Goal: Task Accomplishment & Management: Manage account settings

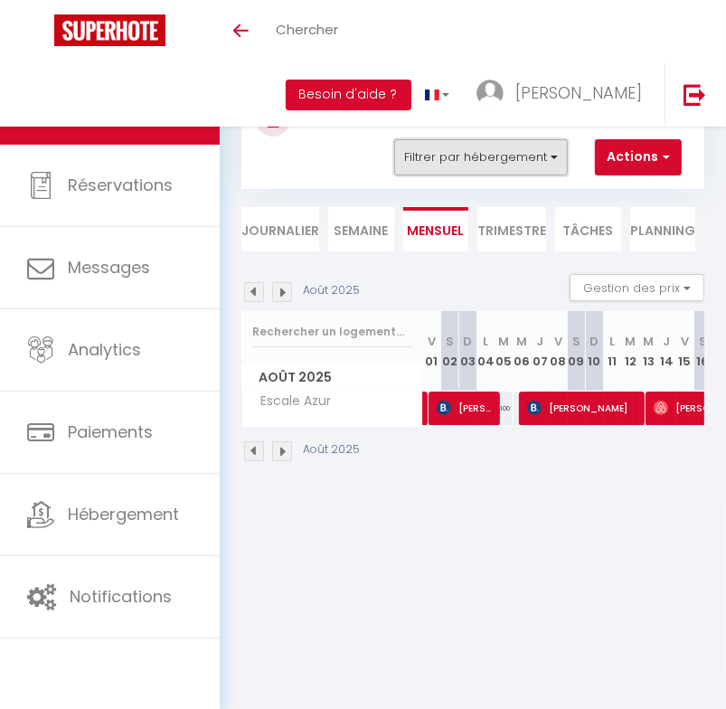
click at [493, 154] on button "Filtrer par hébergement" at bounding box center [481, 157] width 174 height 36
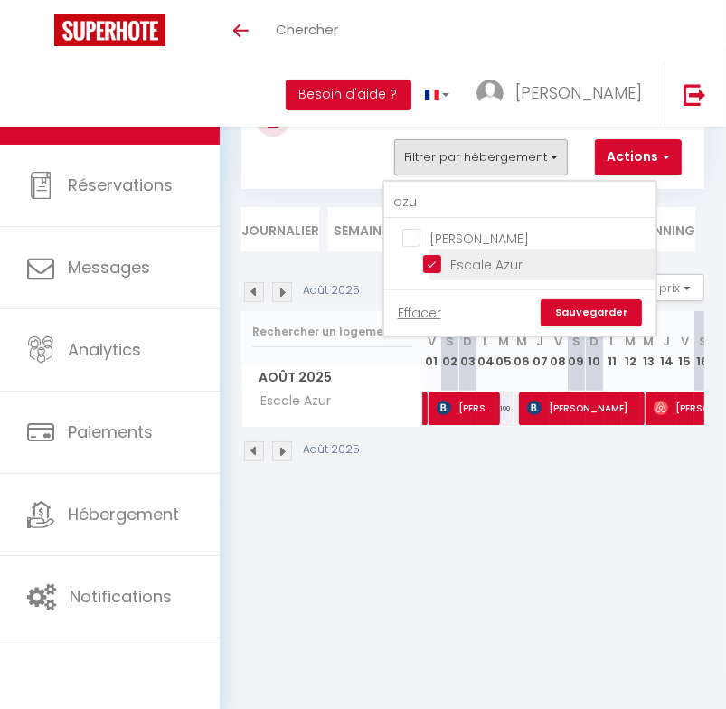
click at [436, 256] on input "Escale Azur" at bounding box center [536, 263] width 226 height 18
checkbox input "false"
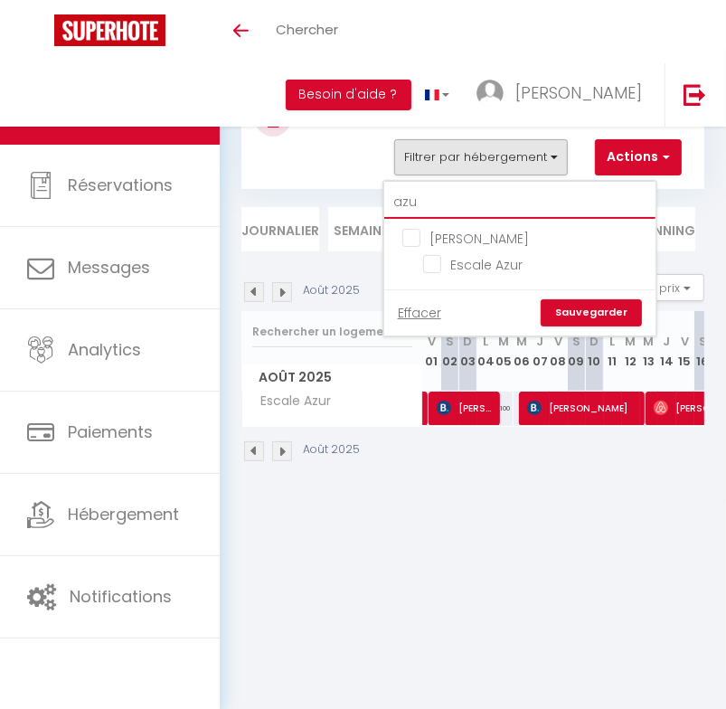
click at [422, 212] on input "azu" at bounding box center [519, 202] width 271 height 33
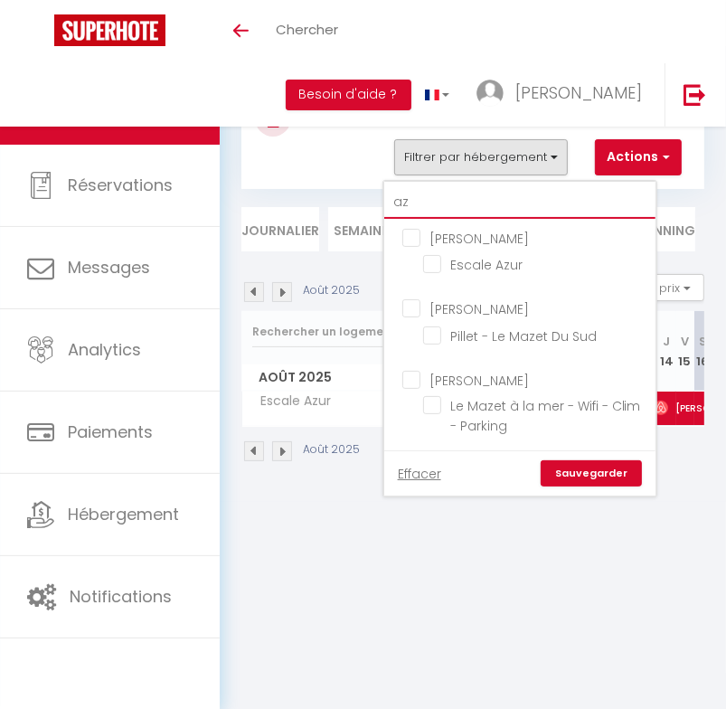
type input "a"
checkbox input "false"
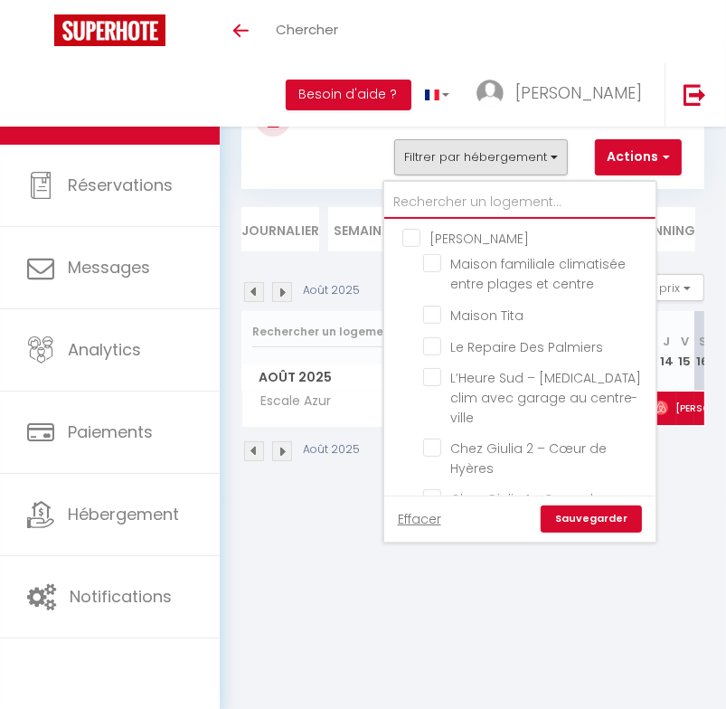
checkbox input "false"
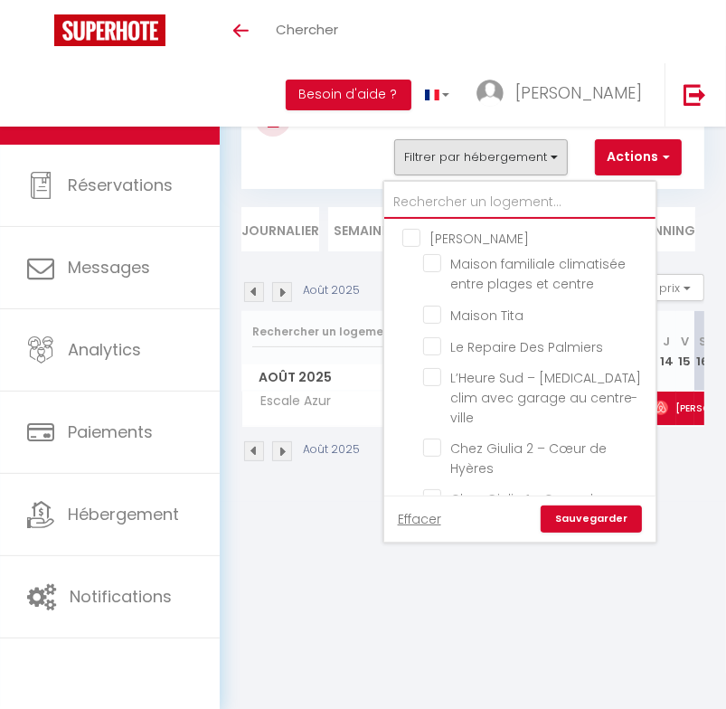
checkbox input "false"
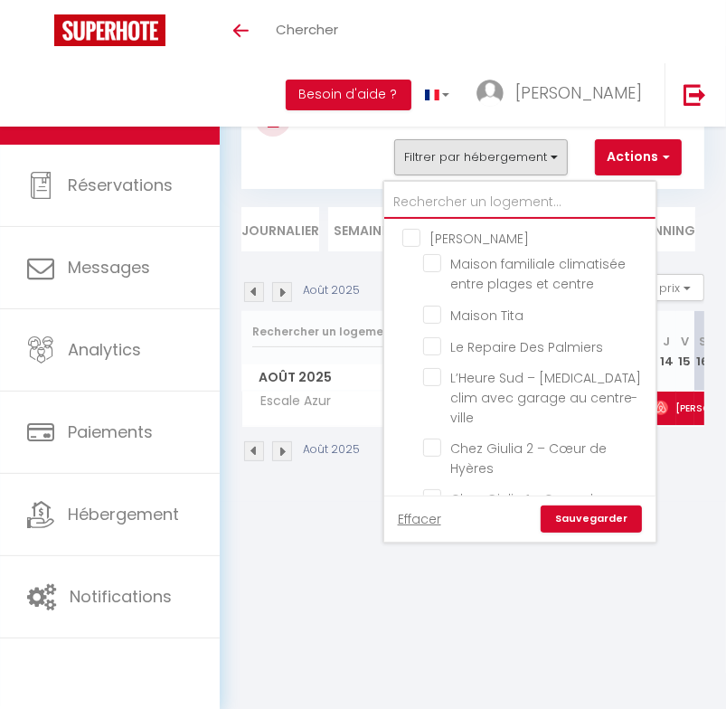
checkbox input "false"
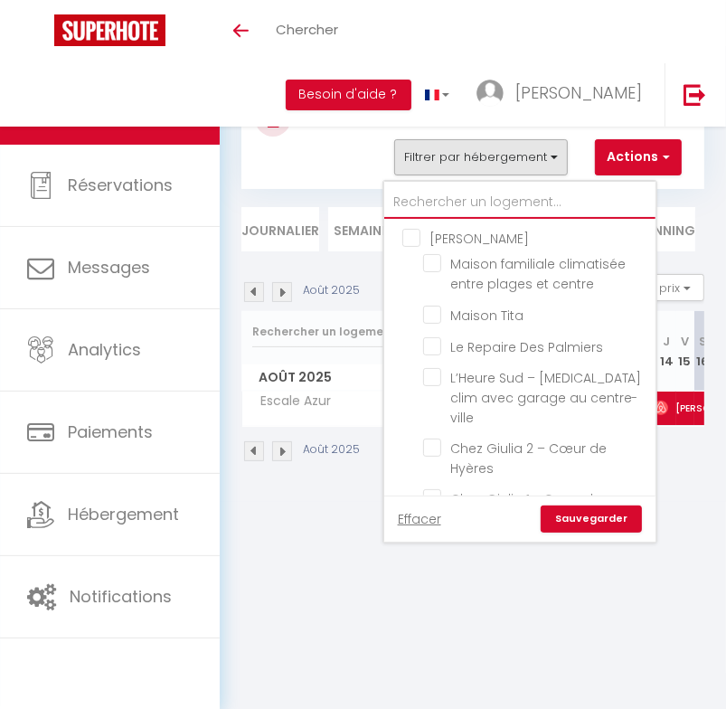
checkbox input "false"
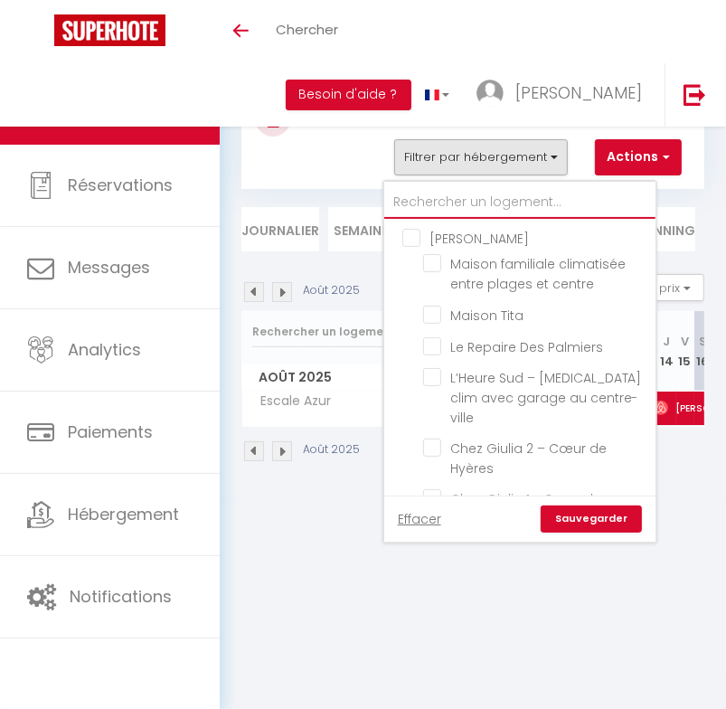
checkbox input "false"
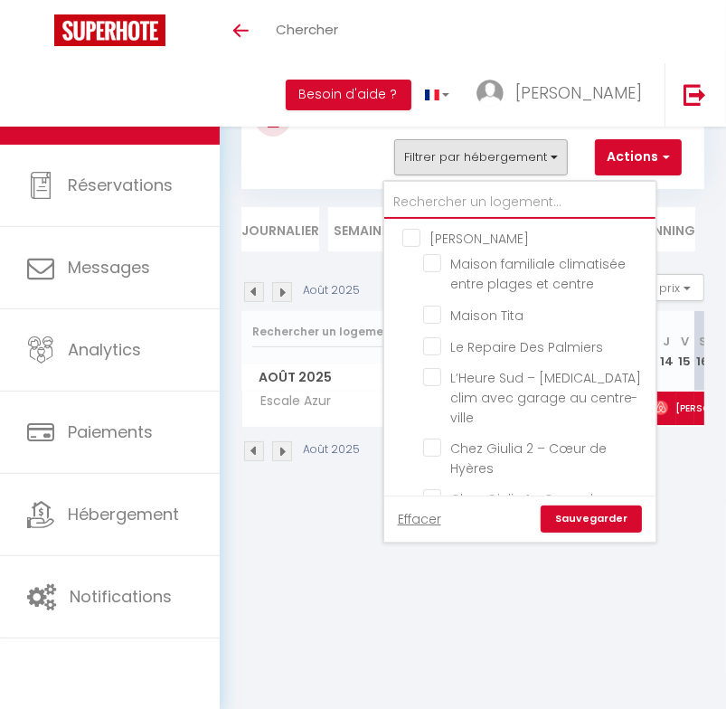
checkbox input "false"
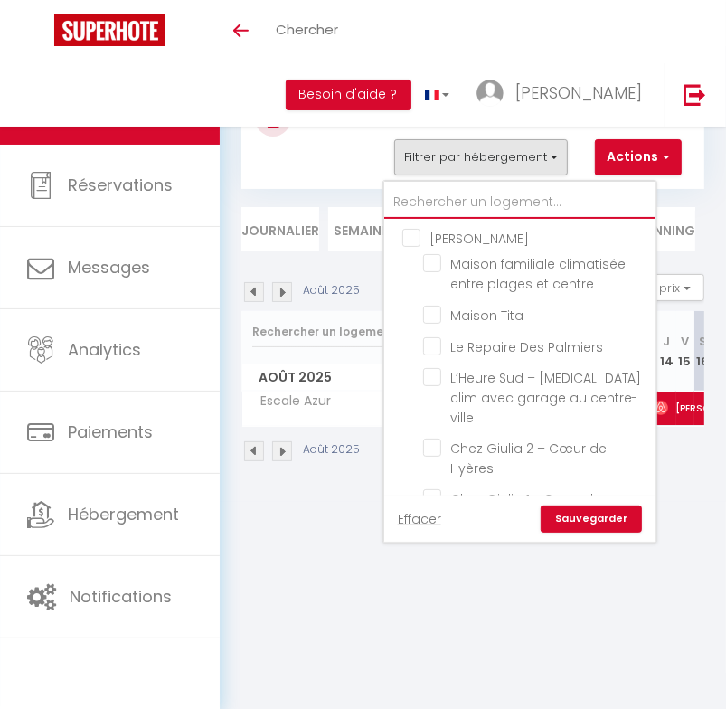
checkbox input "false"
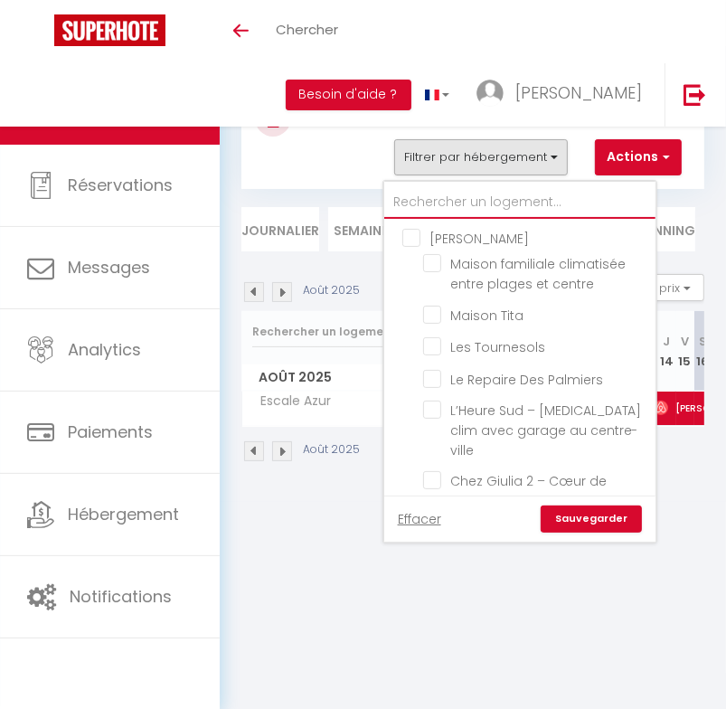
type input "4"
checkbox input "false"
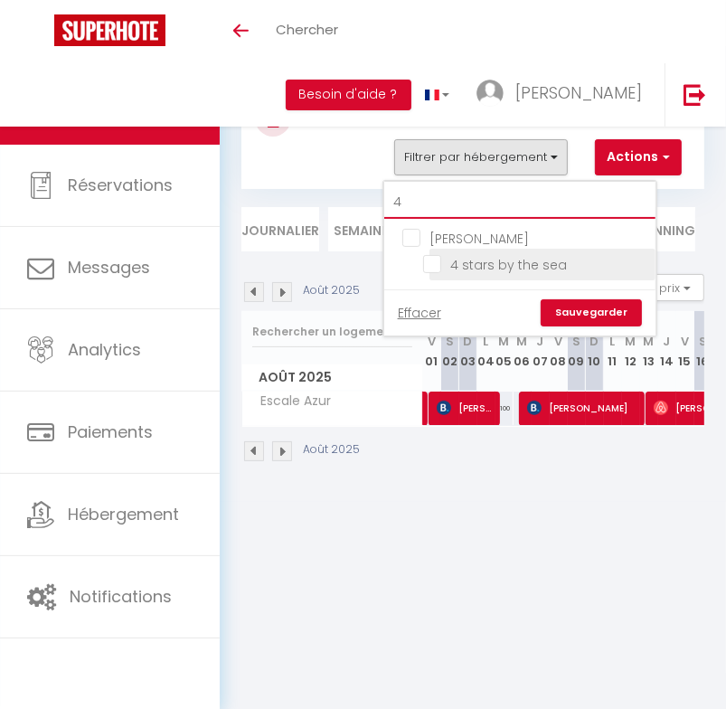
type input "4"
click at [427, 263] on input "4 stars by the sea" at bounding box center [536, 263] width 226 height 18
checkbox input "true"
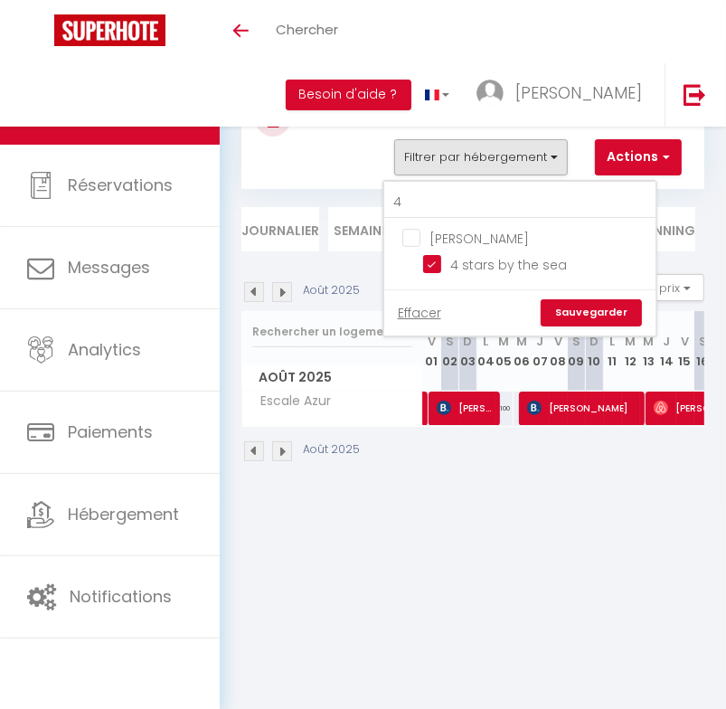
click at [573, 306] on link "Sauvegarder" at bounding box center [590, 312] width 101 height 27
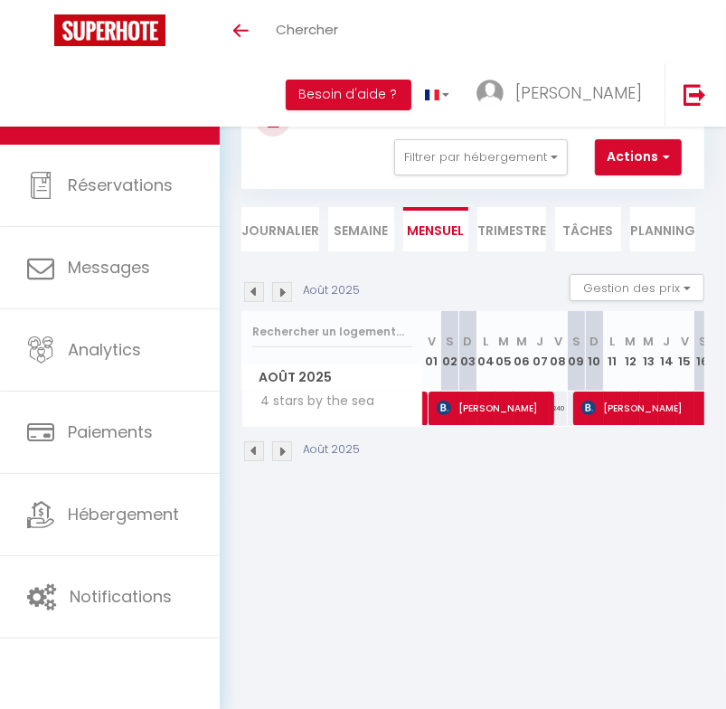
click at [255, 294] on img at bounding box center [254, 292] width 20 height 20
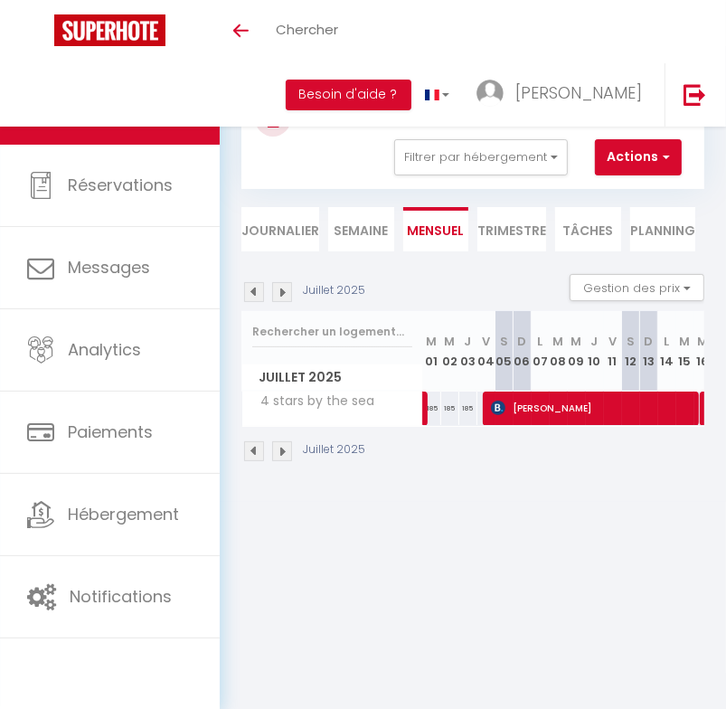
scroll to position [0, 399]
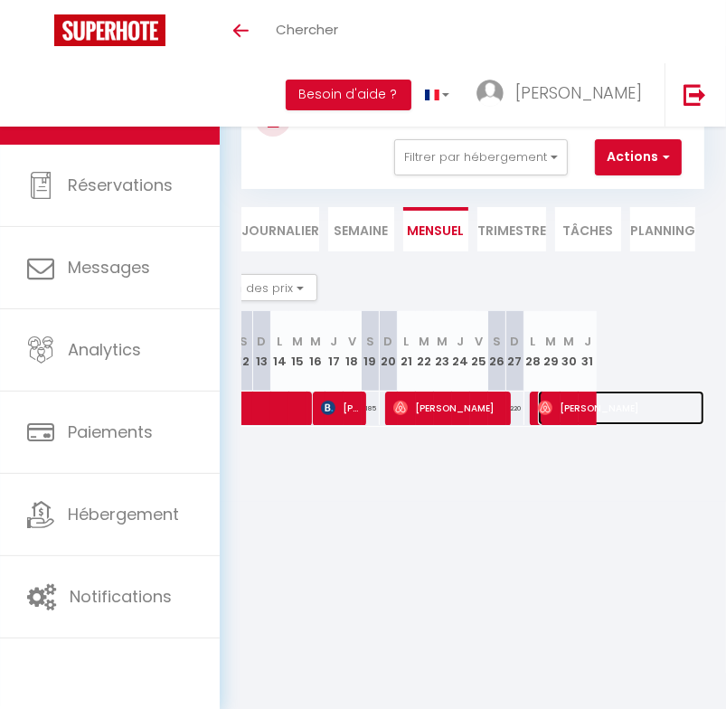
click at [555, 408] on span "[PERSON_NAME]" at bounding box center [621, 407] width 166 height 34
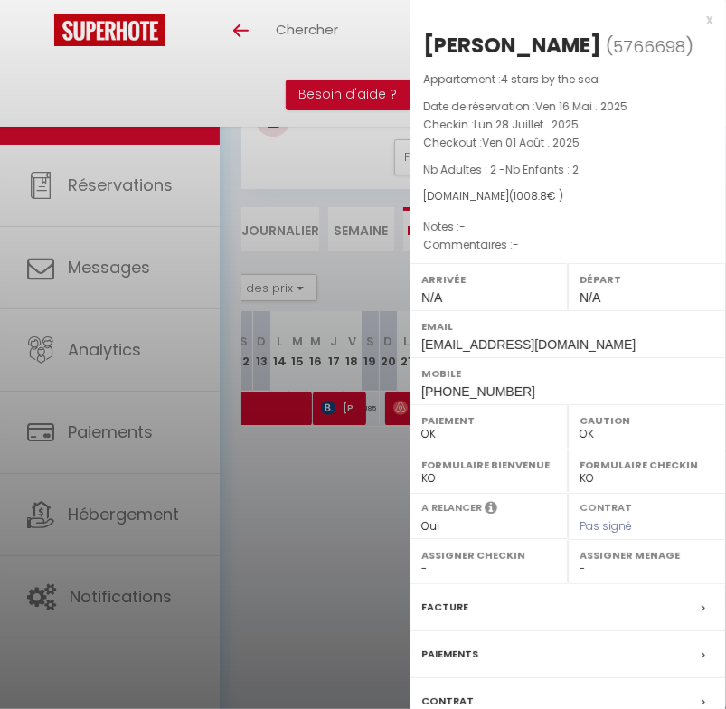
click at [339, 542] on div at bounding box center [363, 354] width 726 height 709
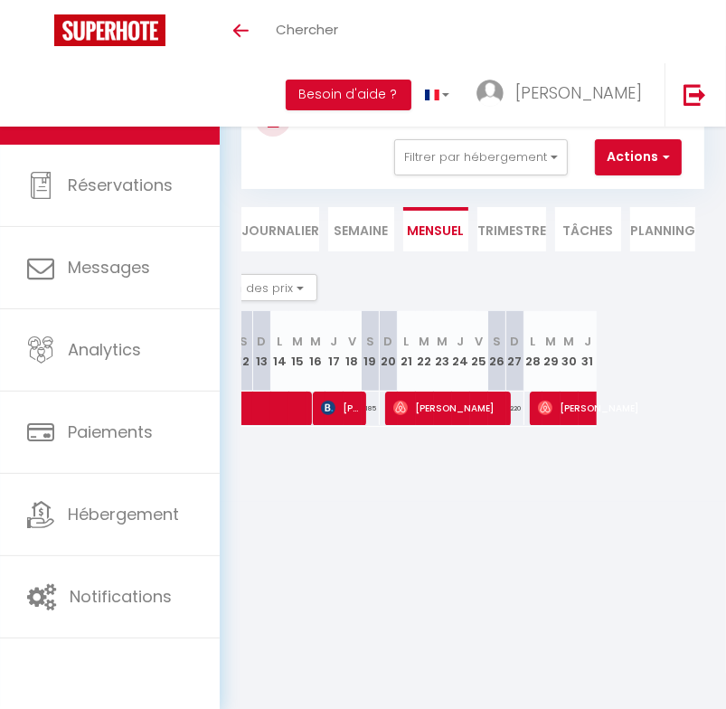
scroll to position [0, 0]
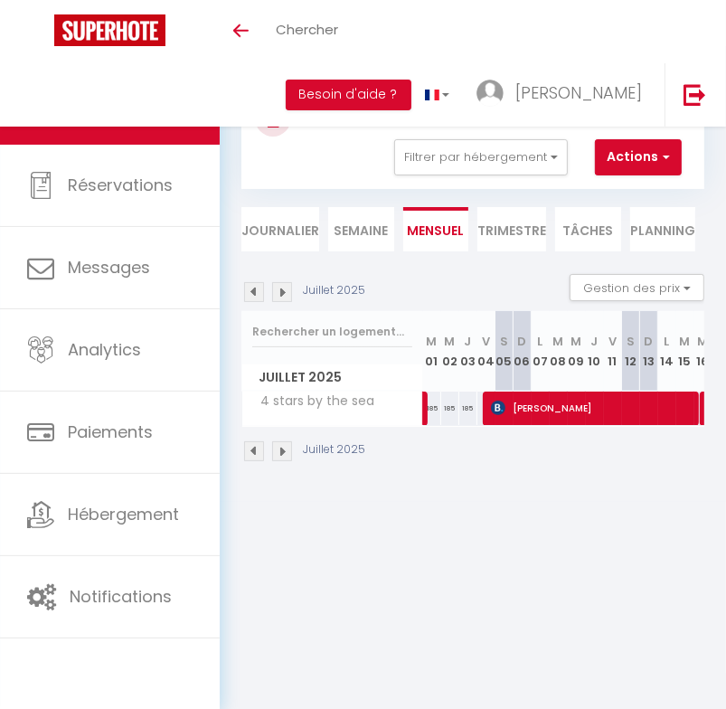
click at [277, 290] on img at bounding box center [282, 292] width 20 height 20
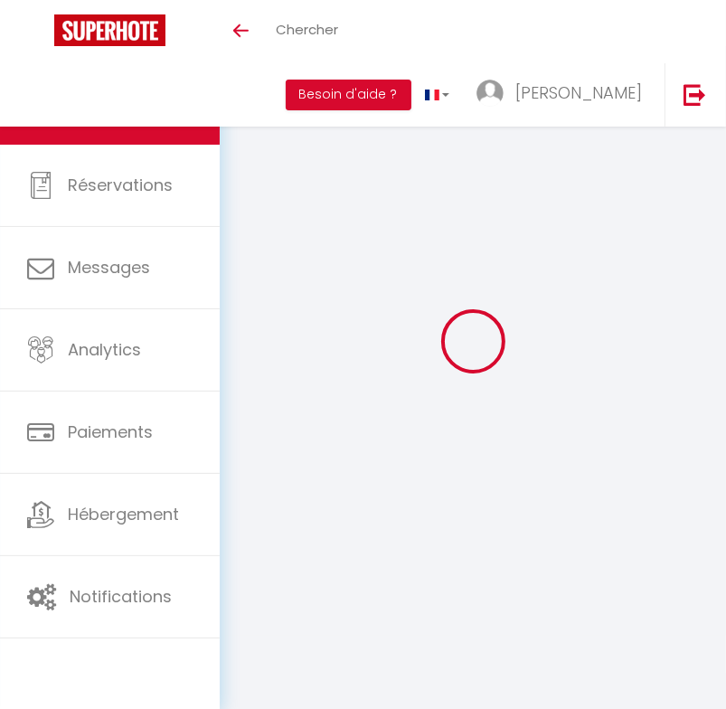
select select "0"
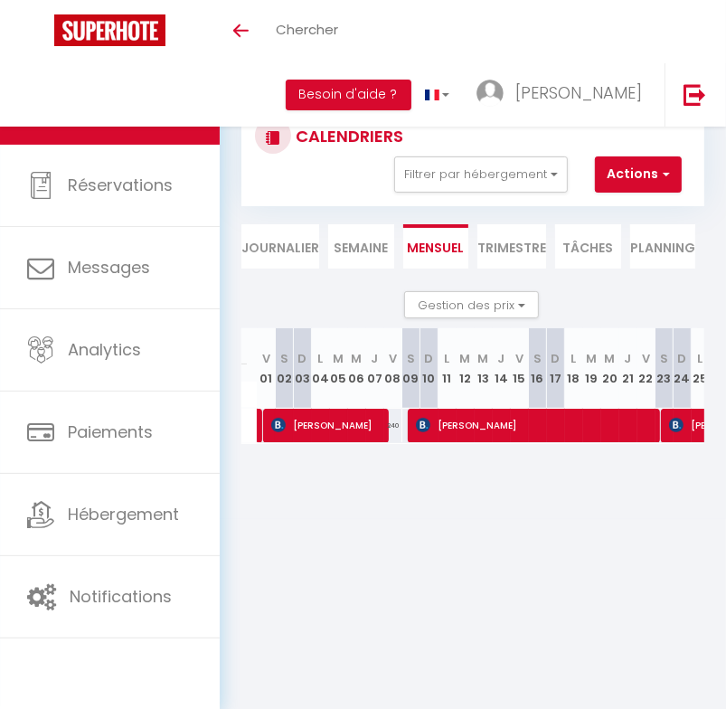
scroll to position [0, 166]
click at [361, 423] on span "[PERSON_NAME]" at bounding box center [327, 425] width 115 height 34
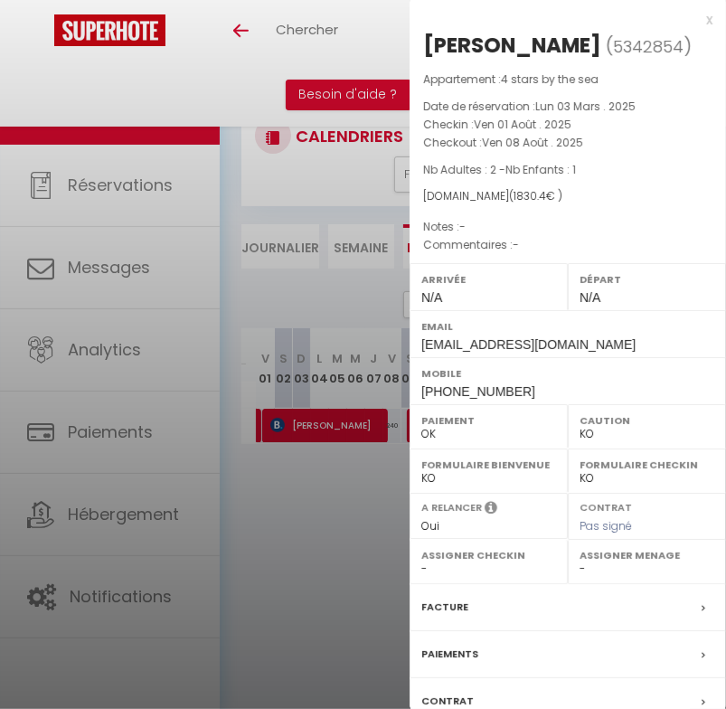
click at [229, 599] on div at bounding box center [363, 354] width 726 height 709
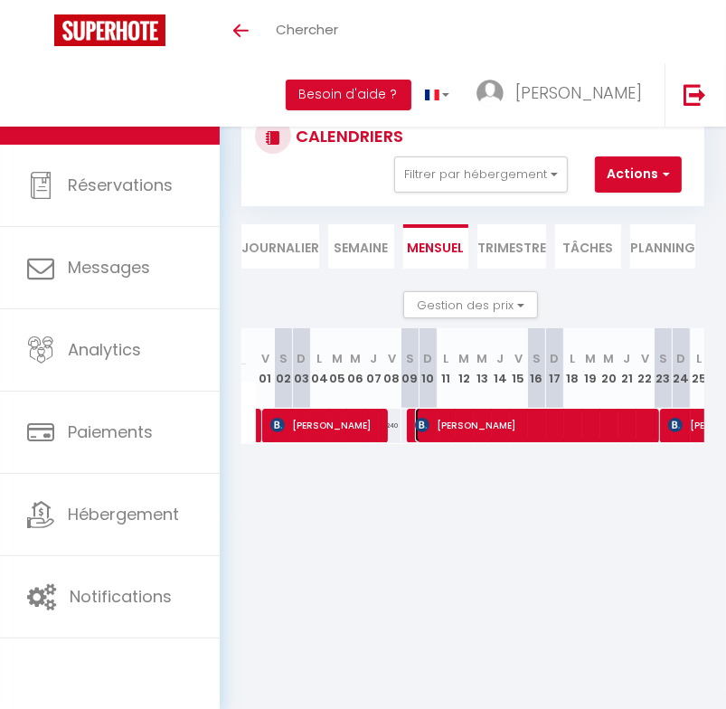
click at [464, 423] on span "[PERSON_NAME]" at bounding box center [535, 425] width 241 height 34
select select "OK"
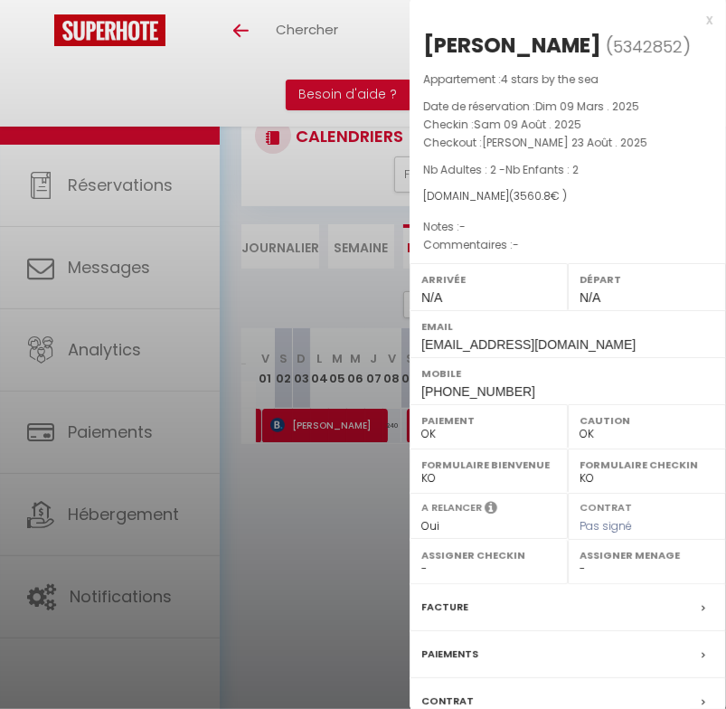
click at [343, 587] on div at bounding box center [363, 354] width 726 height 709
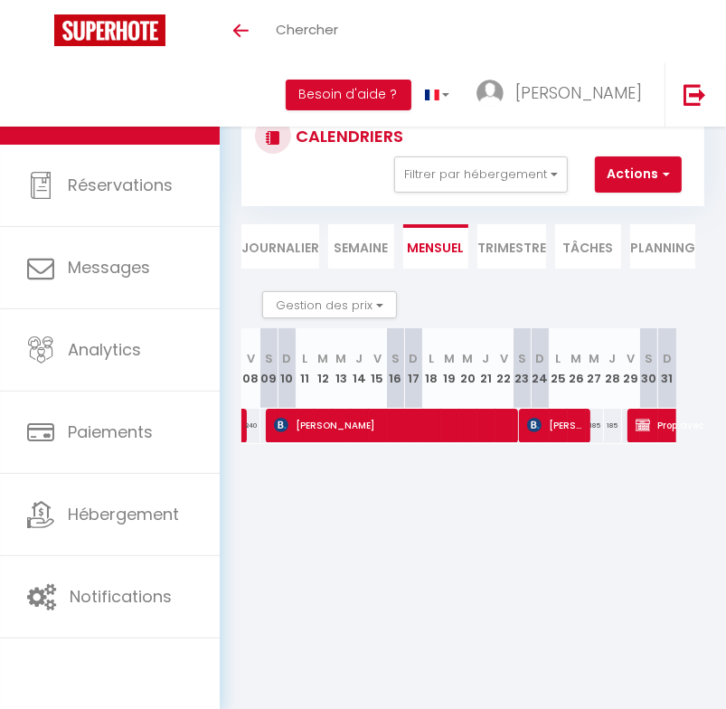
scroll to position [0, 325]
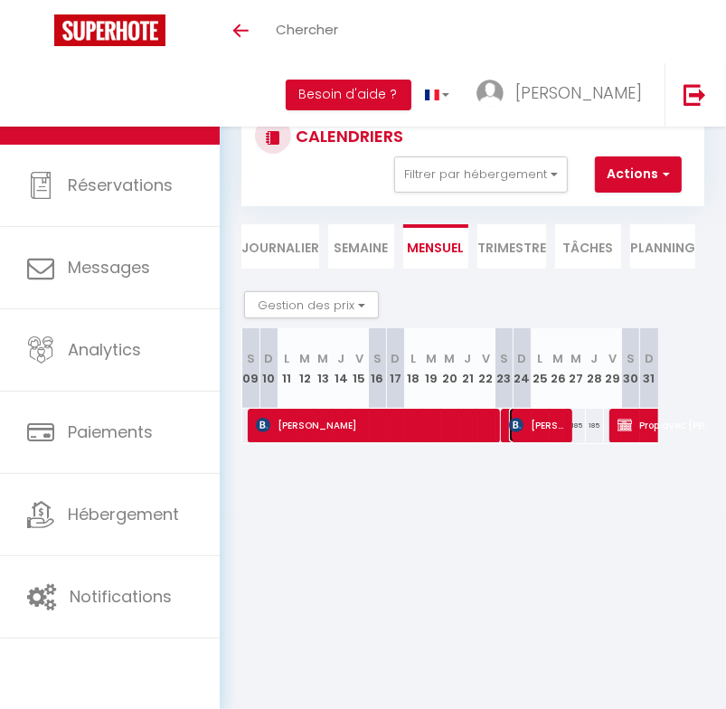
click at [536, 431] on span "[PERSON_NAME]" at bounding box center [539, 425] width 61 height 34
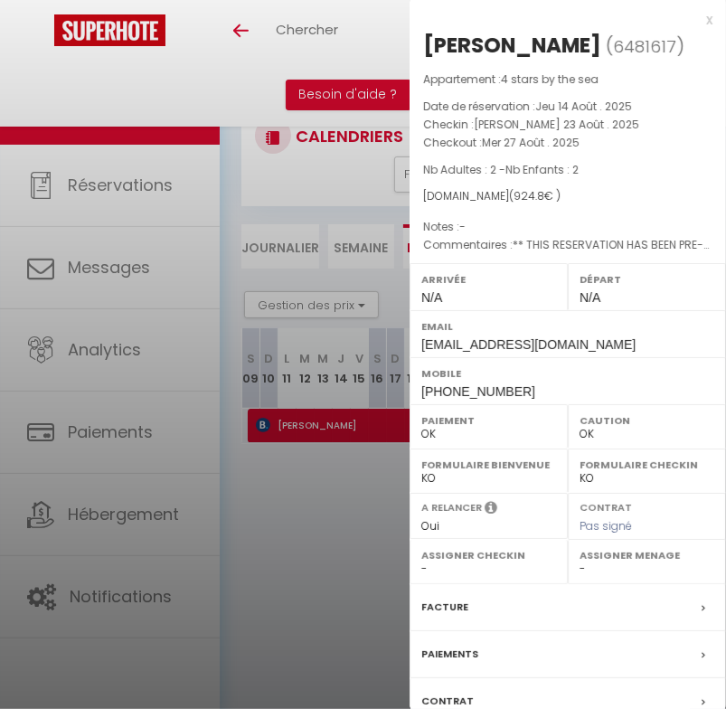
click at [326, 88] on div at bounding box center [363, 354] width 726 height 709
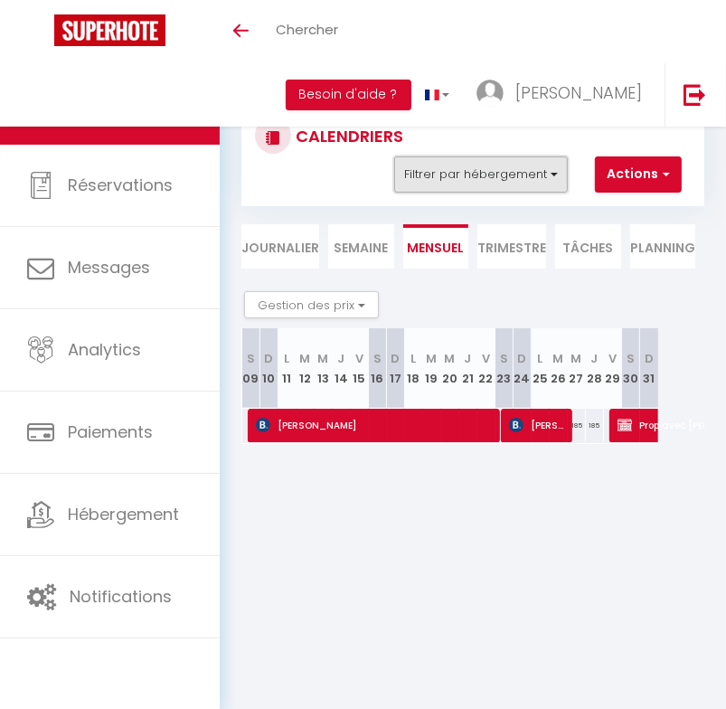
click at [540, 163] on button "Filtrer par hébergement" at bounding box center [481, 174] width 174 height 36
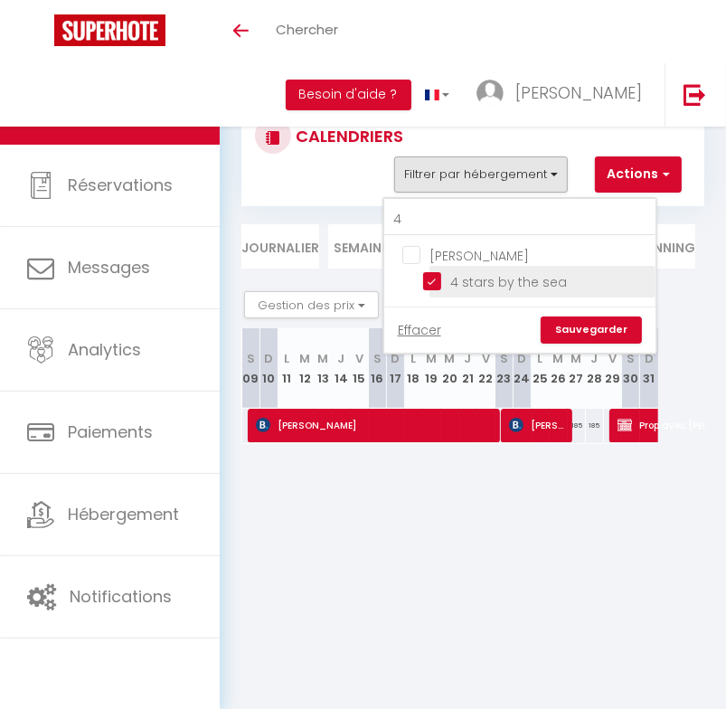
click at [437, 276] on input "4 stars by the sea" at bounding box center [536, 280] width 226 height 18
checkbox input "false"
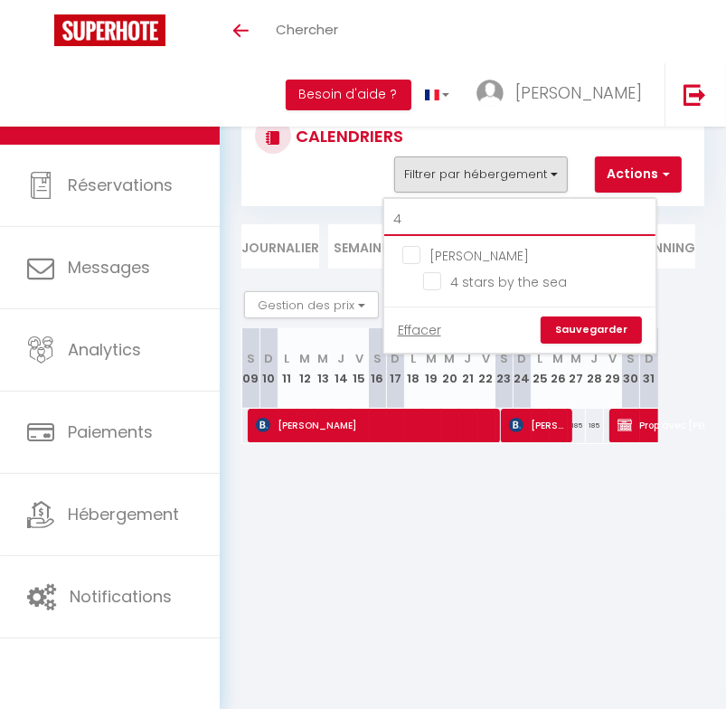
click at [411, 219] on input "4" at bounding box center [519, 219] width 271 height 33
checkbox input "false"
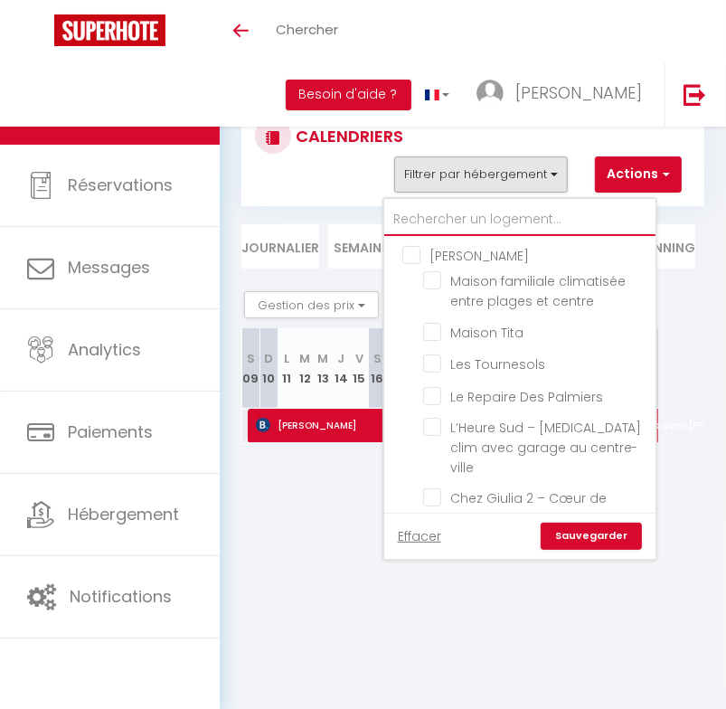
type input "s"
checkbox input "false"
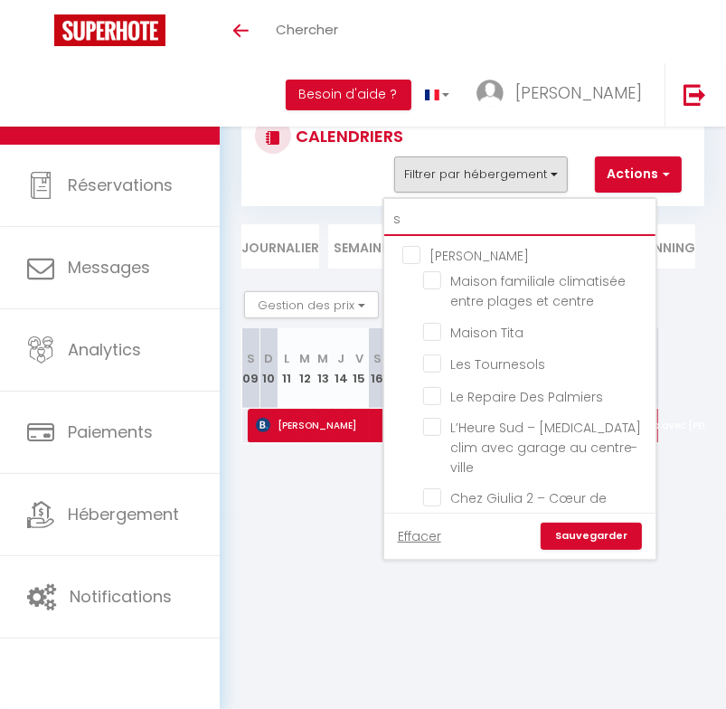
checkbox input "false"
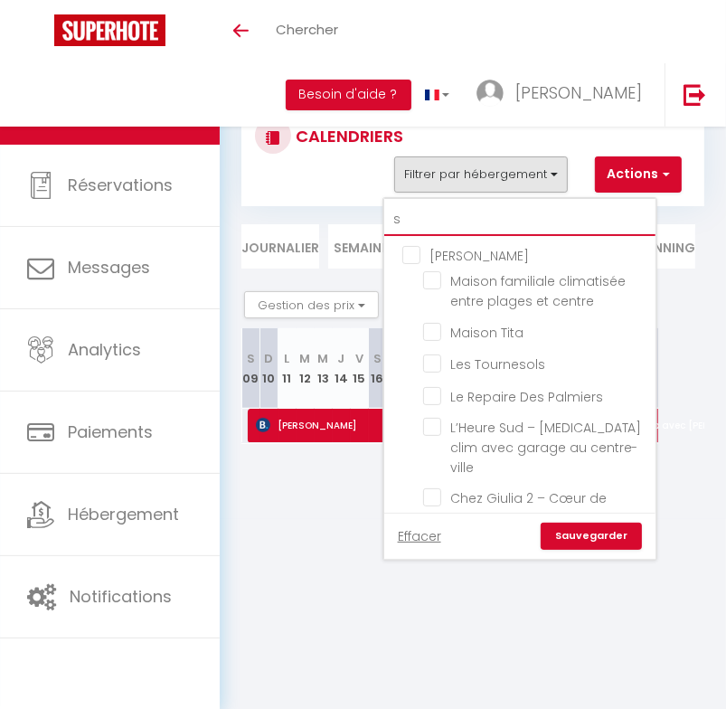
checkbox input "false"
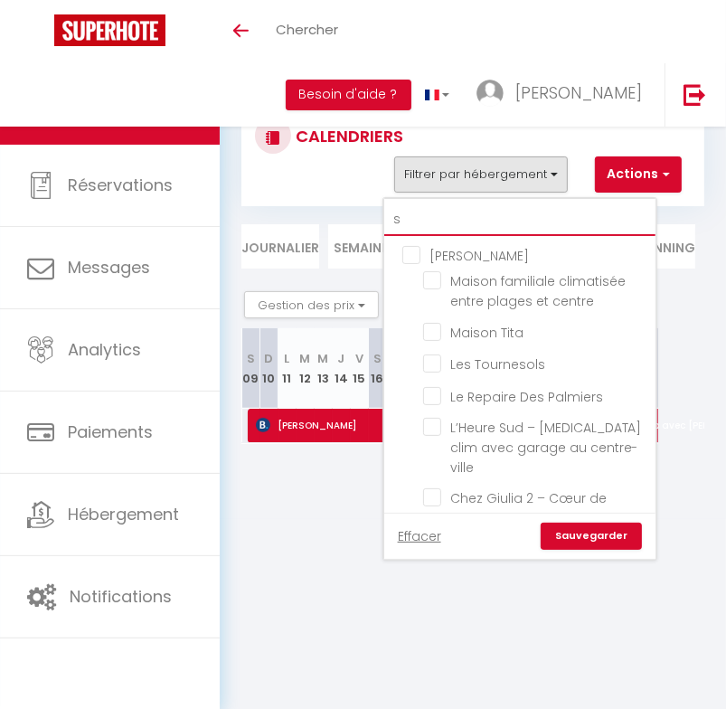
checkbox input "false"
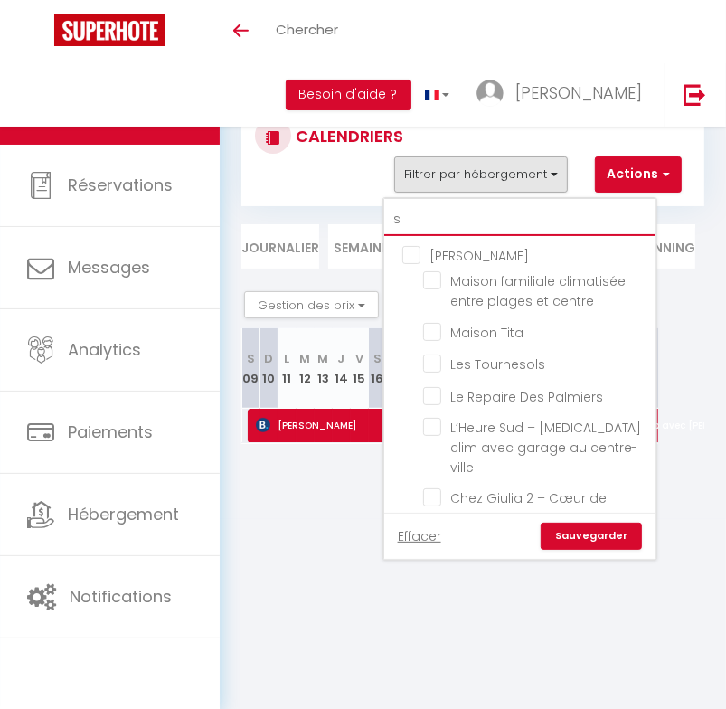
checkbox input "false"
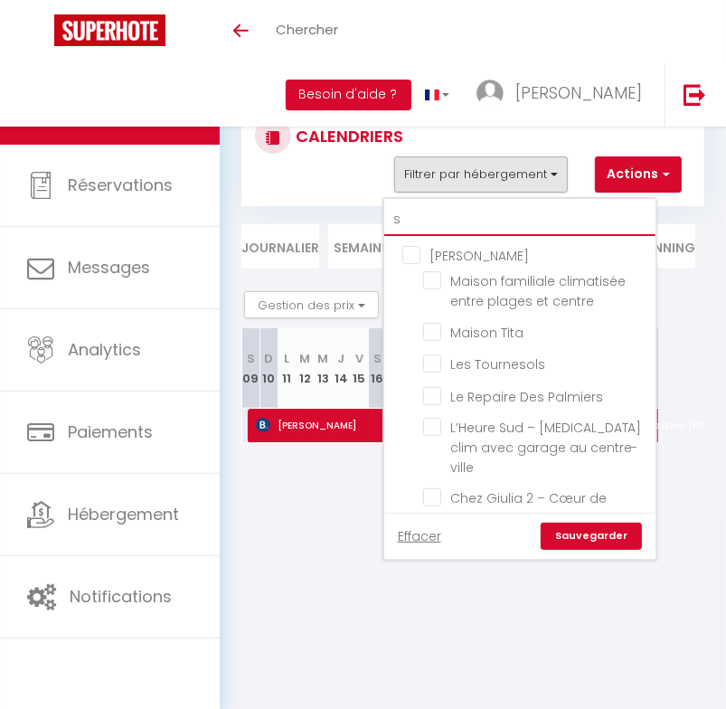
checkbox input "false"
type input "sa"
checkbox input "false"
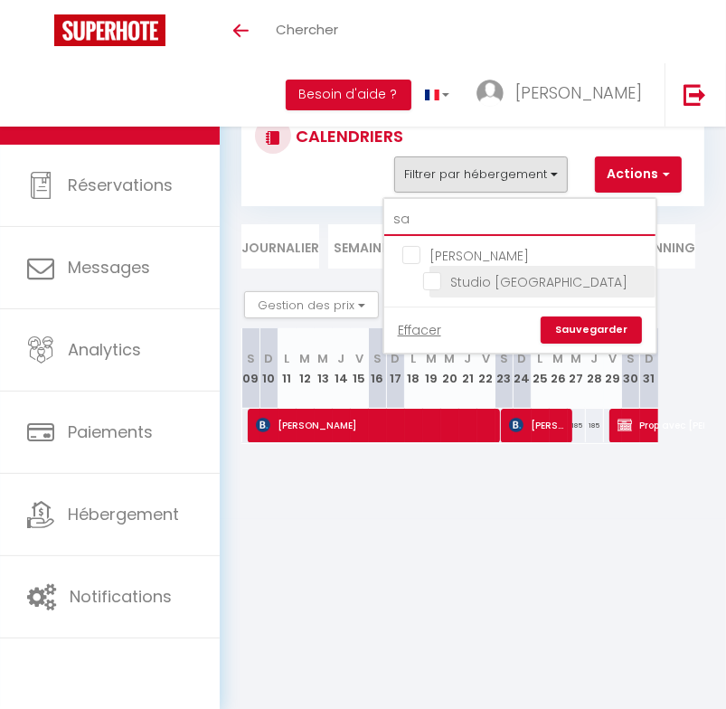
type input "sa"
click at [434, 274] on input "Studio [GEOGRAPHIC_DATA]" at bounding box center [536, 280] width 226 height 18
checkbox input "true"
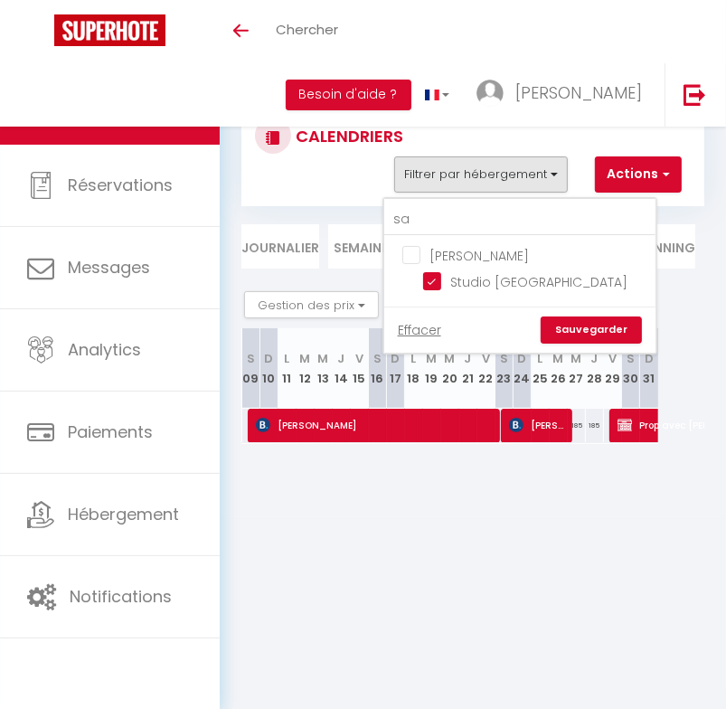
click at [601, 328] on link "Sauvegarder" at bounding box center [590, 329] width 101 height 27
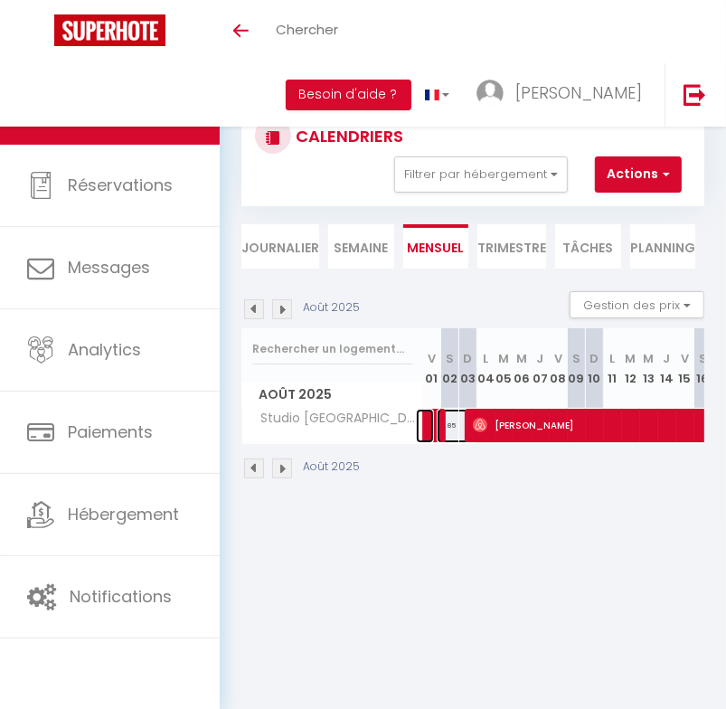
click at [439, 422] on span at bounding box center [458, 425] width 42 height 34
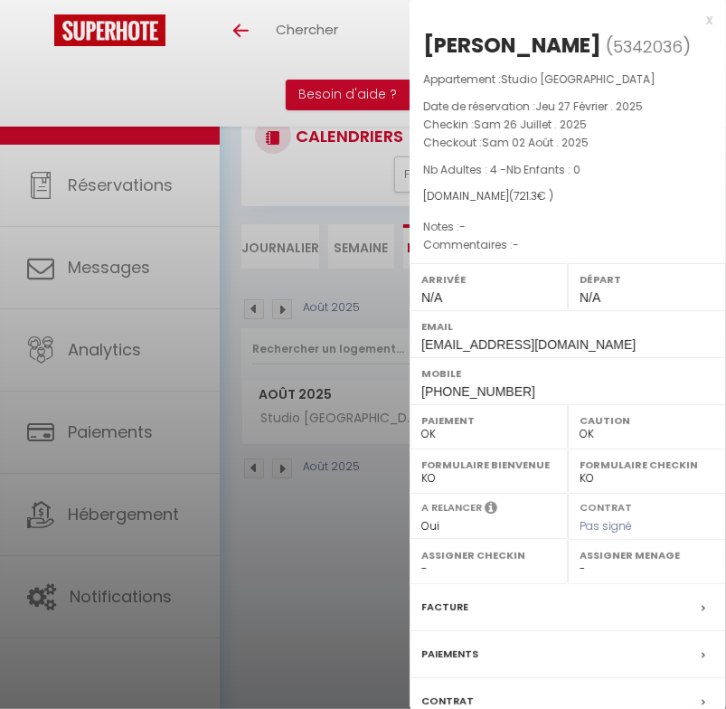
click at [373, 549] on div at bounding box center [363, 354] width 726 height 709
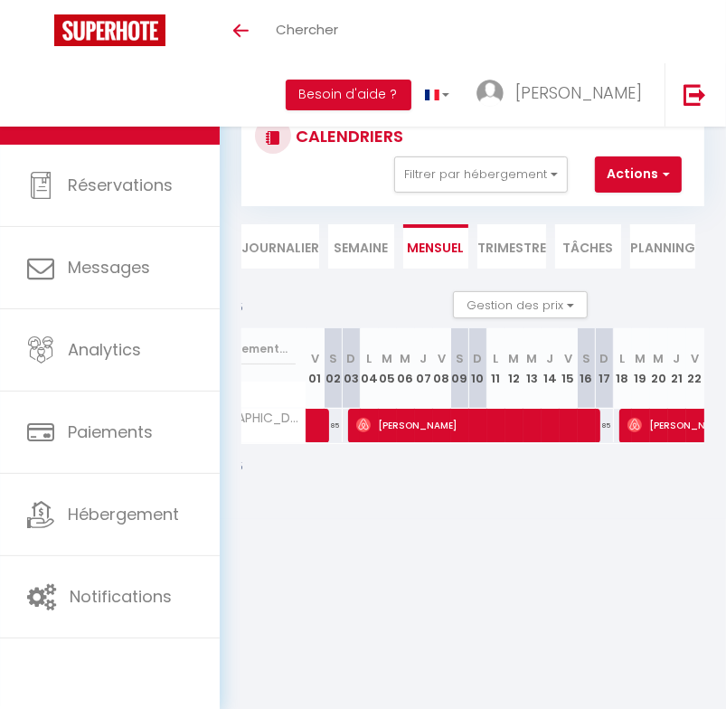
scroll to position [0, 114]
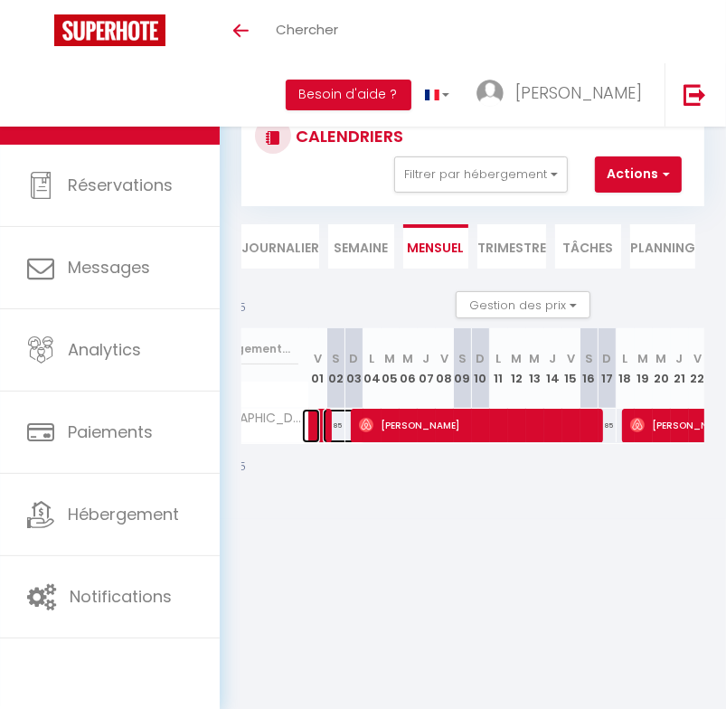
click at [325, 427] on span at bounding box center [344, 425] width 42 height 34
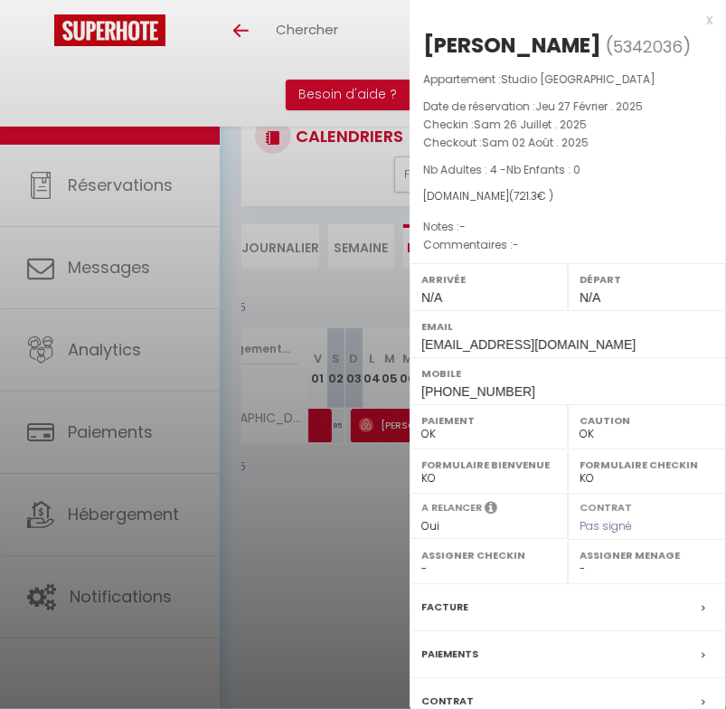
click at [361, 593] on div at bounding box center [363, 354] width 726 height 709
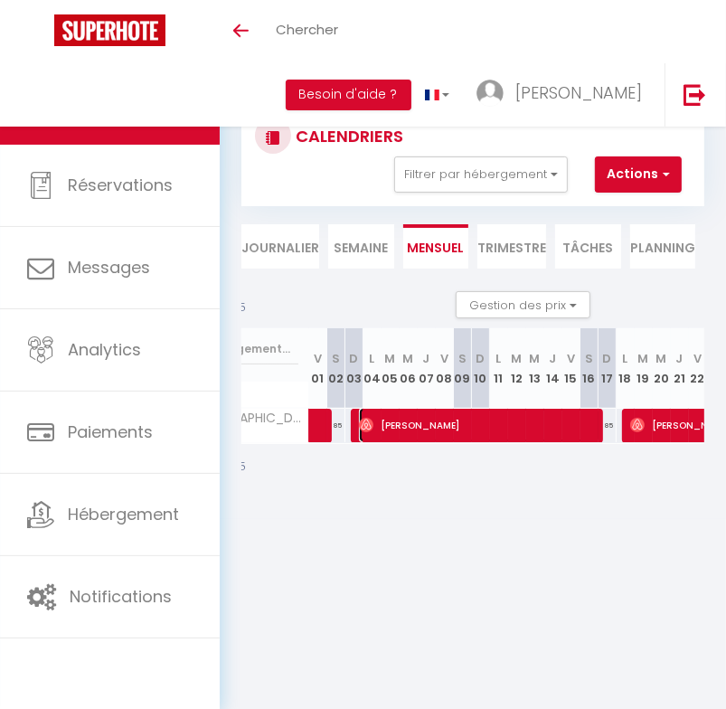
click at [417, 410] on span "[PERSON_NAME]" at bounding box center [479, 425] width 241 height 34
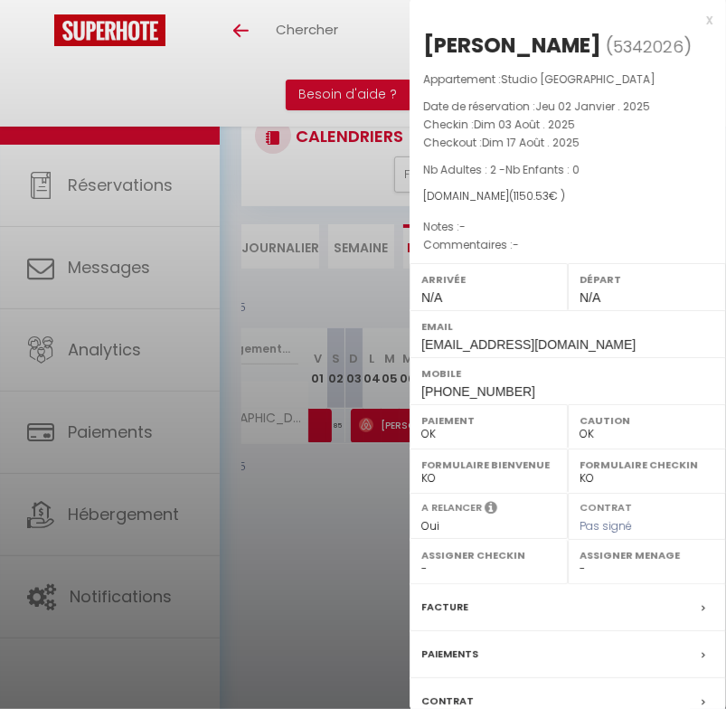
click at [322, 577] on div at bounding box center [363, 354] width 726 height 709
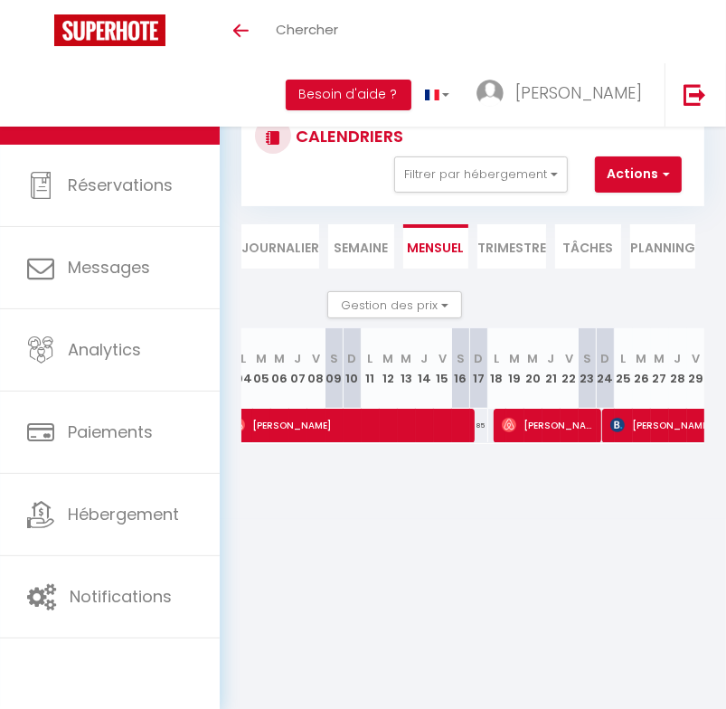
scroll to position [0, 259]
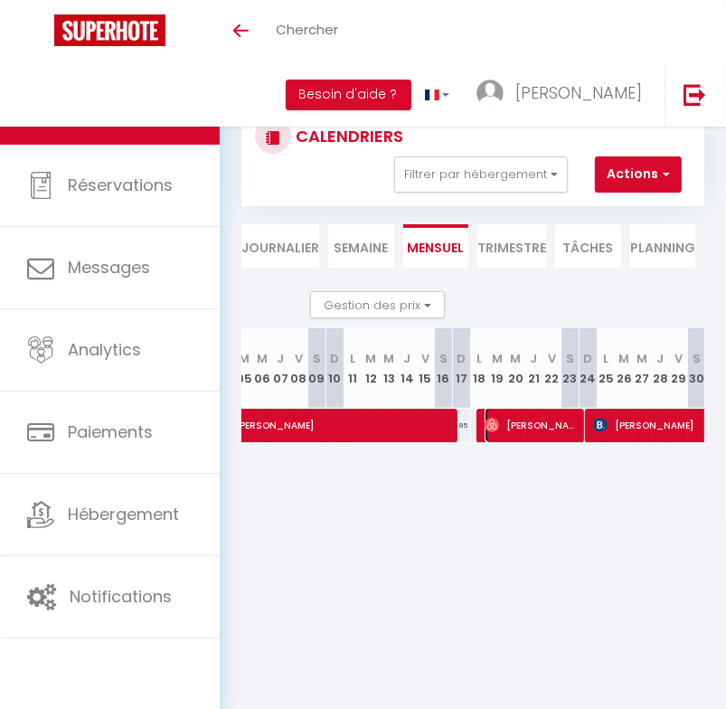
click at [540, 430] on span "[PERSON_NAME]" at bounding box center [532, 425] width 97 height 34
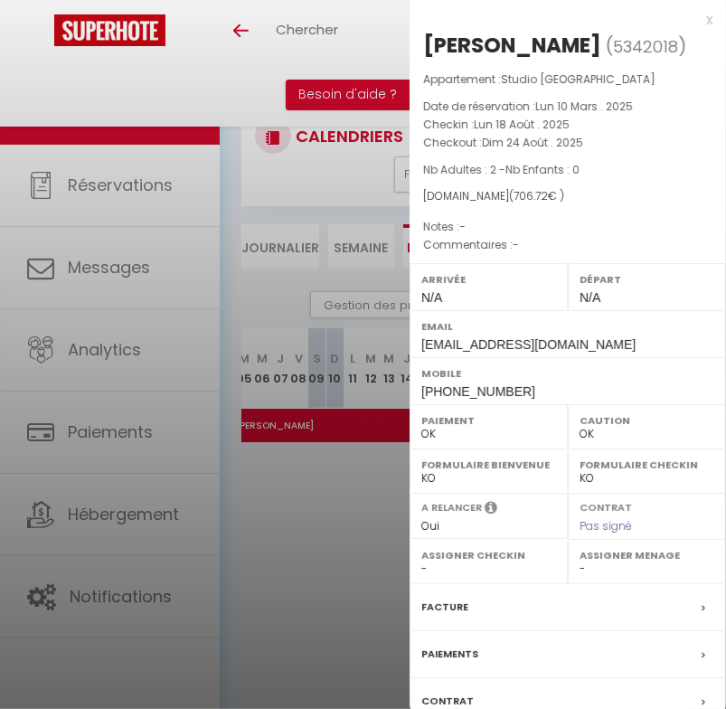
click at [272, 526] on div at bounding box center [363, 354] width 726 height 709
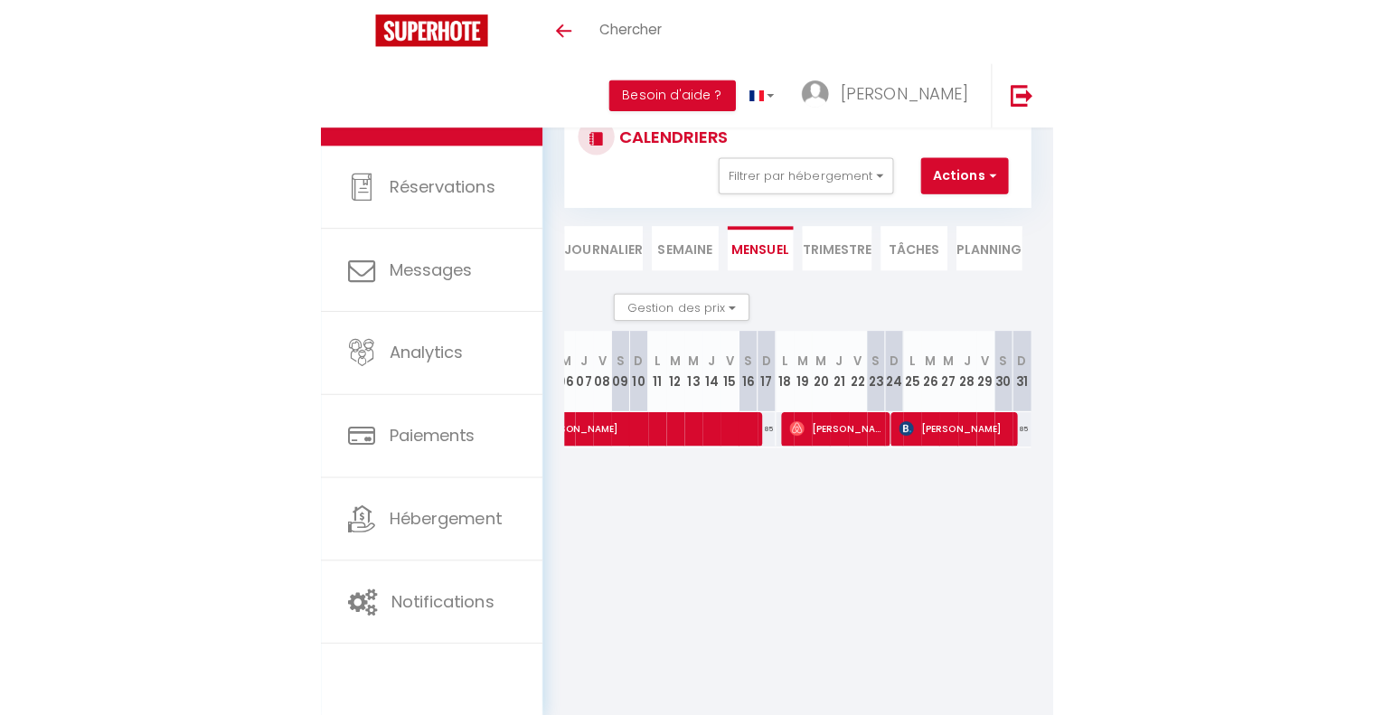
scroll to position [0, 289]
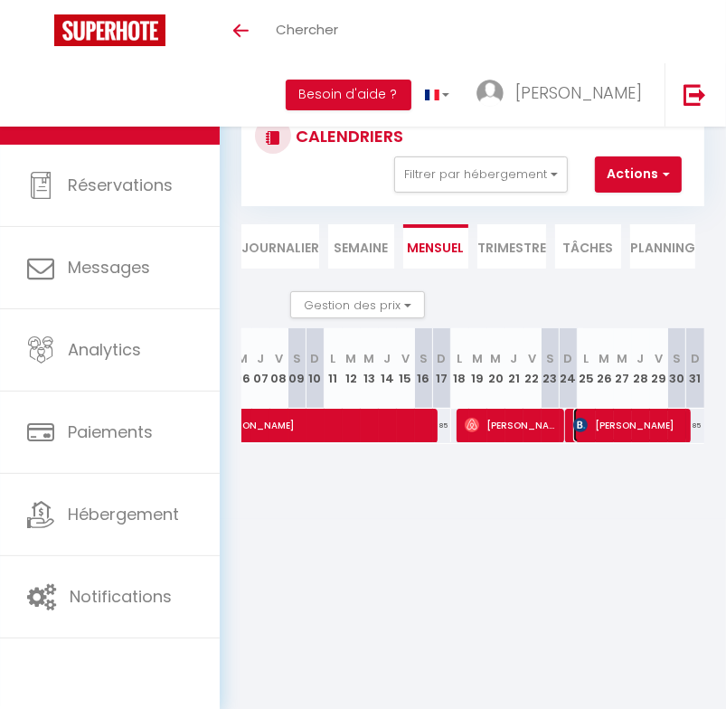
click at [644, 419] on span "[PERSON_NAME]" at bounding box center [630, 425] width 115 height 34
select select "KO"
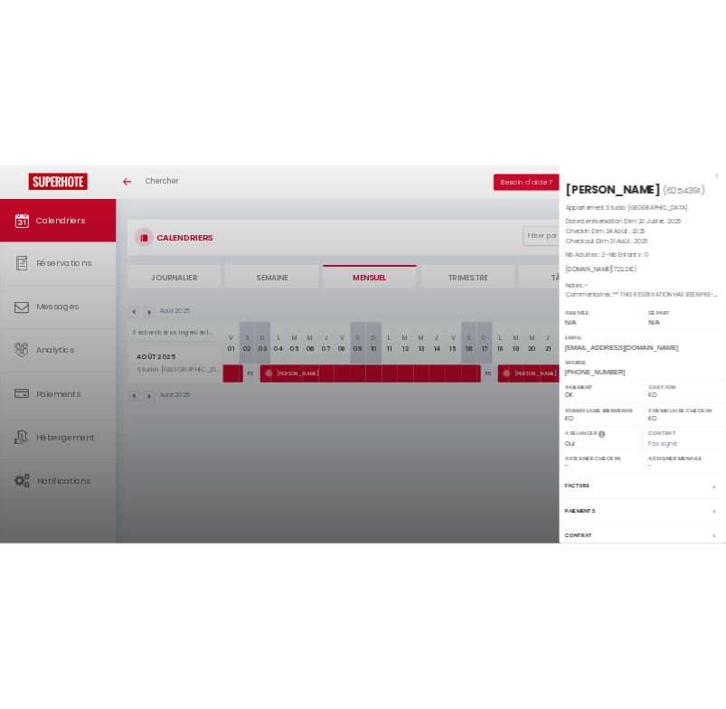
scroll to position [0, 0]
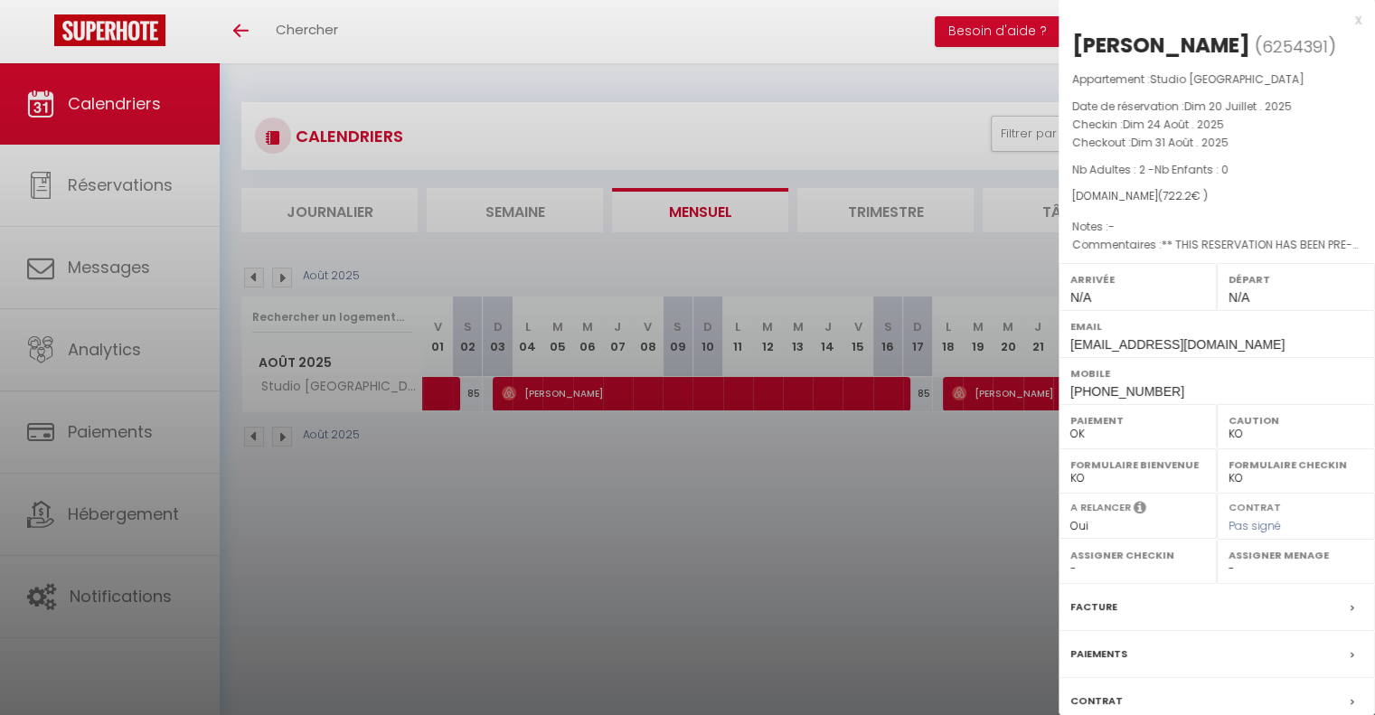
click at [677, 510] on div at bounding box center [687, 357] width 1375 height 715
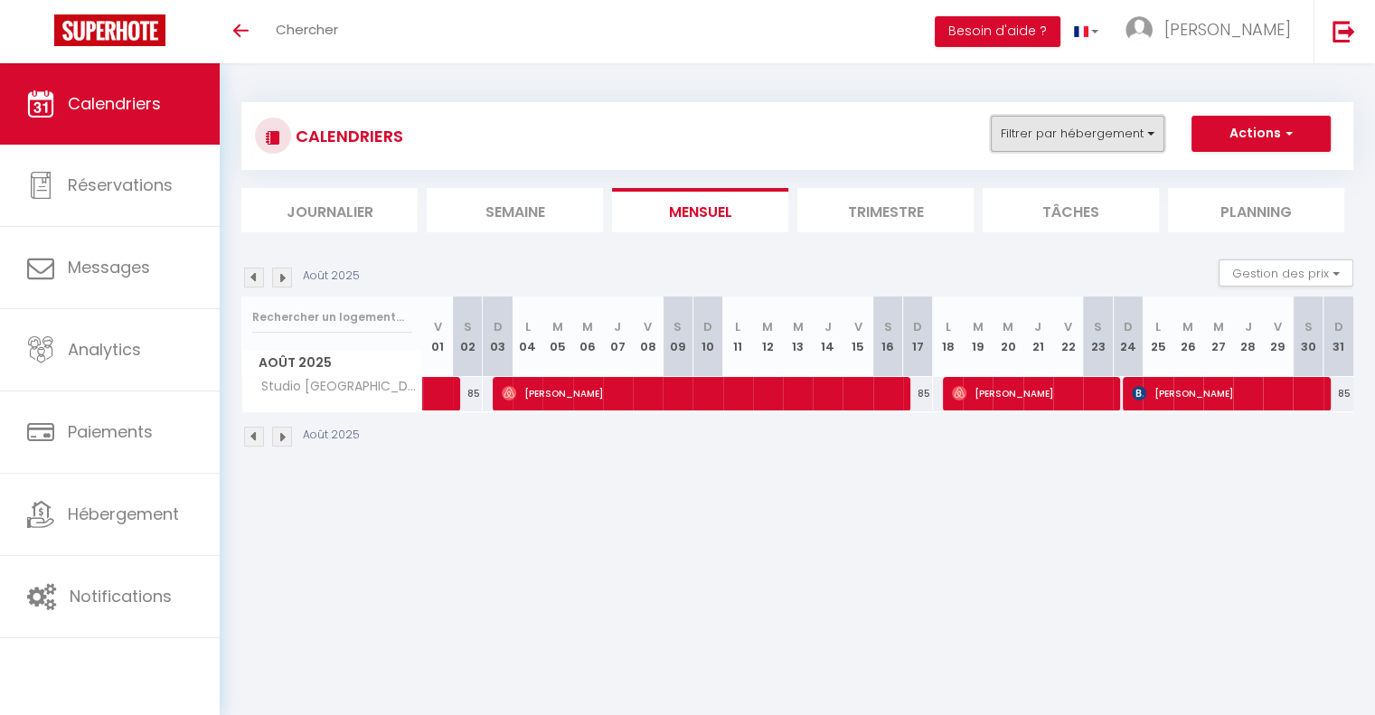
click at [725, 130] on button "Filtrer par hébergement" at bounding box center [1077, 134] width 174 height 36
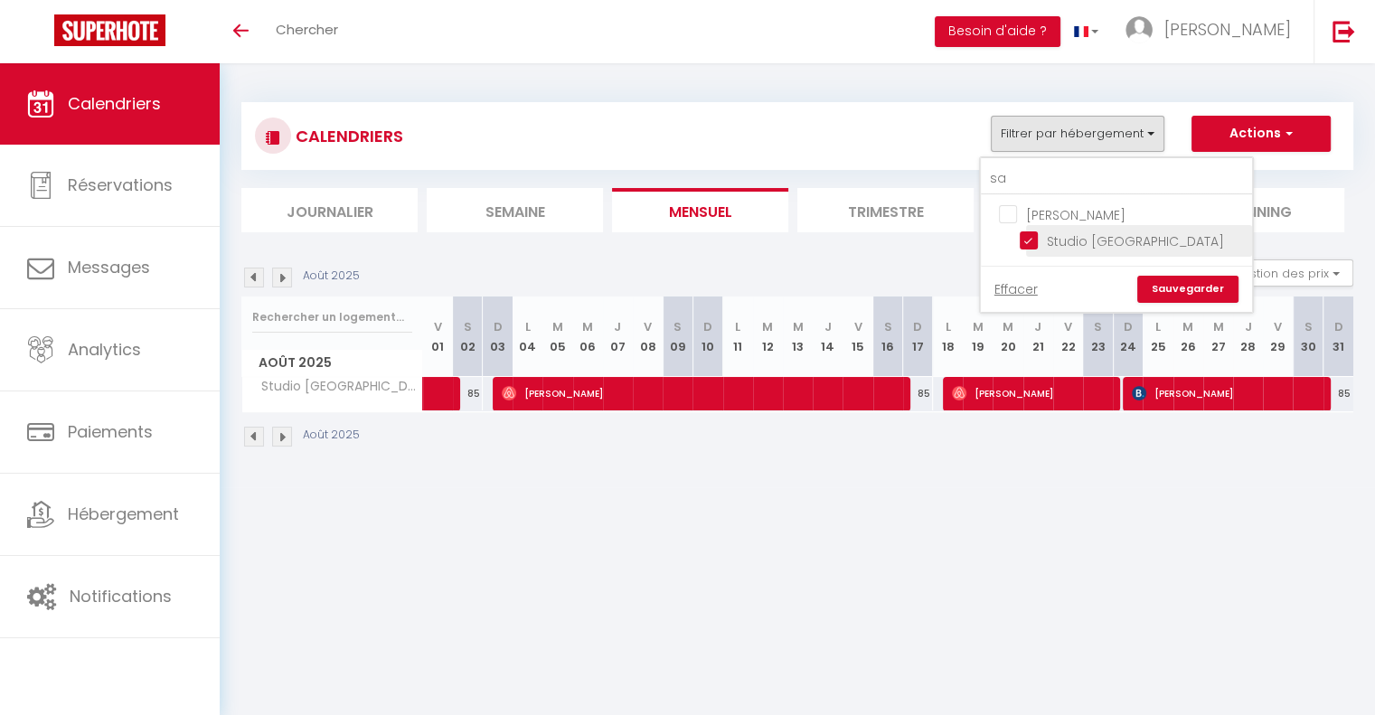
click at [725, 235] on input "Studio [GEOGRAPHIC_DATA]" at bounding box center [1132, 239] width 226 height 18
checkbox input "false"
click at [725, 184] on input "sa" at bounding box center [1116, 179] width 271 height 33
type input "s"
checkbox input "false"
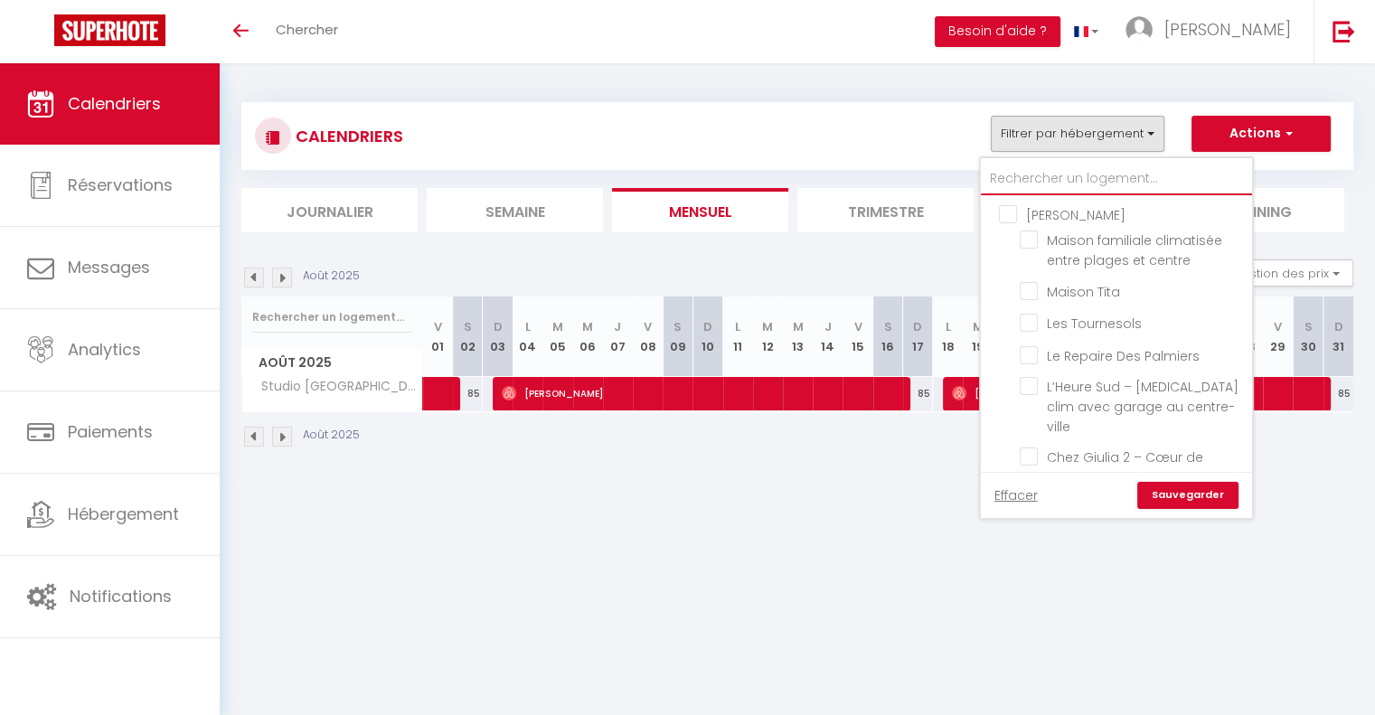
checkbox input "false"
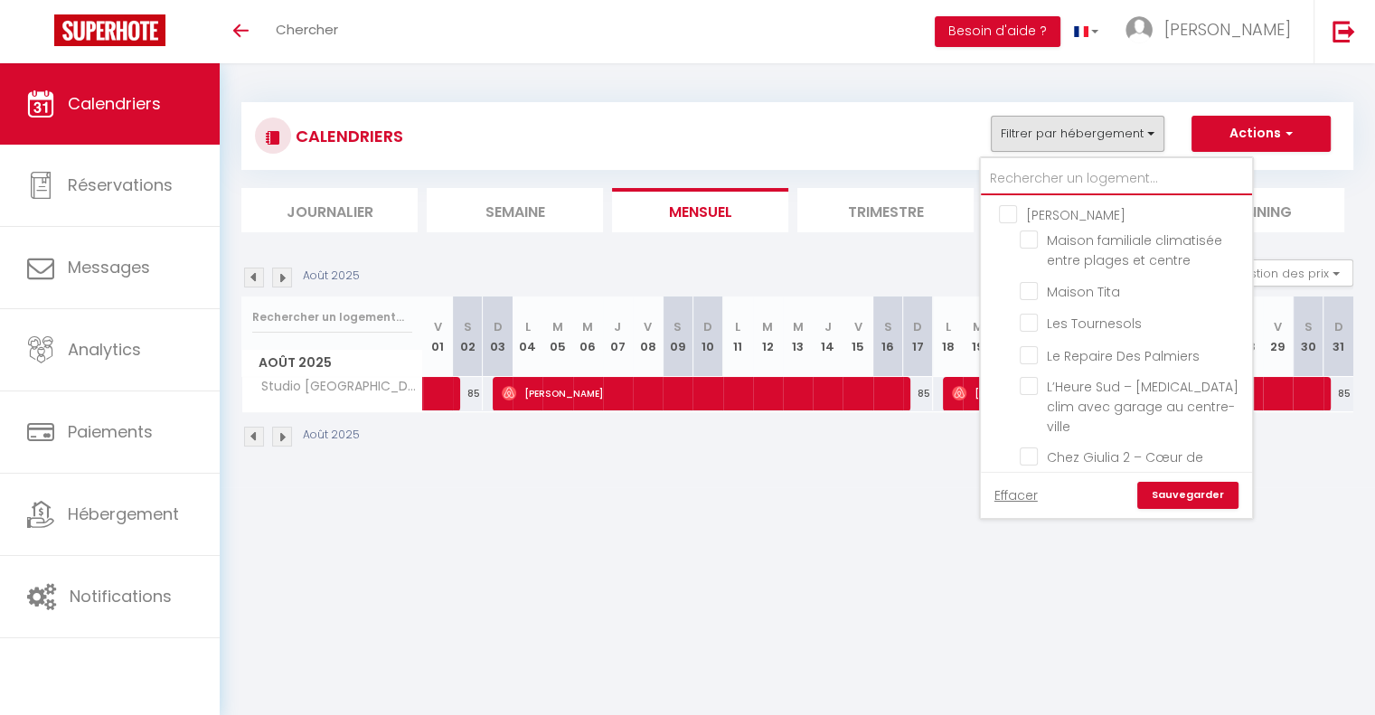
checkbox input "false"
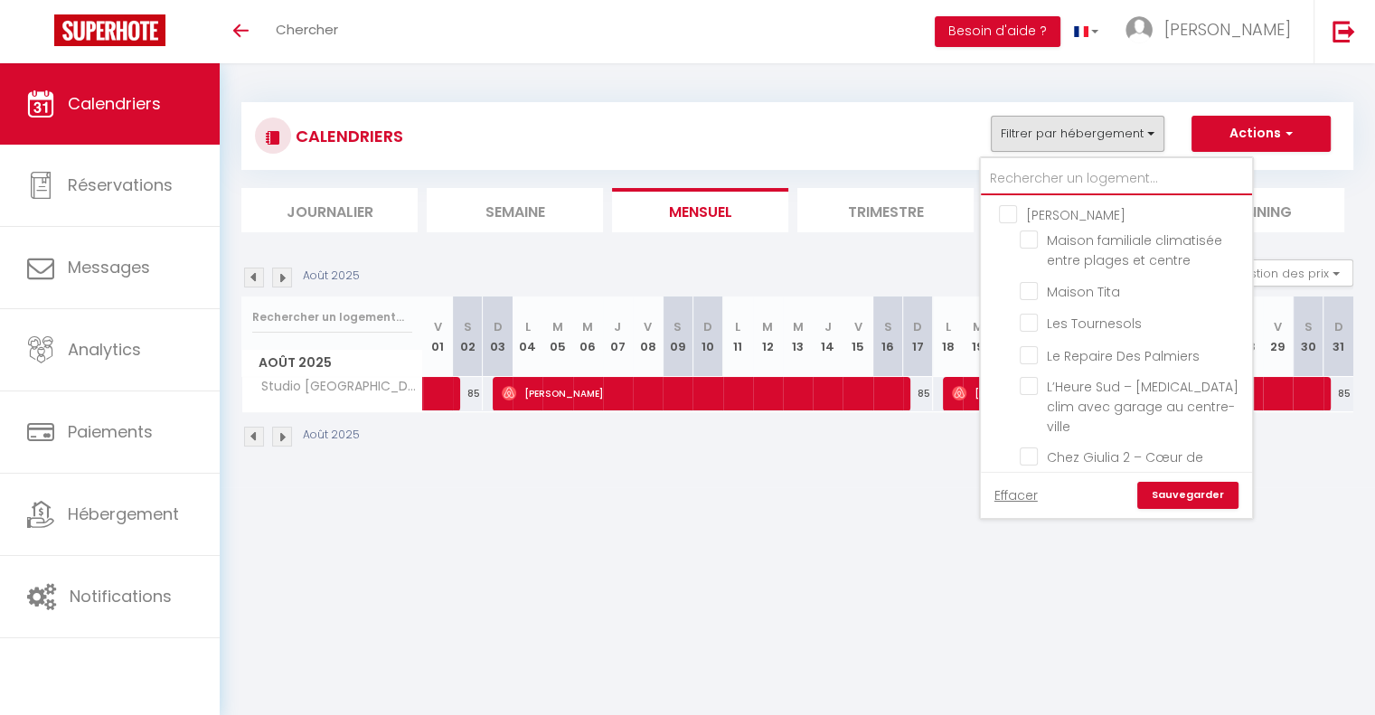
checkbox input "false"
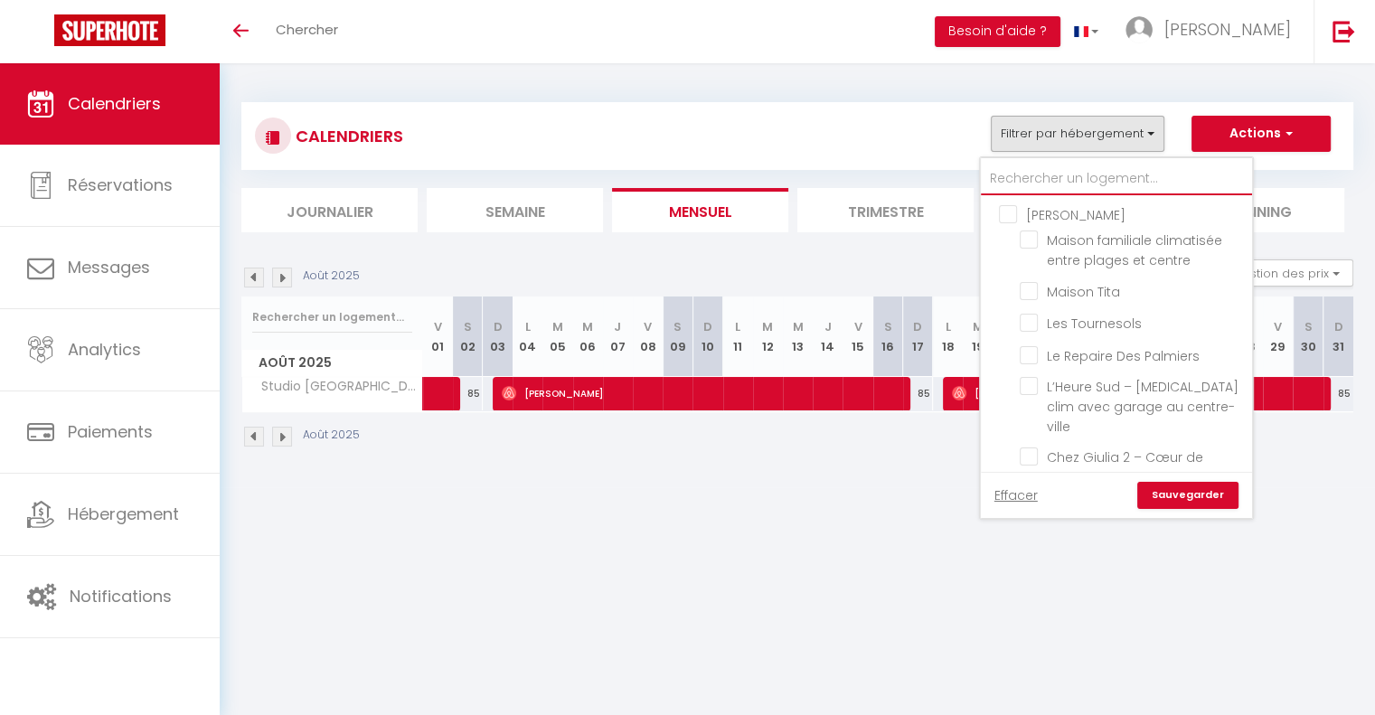
checkbox input "false"
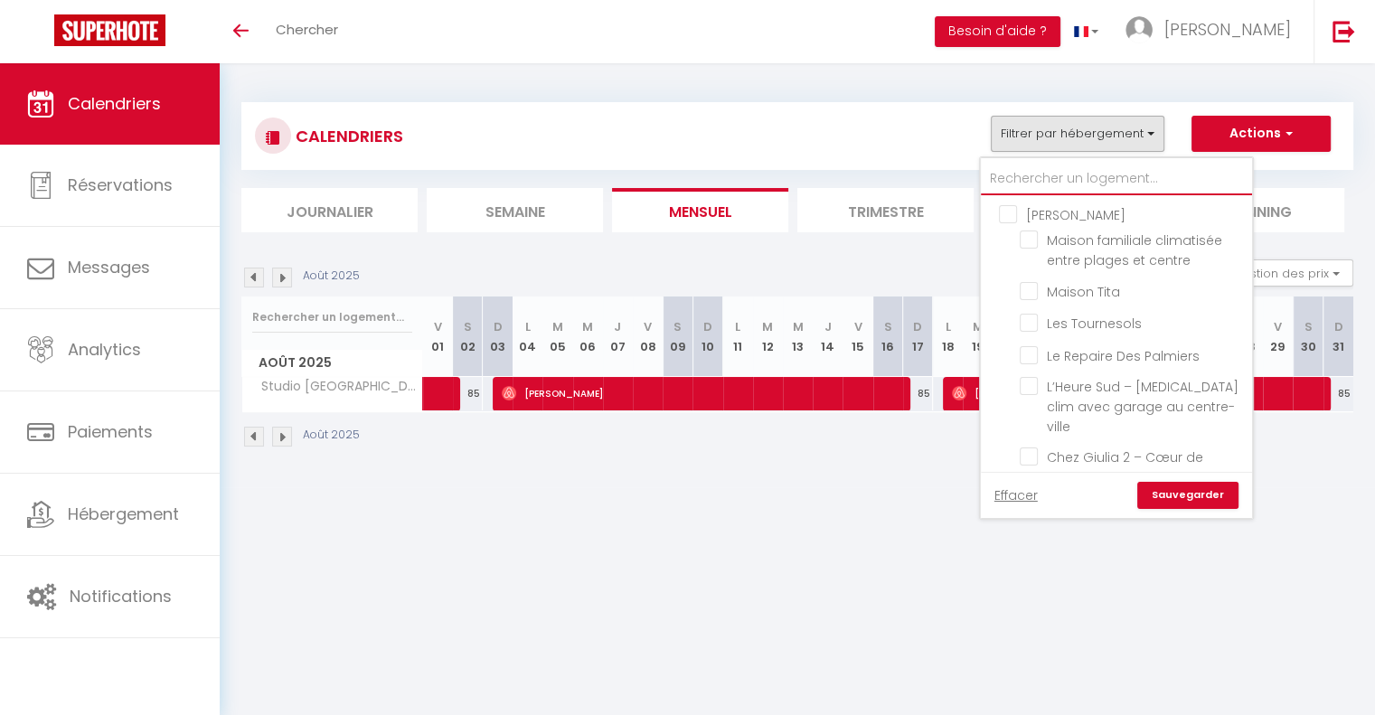
checkbox input "false"
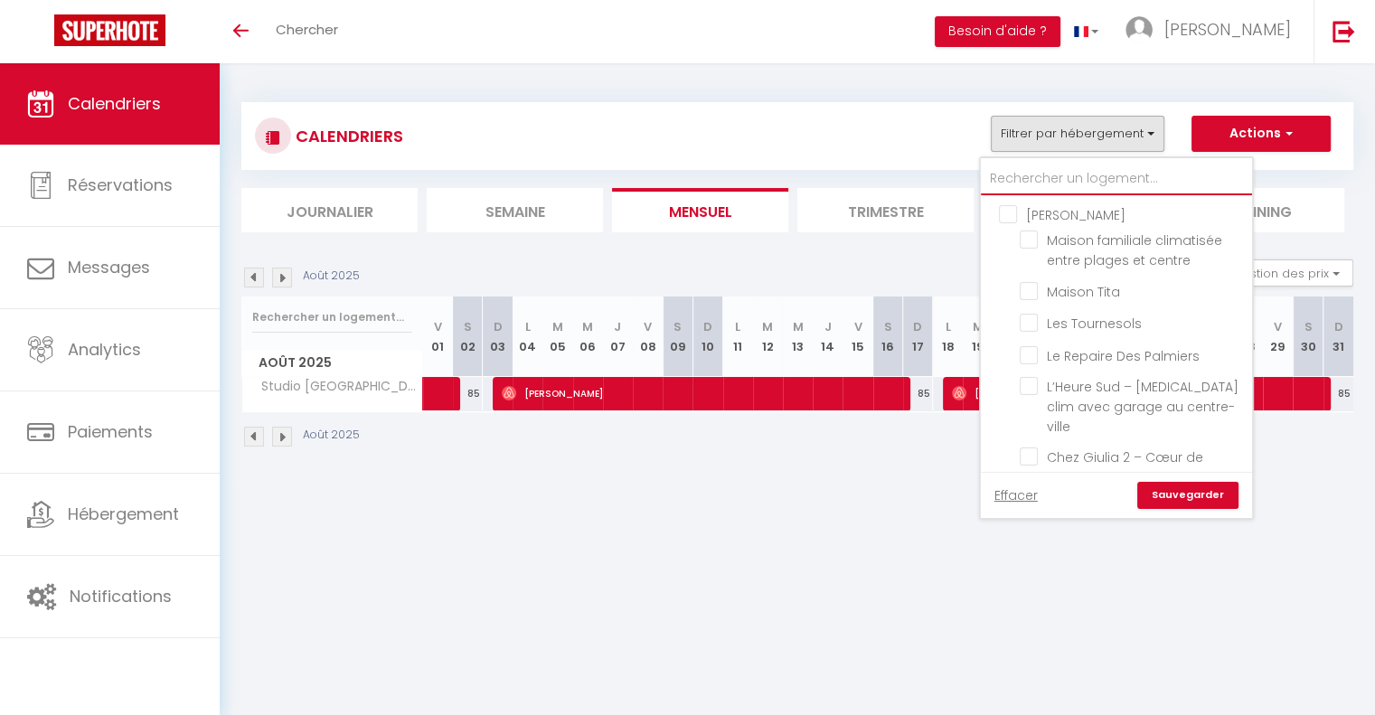
type input "t"
checkbox input "false"
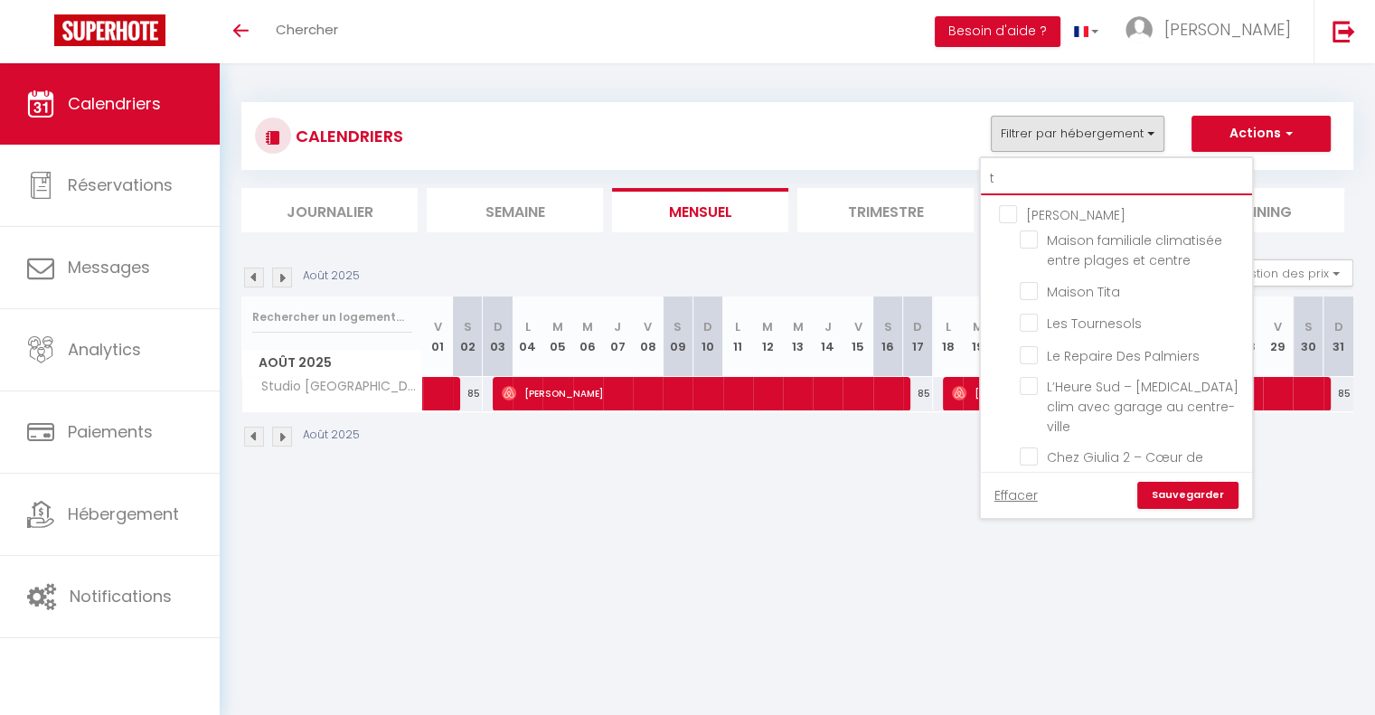
checkbox input "false"
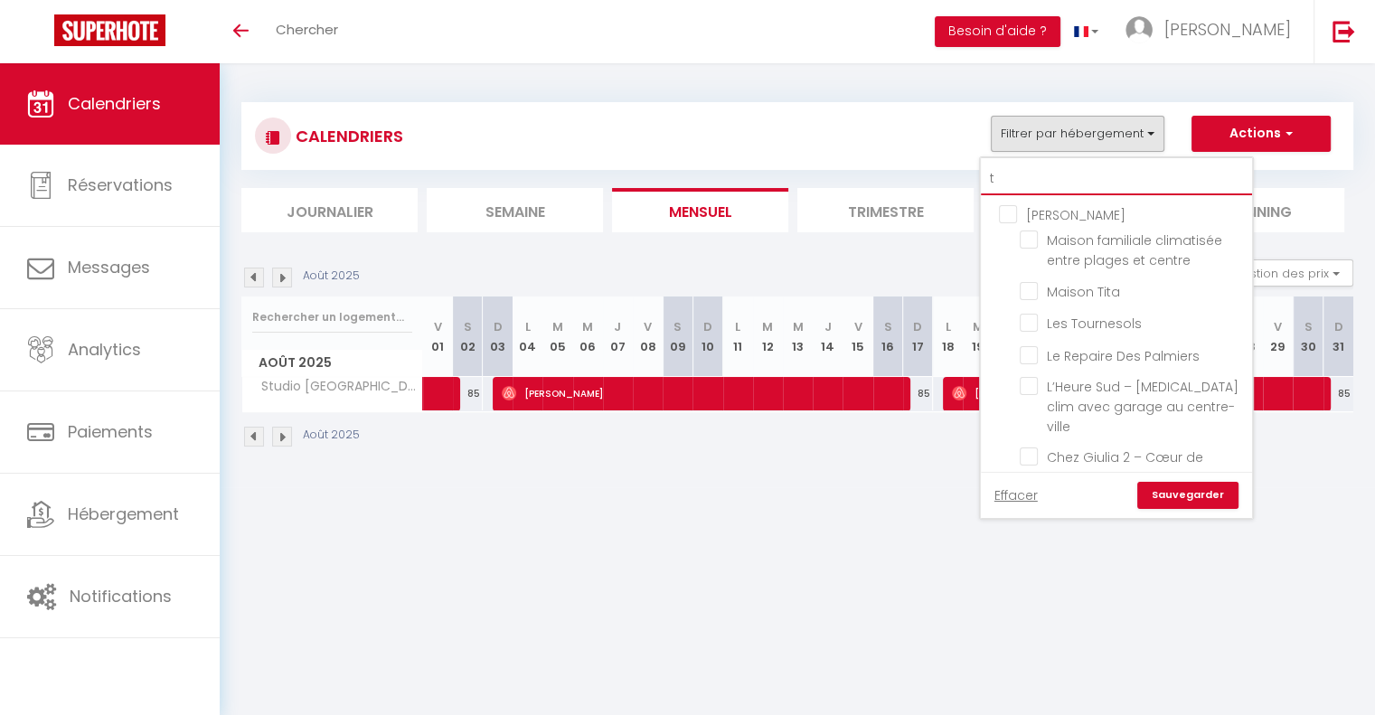
checkbox input "false"
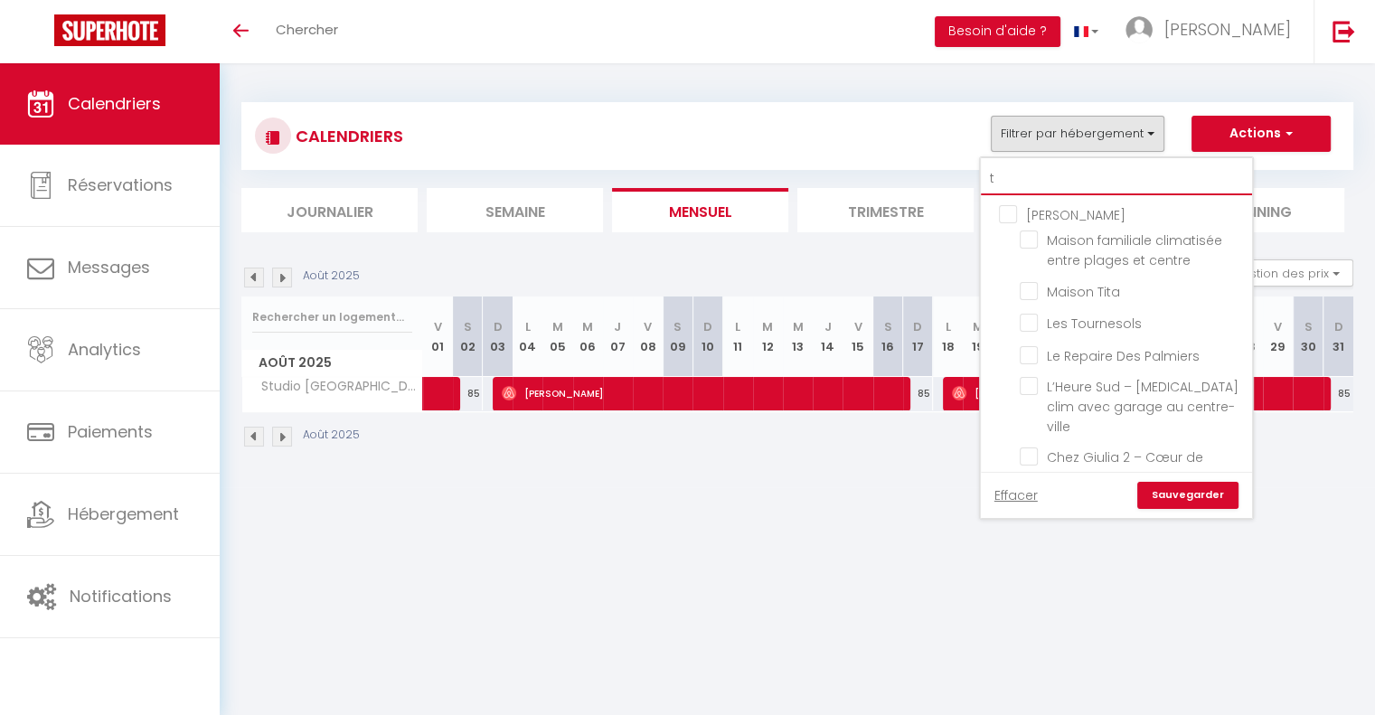
checkbox input "false"
type input "[MEDICAL_DATA]"
checkbox input "false"
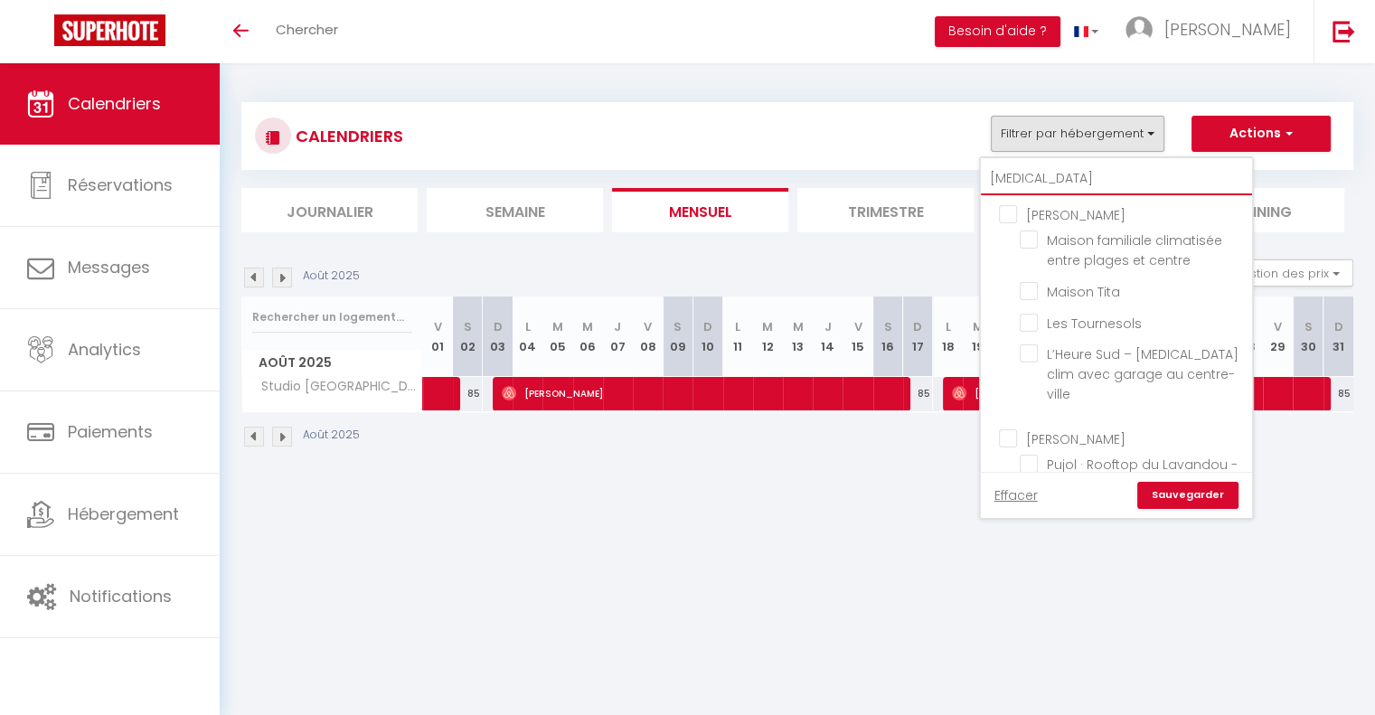
checkbox input "false"
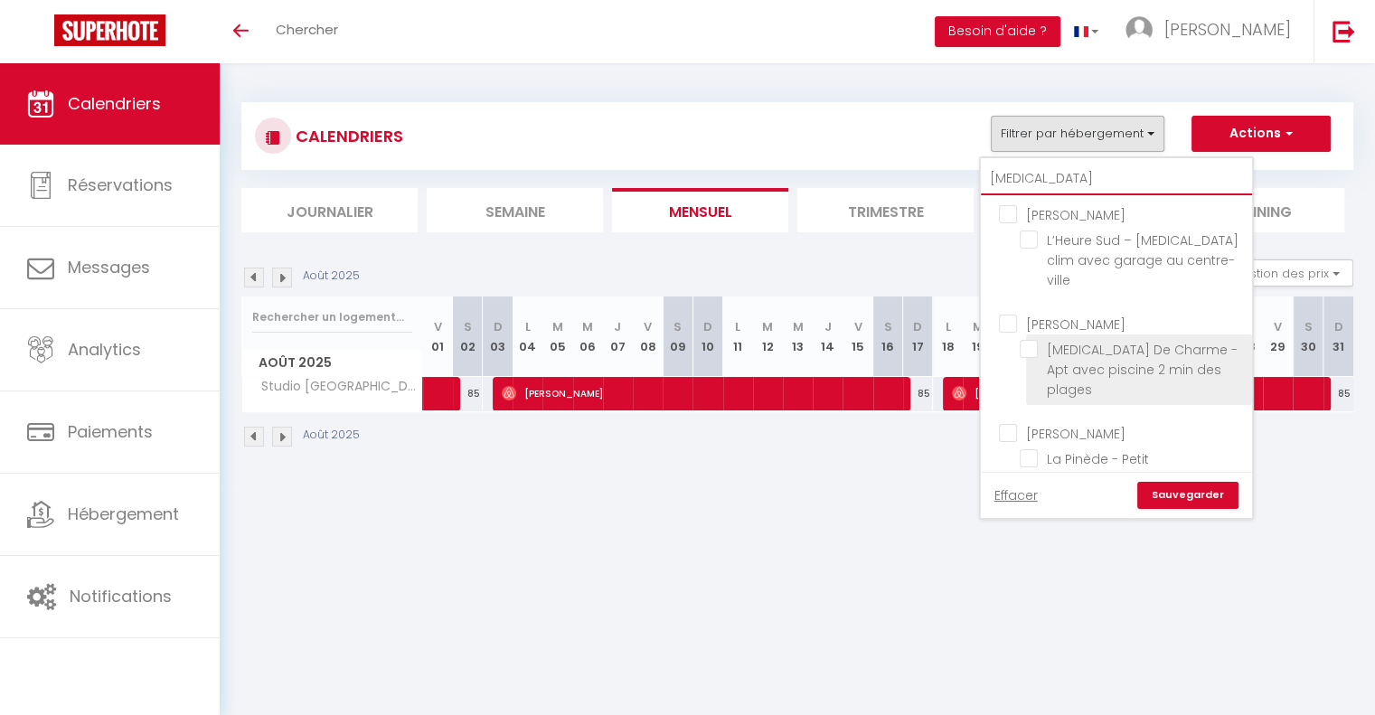
type input "[MEDICAL_DATA]"
click at [725, 340] on input "[MEDICAL_DATA] De Charme - Apt avec piscine 2 min des plages" at bounding box center [1132, 349] width 226 height 18
checkbox input "true"
checkbox input "false"
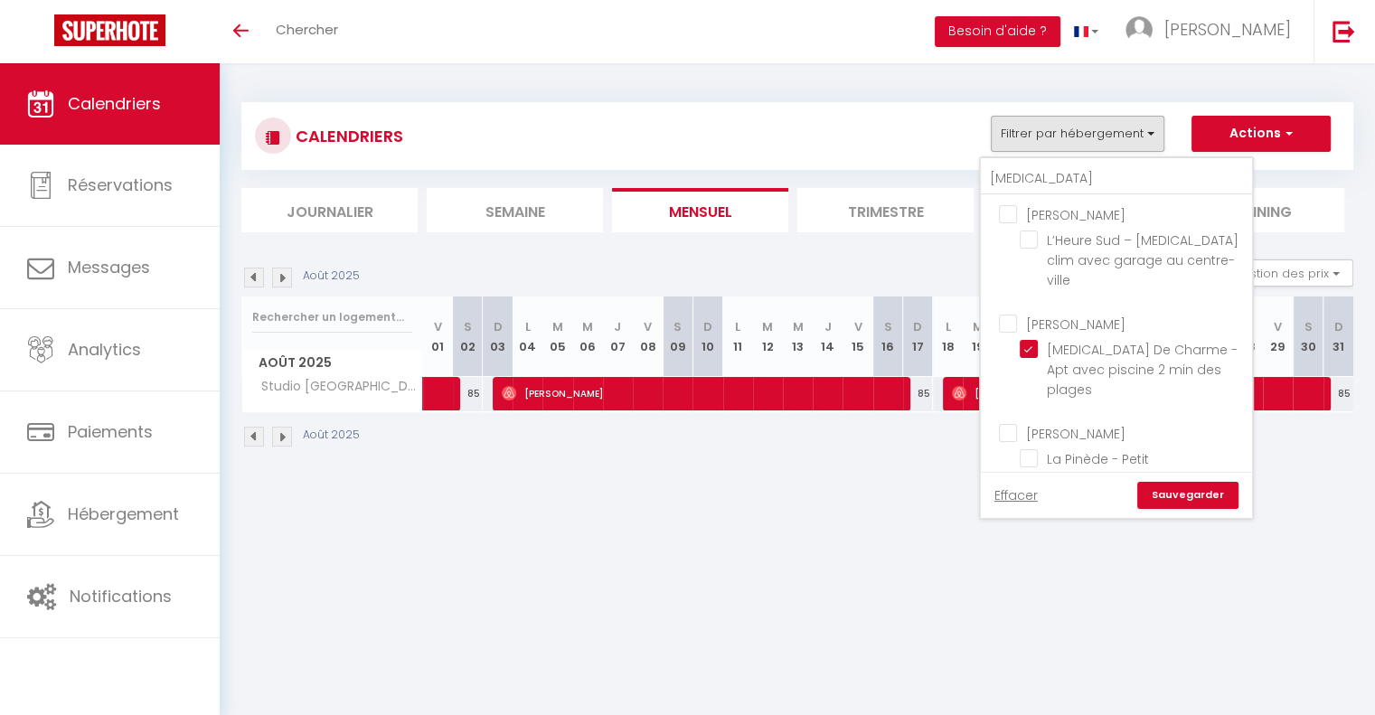
click at [725, 482] on link "Sauvegarder" at bounding box center [1187, 495] width 101 height 27
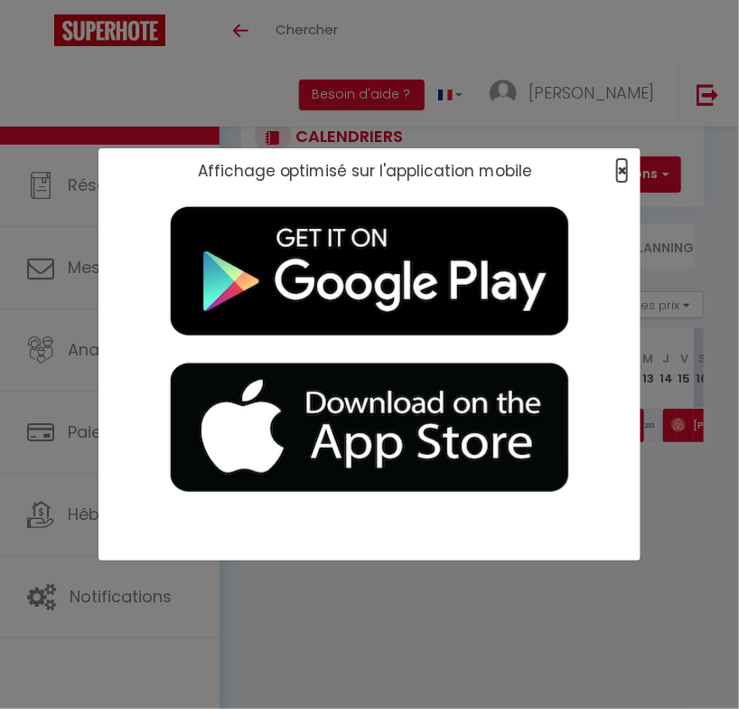
click at [624, 169] on span "×" at bounding box center [622, 170] width 10 height 23
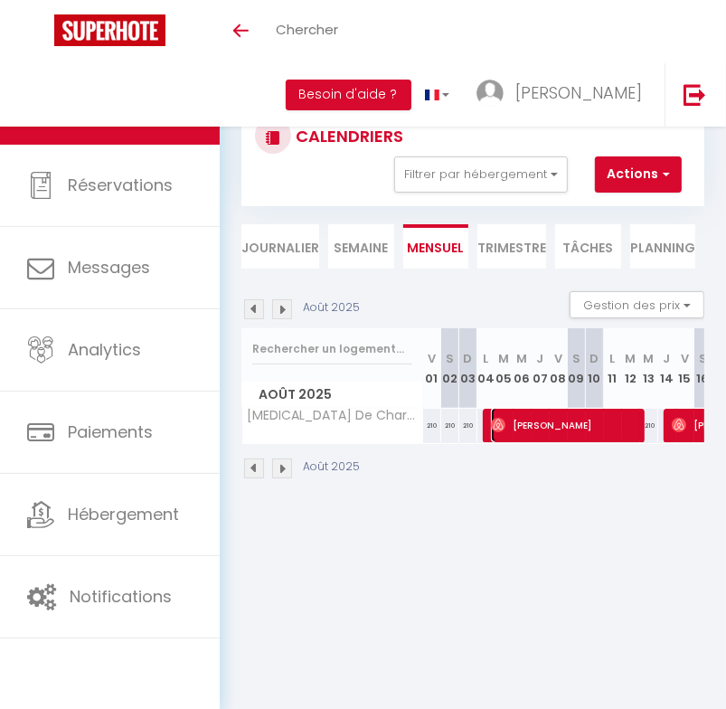
click at [577, 429] on span "[PERSON_NAME]" at bounding box center [566, 425] width 151 height 34
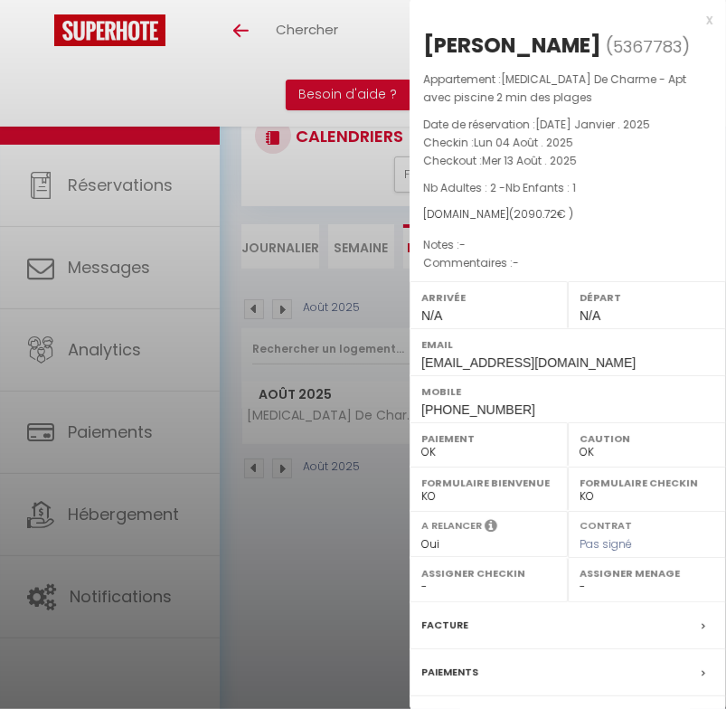
click at [283, 578] on div at bounding box center [363, 354] width 726 height 709
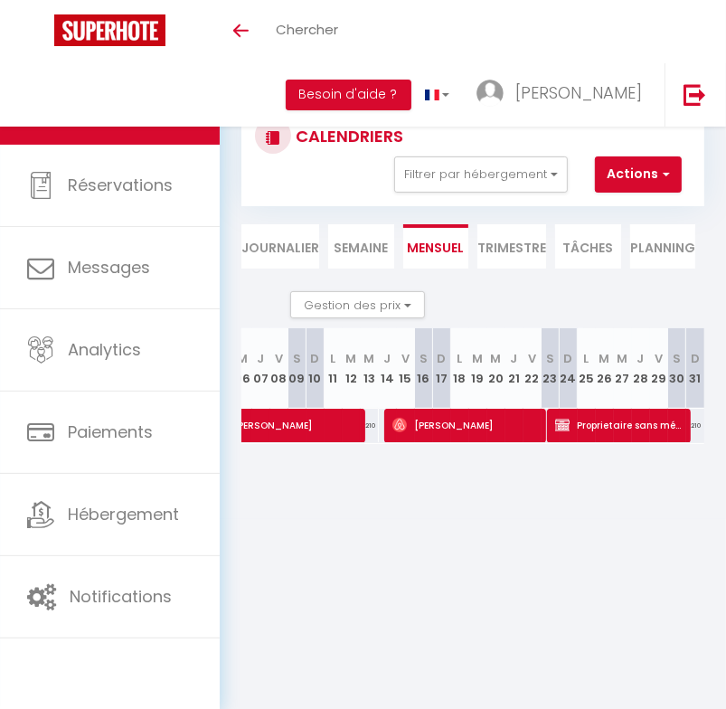
scroll to position [0, 288]
click at [473, 415] on span "[PERSON_NAME]" at bounding box center [467, 425] width 151 height 34
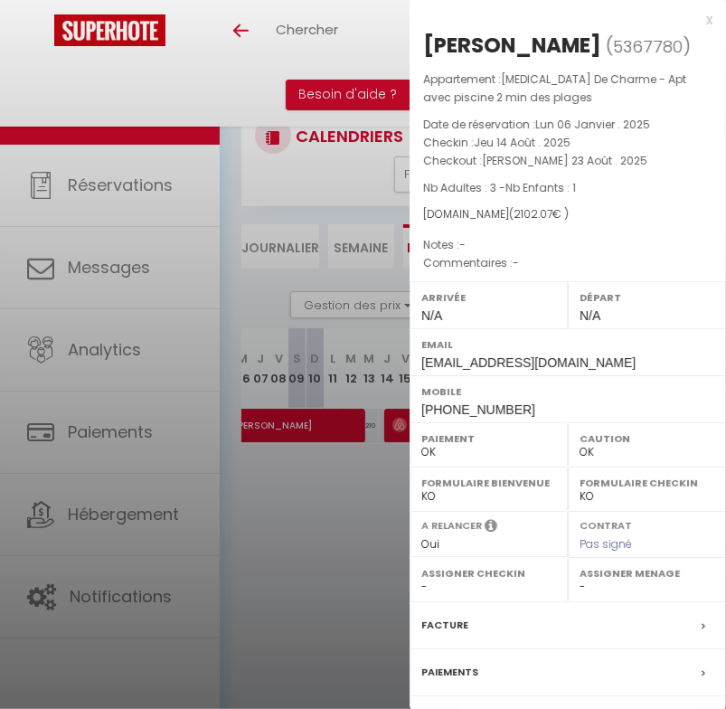
click at [275, 584] on div at bounding box center [363, 354] width 726 height 709
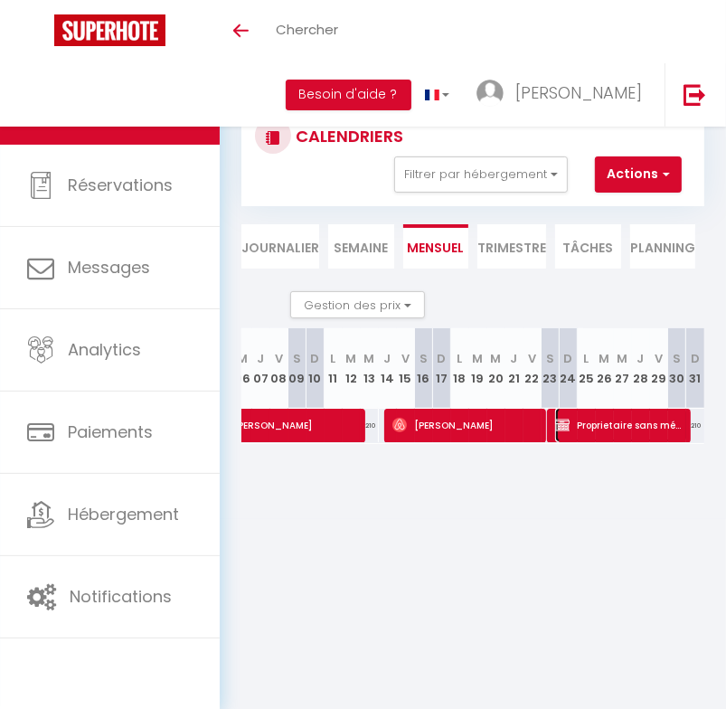
click at [592, 432] on span "Proprietaire sans ménage sans linge" at bounding box center [621, 425] width 133 height 34
select select "KO"
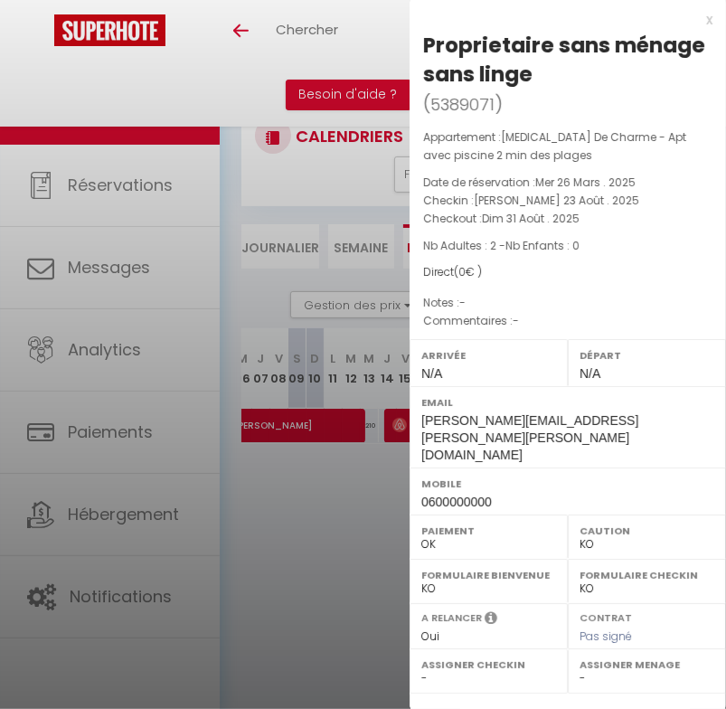
click at [341, 567] on div at bounding box center [363, 354] width 726 height 709
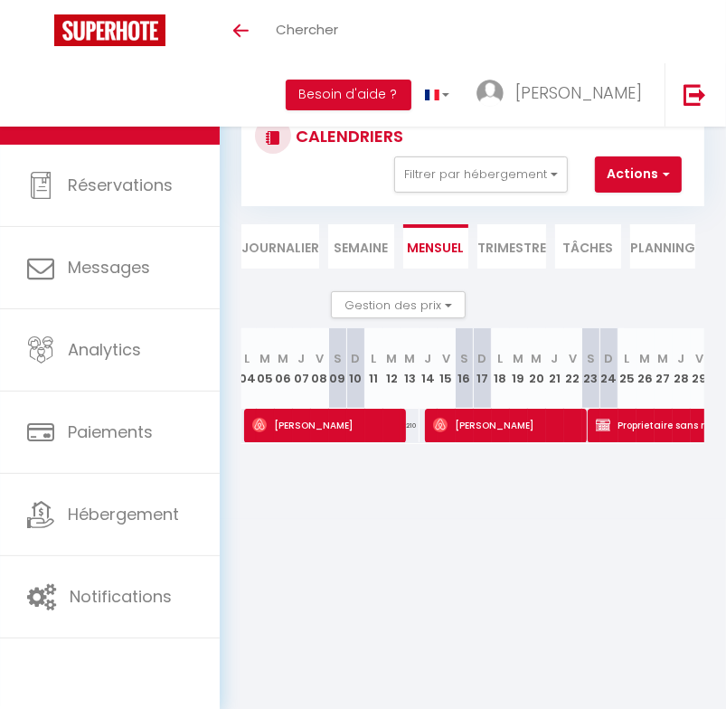
scroll to position [0, 292]
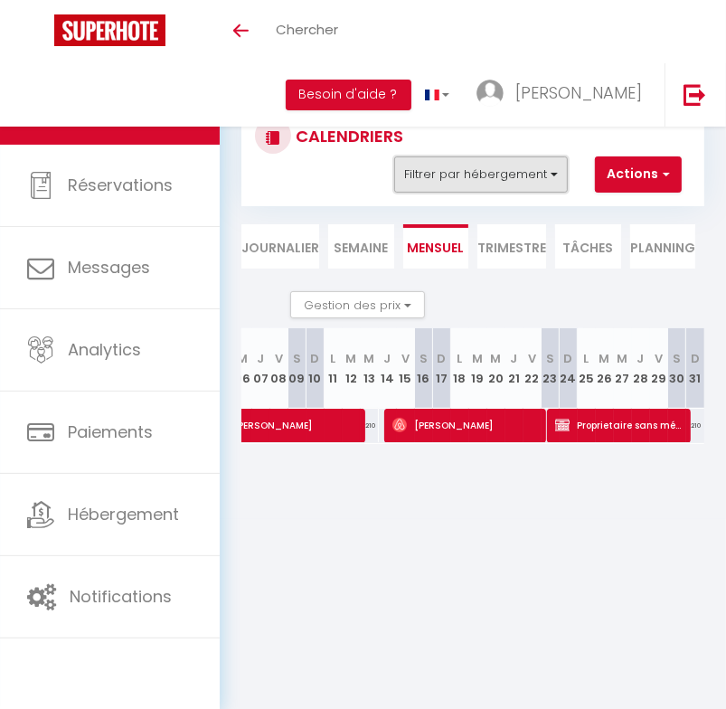
click at [427, 183] on button "Filtrer par hébergement" at bounding box center [481, 174] width 174 height 36
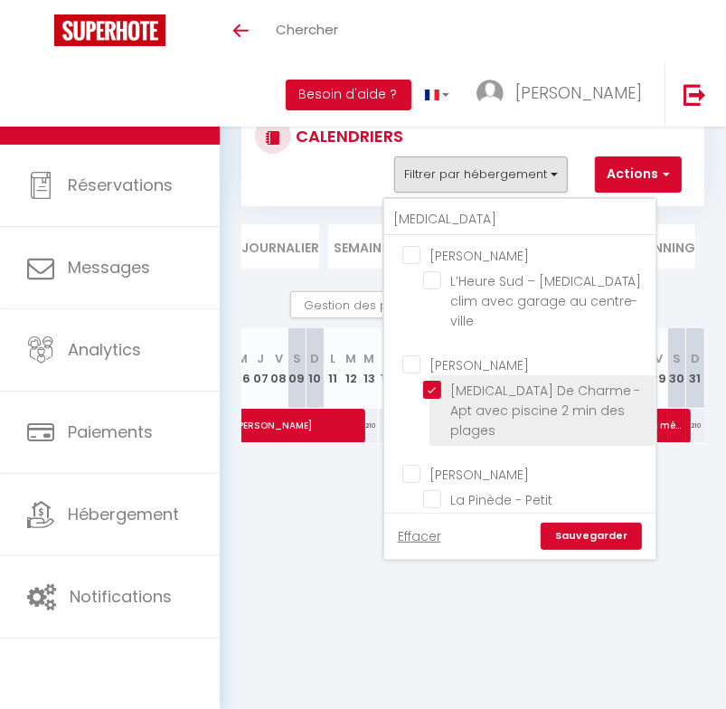
click at [437, 380] on input "[MEDICAL_DATA] De Charme - Apt avec piscine 2 min des plages" at bounding box center [536, 389] width 226 height 18
checkbox input "false"
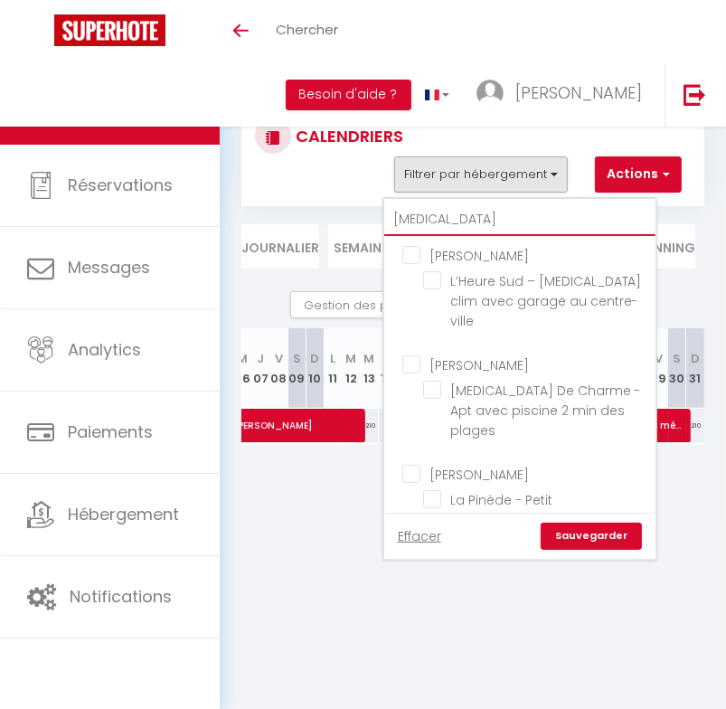
click at [419, 209] on input "[MEDICAL_DATA]" at bounding box center [519, 219] width 271 height 33
type input "t"
checkbox input "false"
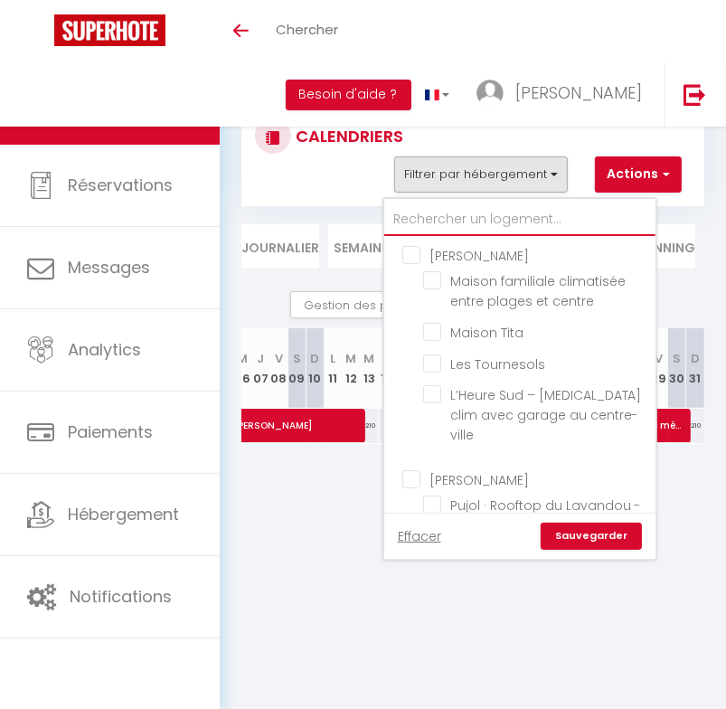
checkbox input "false"
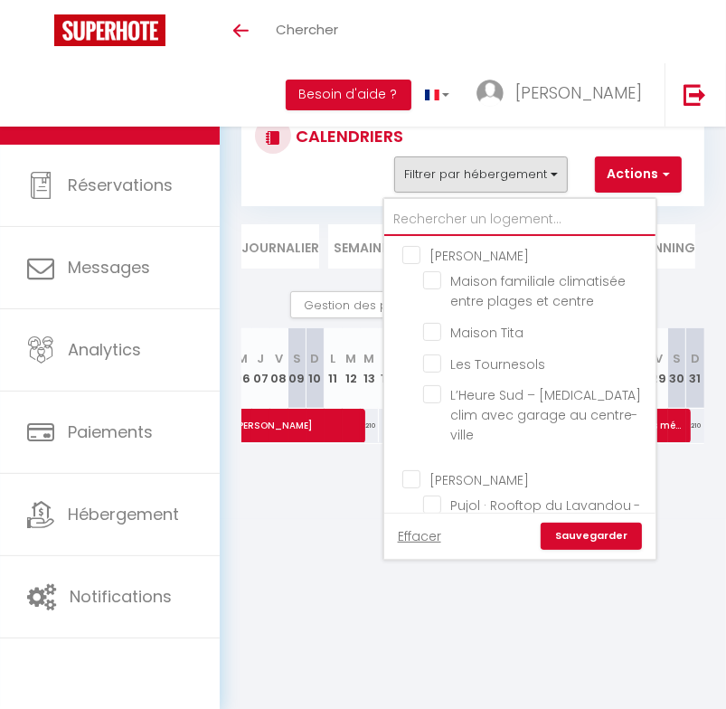
checkbox input "false"
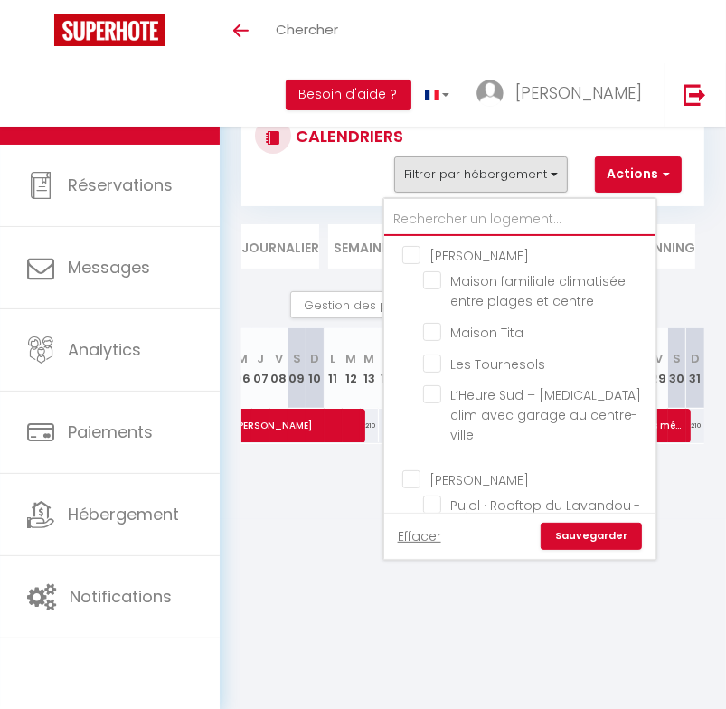
checkbox input "false"
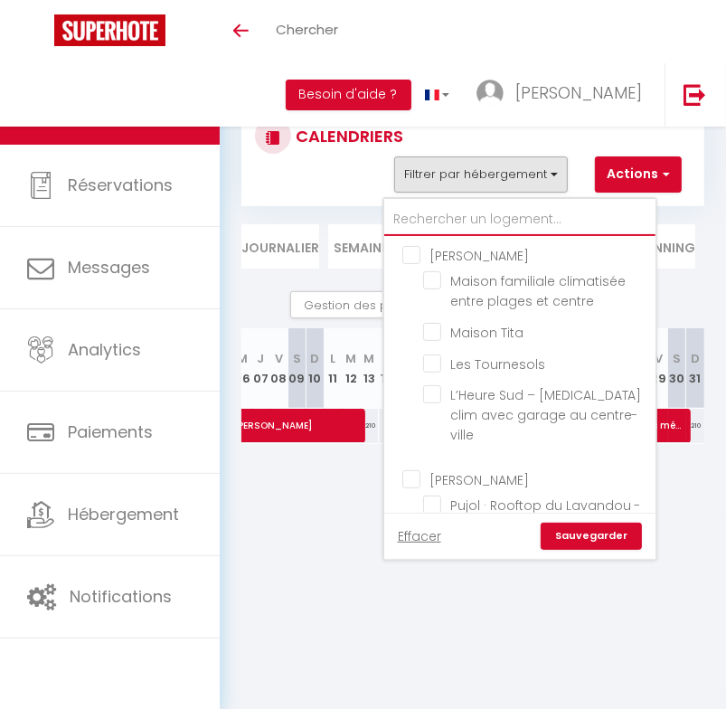
checkbox input "false"
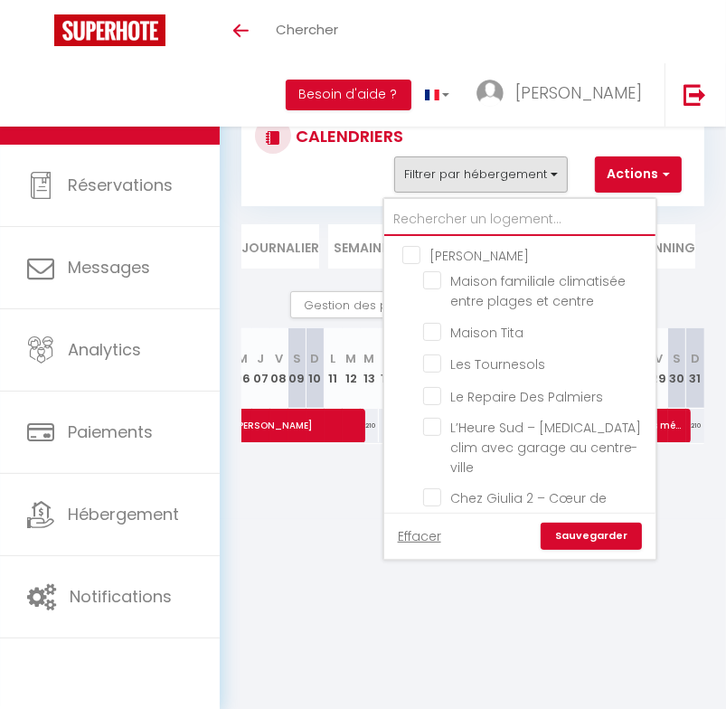
type input "b"
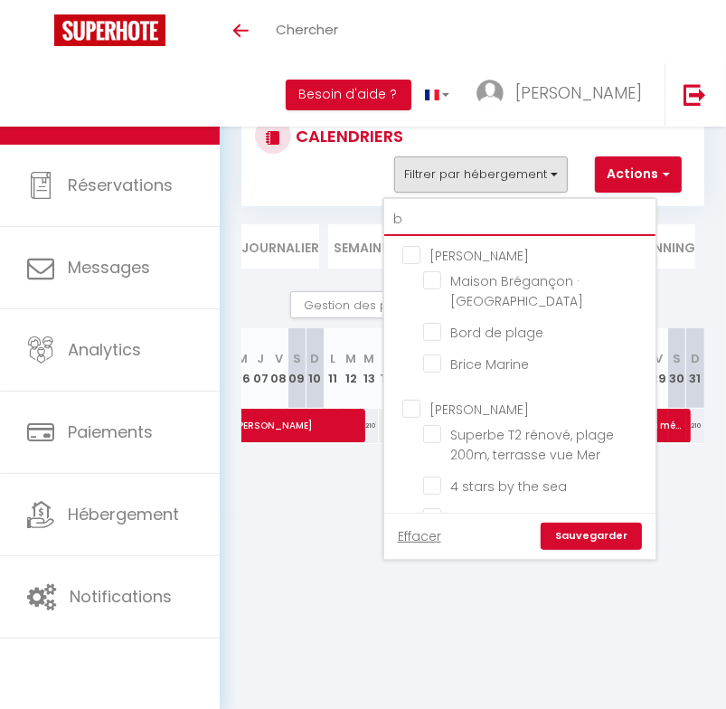
checkbox input "false"
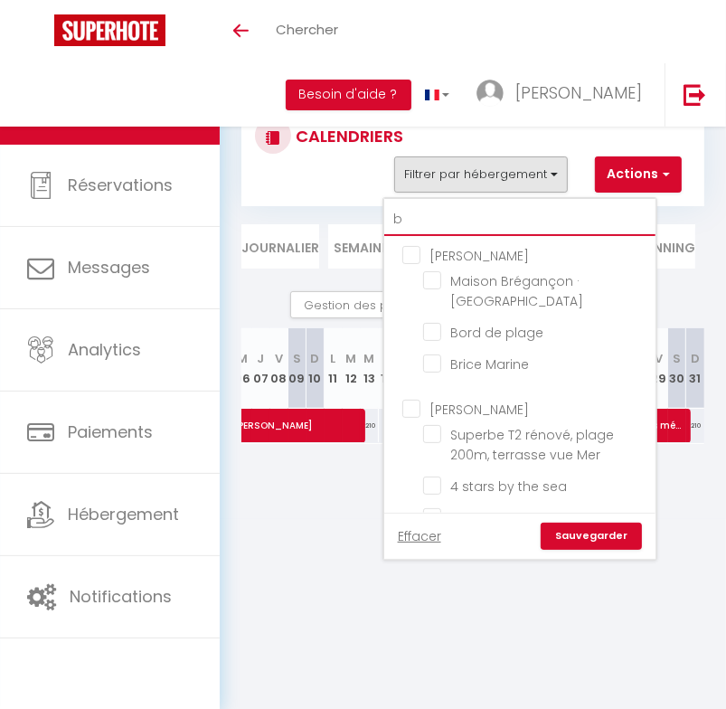
checkbox input "false"
type input "br"
checkbox input "false"
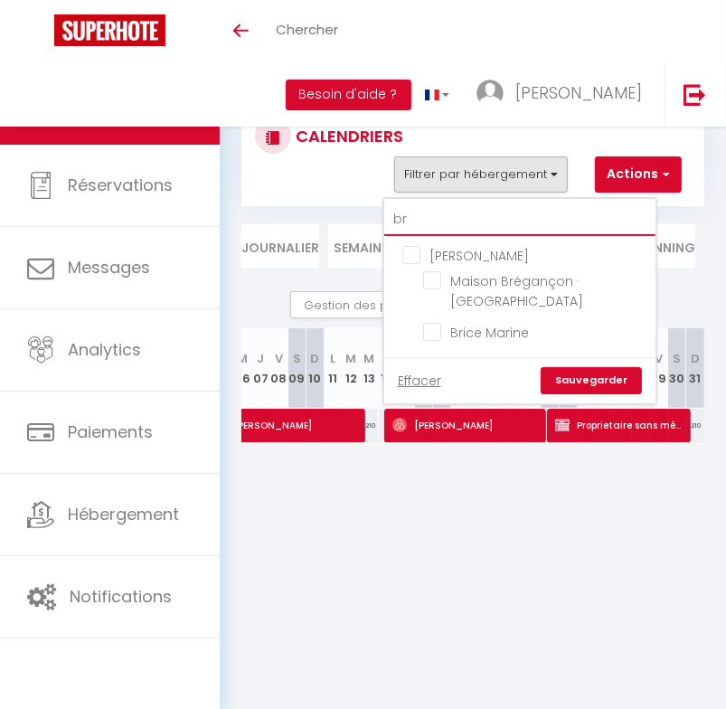
type input "bri"
checkbox input "false"
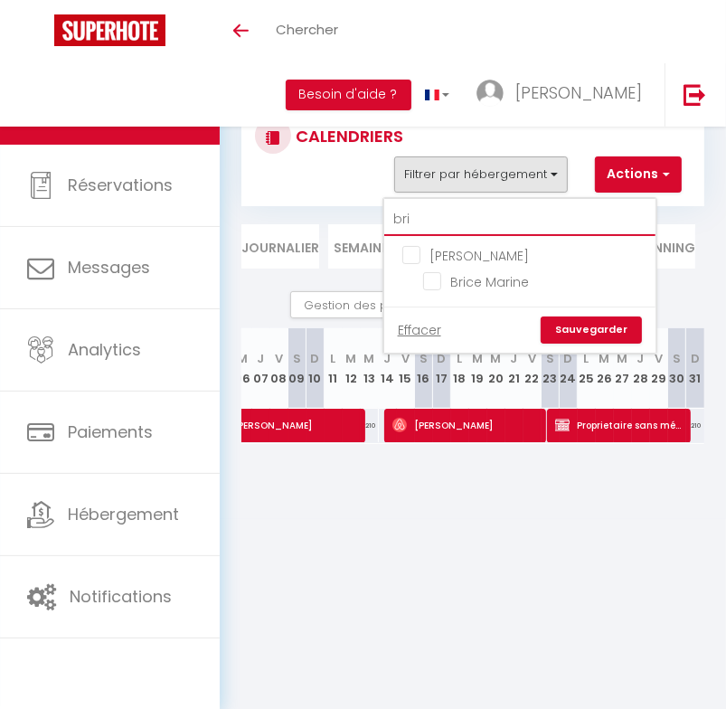
type input "bric"
checkbox input "false"
type input "bric"
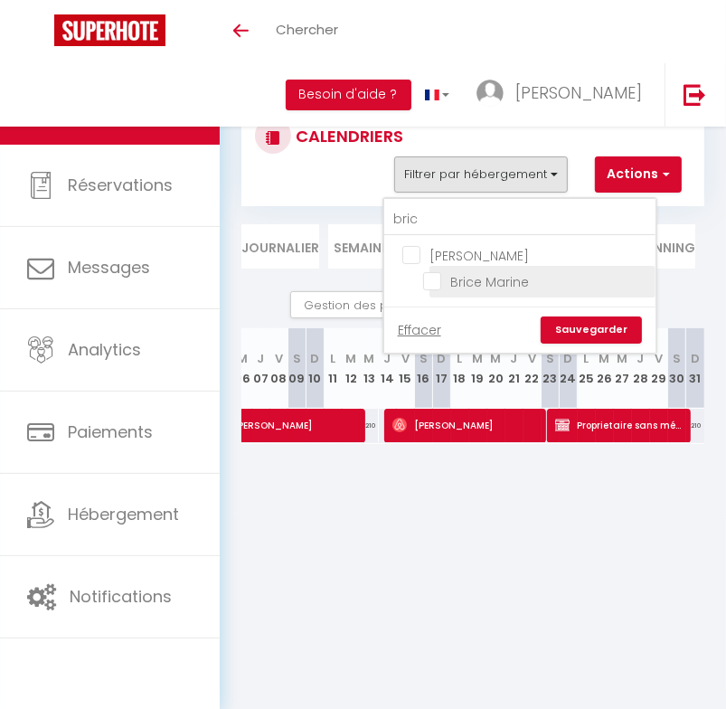
click at [434, 277] on input "Brice Marine" at bounding box center [536, 280] width 226 height 18
checkbox input "true"
click at [577, 328] on link "Sauvegarder" at bounding box center [590, 329] width 101 height 27
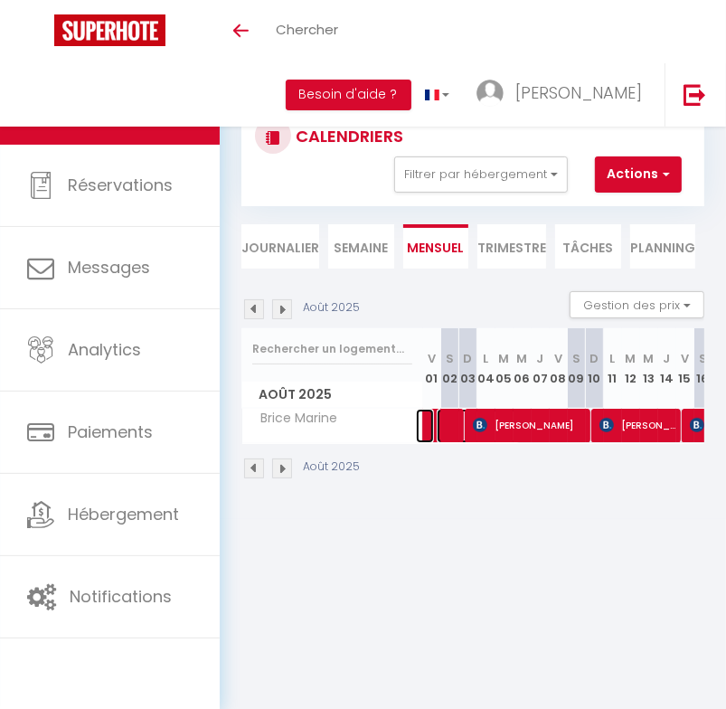
click at [444, 429] on span at bounding box center [478, 425] width 83 height 34
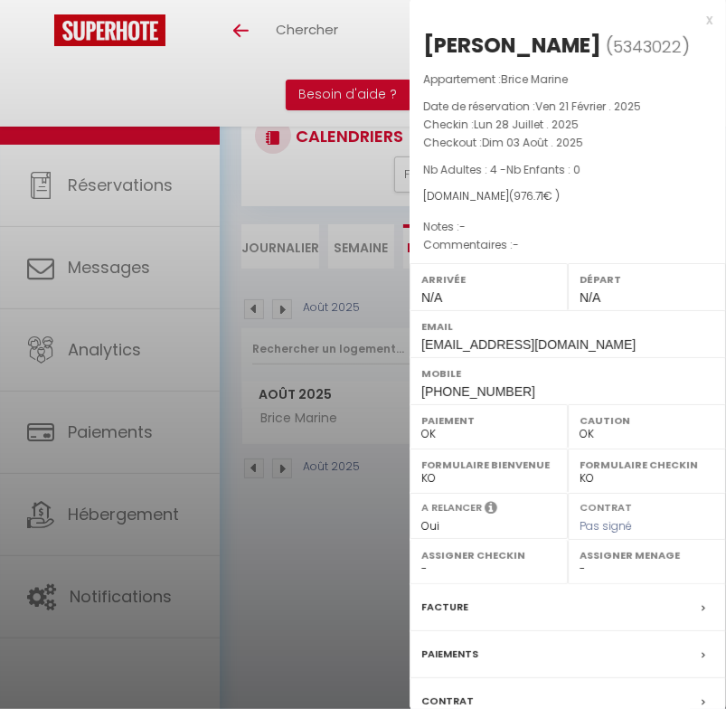
click at [305, 568] on div at bounding box center [363, 354] width 726 height 709
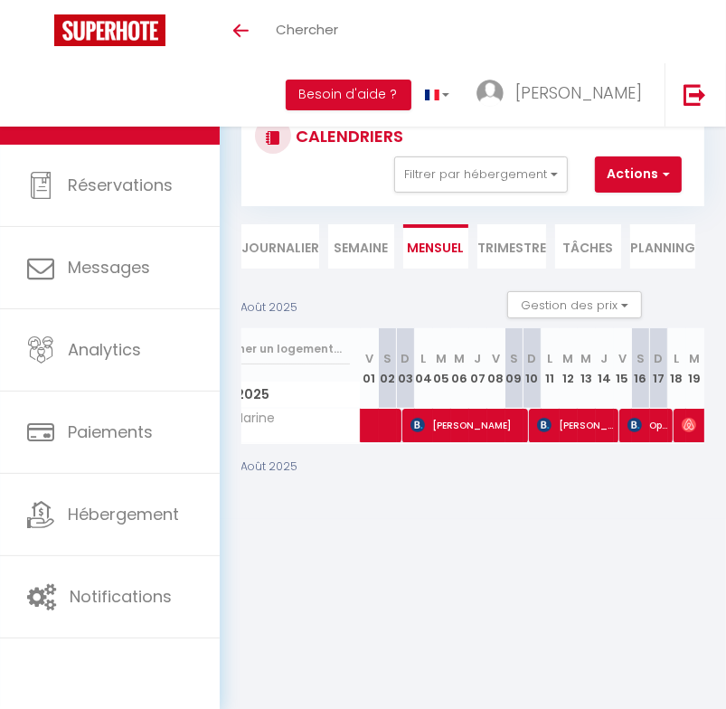
scroll to position [0, 61]
click at [370, 418] on link at bounding box center [364, 425] width 18 height 34
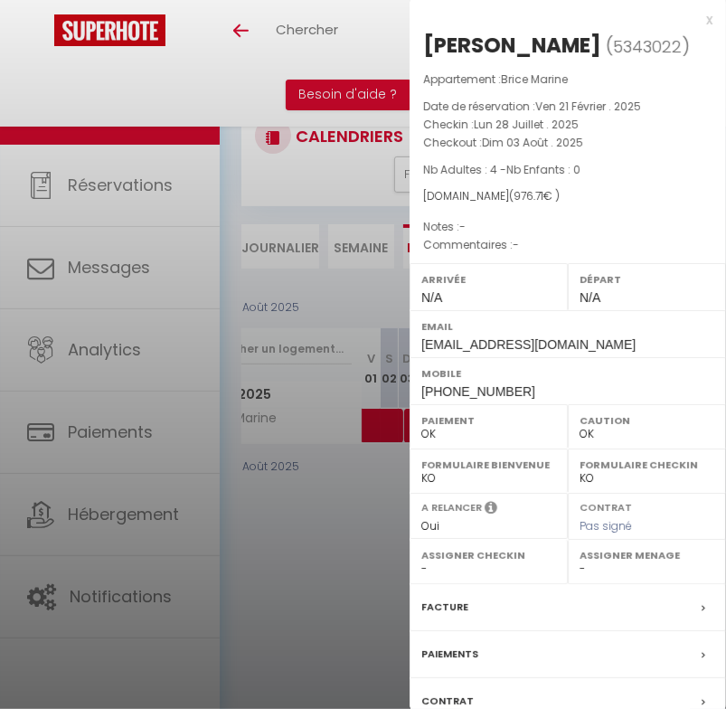
click at [337, 463] on div at bounding box center [363, 354] width 726 height 709
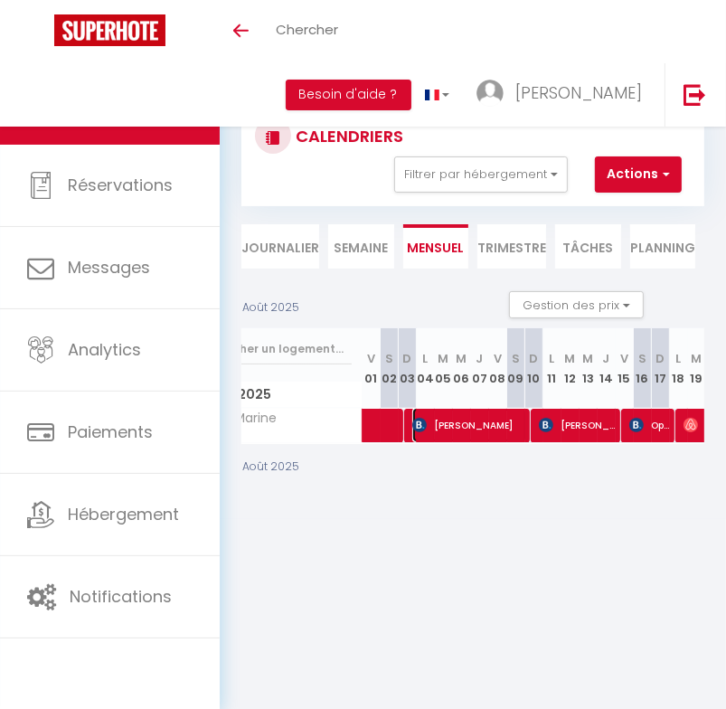
click at [449, 426] on span "[PERSON_NAME]" at bounding box center [469, 425] width 115 height 34
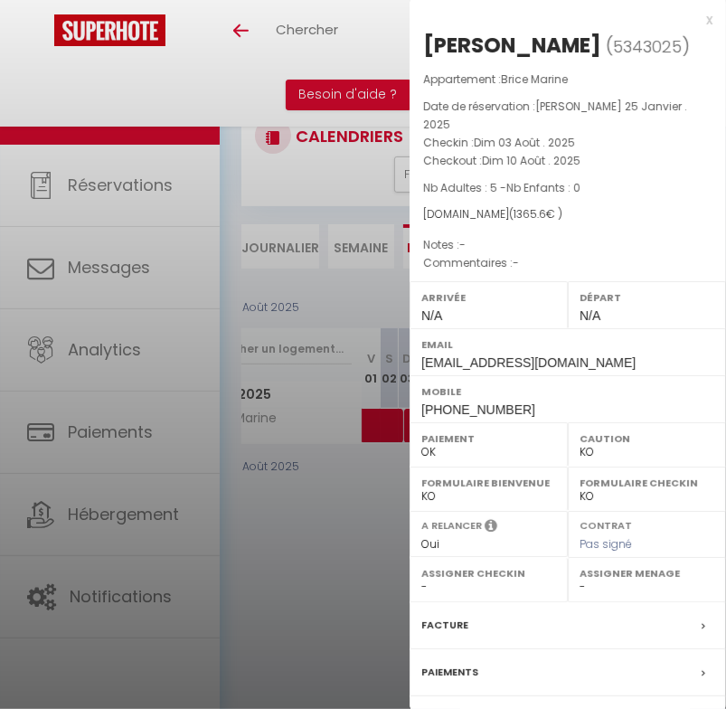
click at [340, 616] on div at bounding box center [363, 354] width 726 height 709
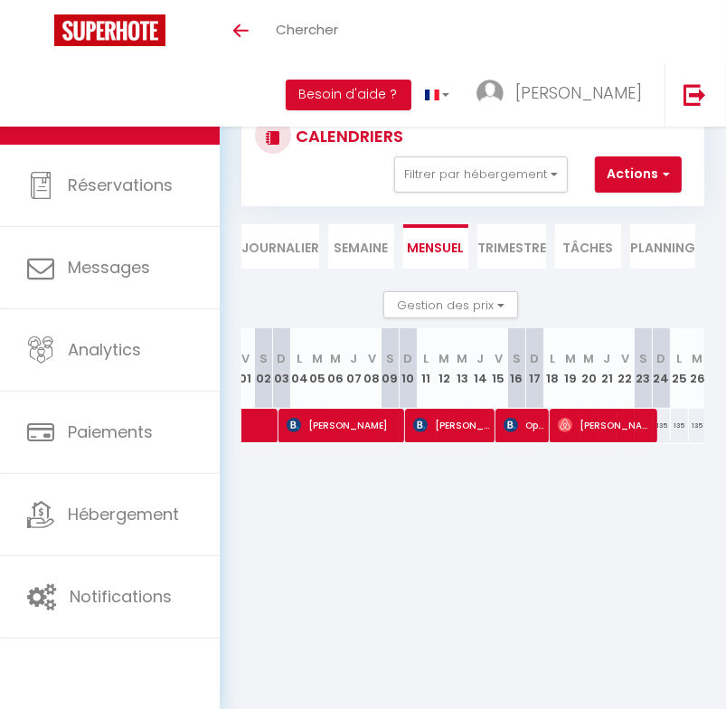
scroll to position [0, 187]
click at [441, 427] on span "[PERSON_NAME]" at bounding box center [451, 425] width 79 height 34
select select "OK"
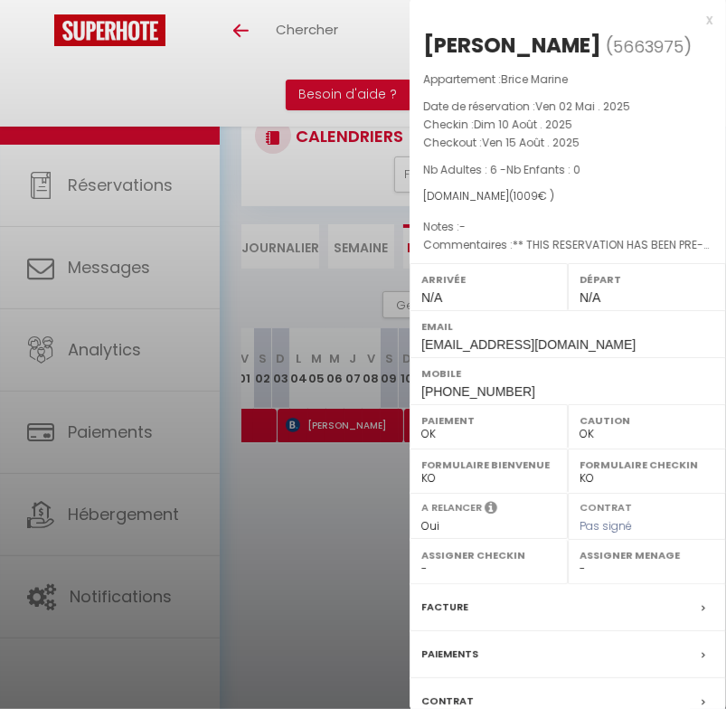
click at [350, 610] on div at bounding box center [363, 354] width 726 height 709
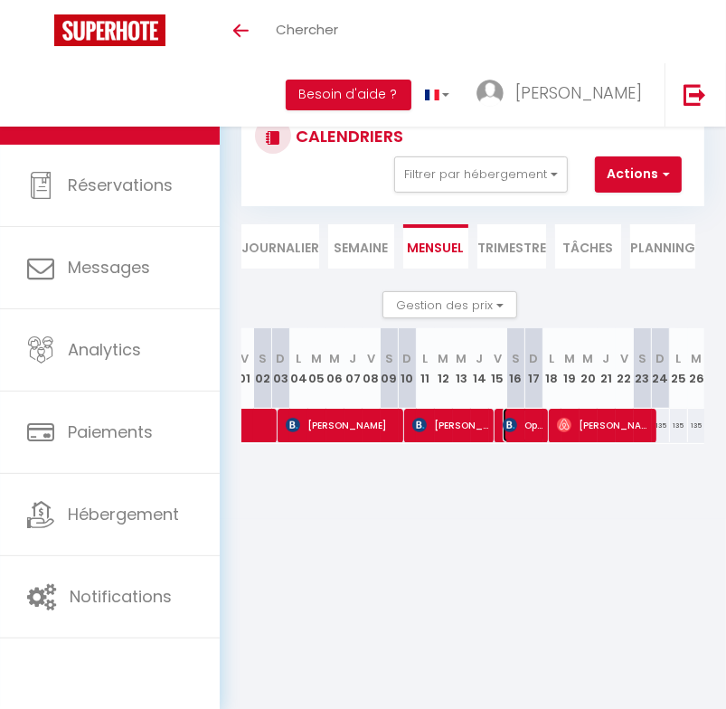
click at [520, 426] on span "Ophélie BLACHERE" at bounding box center [523, 425] width 42 height 34
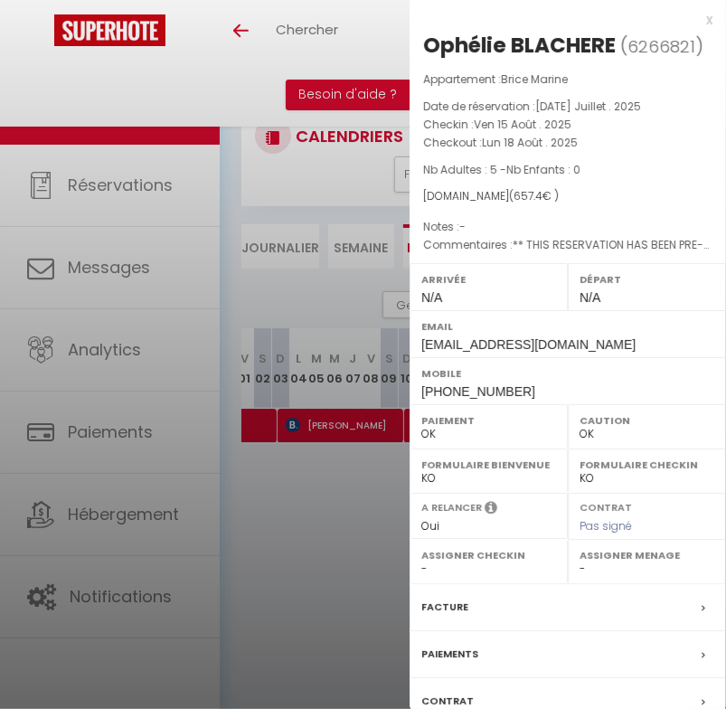
click at [343, 563] on div at bounding box center [363, 354] width 726 height 709
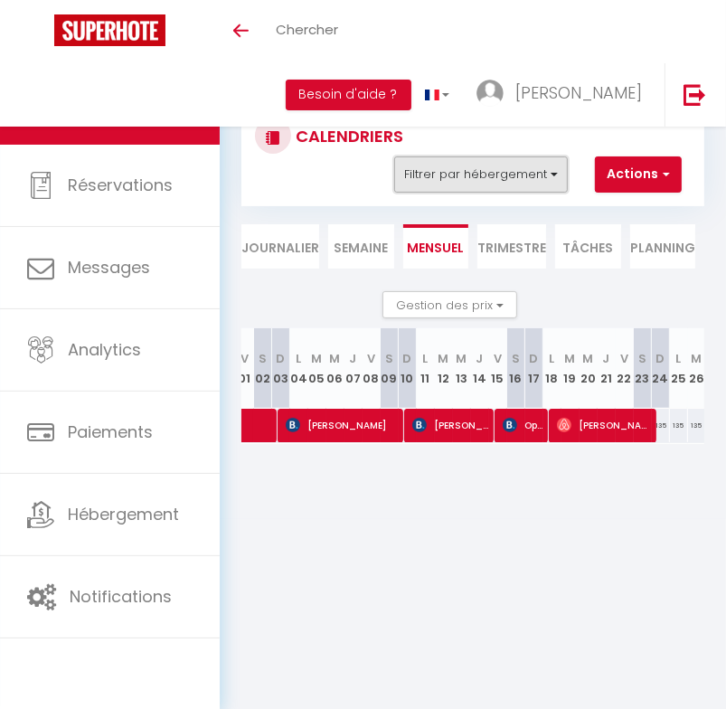
click at [539, 167] on button "Filtrer par hébergement" at bounding box center [481, 174] width 174 height 36
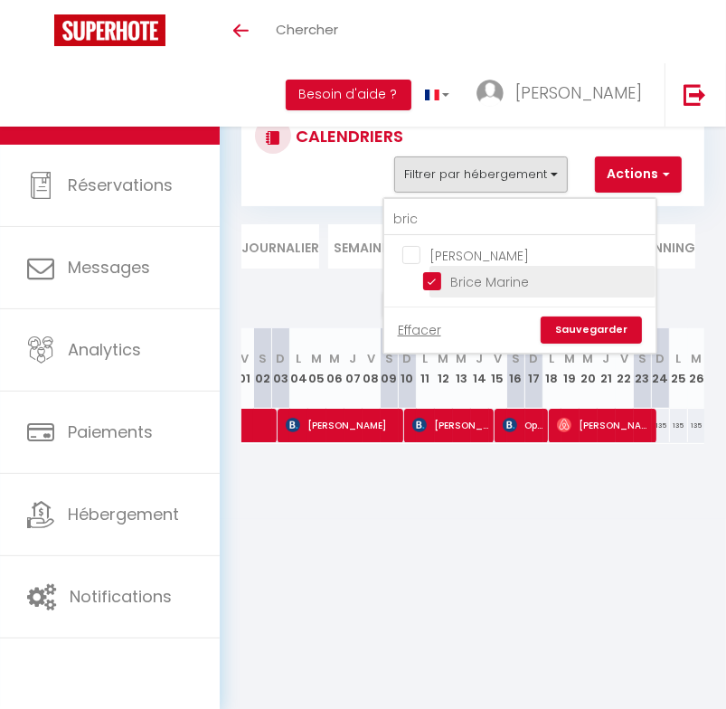
click at [432, 277] on input "Brice Marine" at bounding box center [536, 280] width 226 height 18
checkbox input "false"
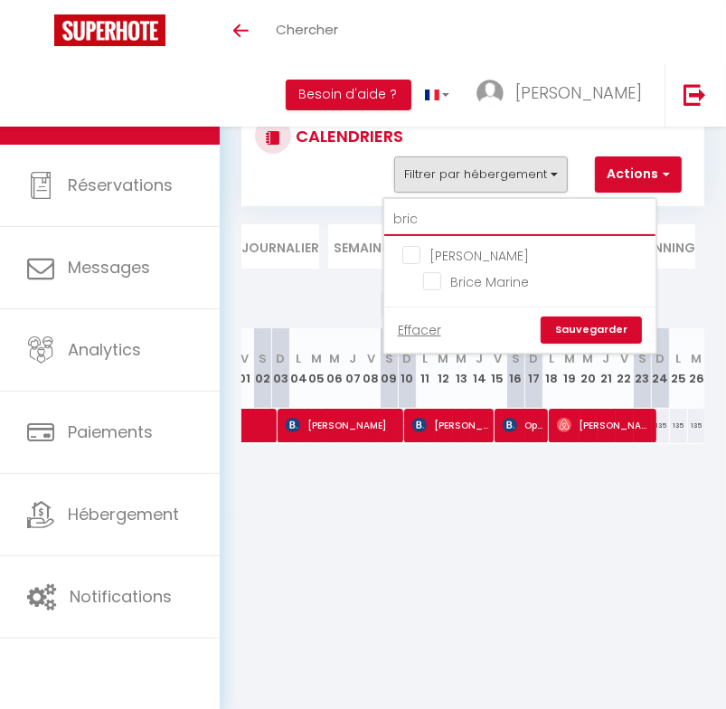
click at [434, 224] on input "bric" at bounding box center [519, 219] width 271 height 33
type input "br"
checkbox input "false"
type input "b"
checkbox input "false"
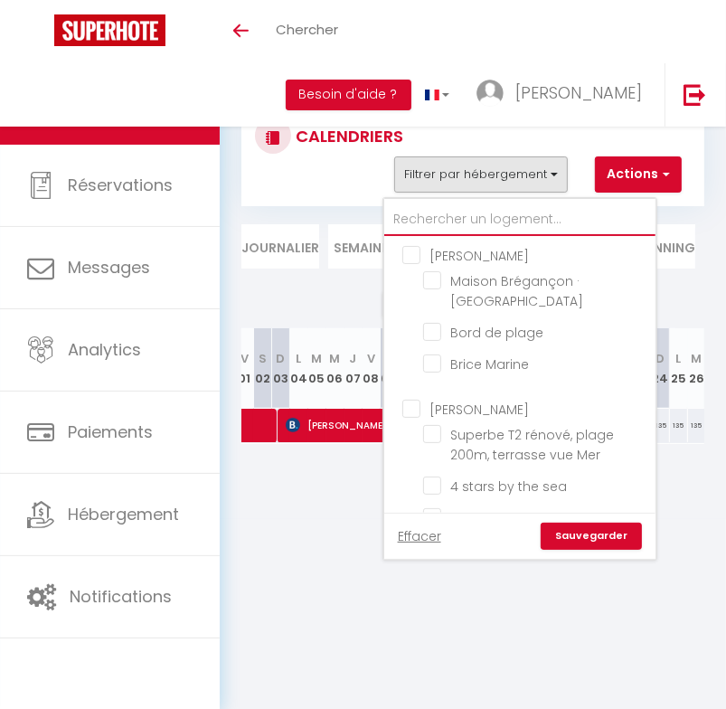
checkbox input "false"
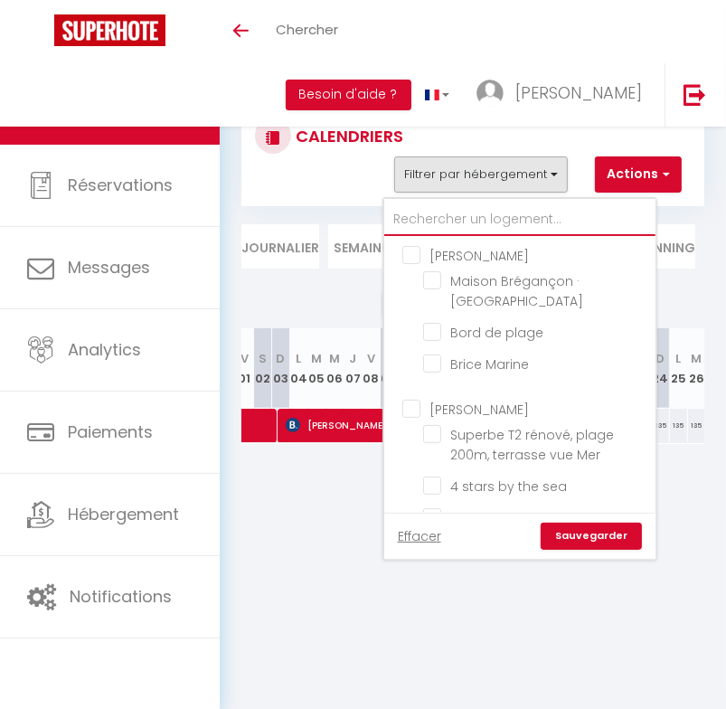
checkbox input "false"
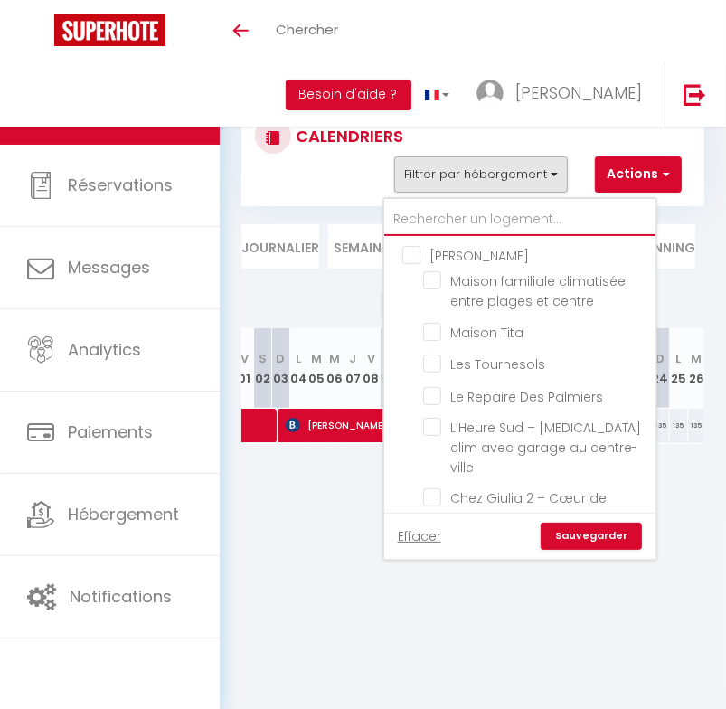
type input "i"
checkbox input "false"
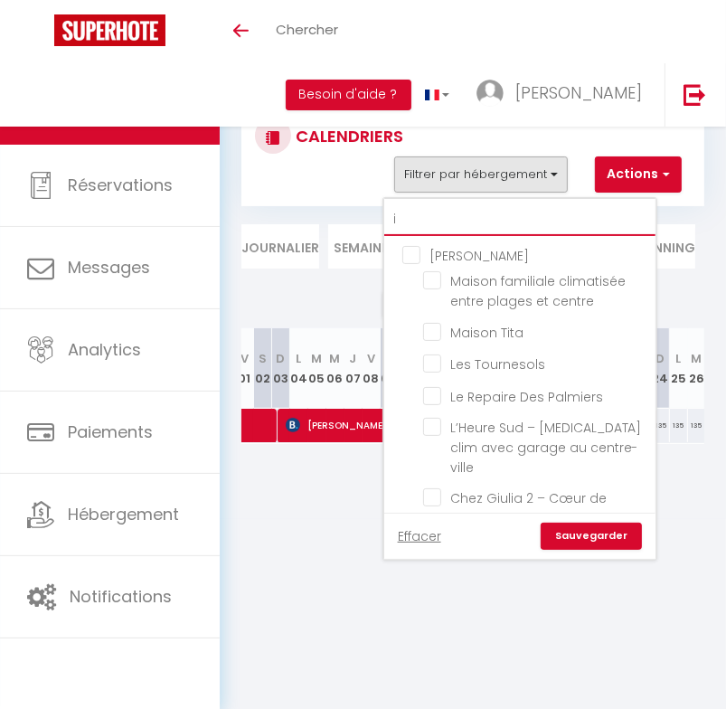
checkbox input "false"
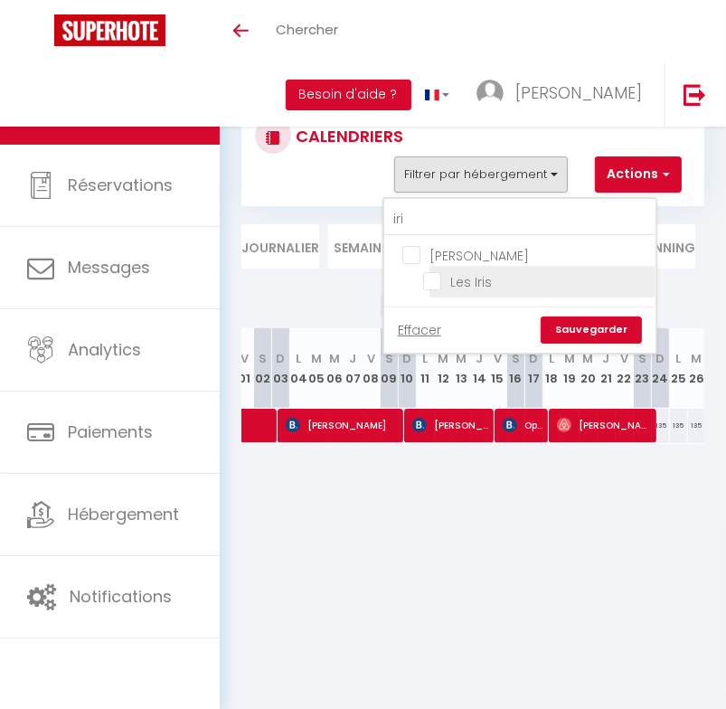
click at [433, 282] on input "Les Iris" at bounding box center [536, 280] width 226 height 18
click at [587, 328] on link "Sauvegarder" at bounding box center [590, 329] width 101 height 27
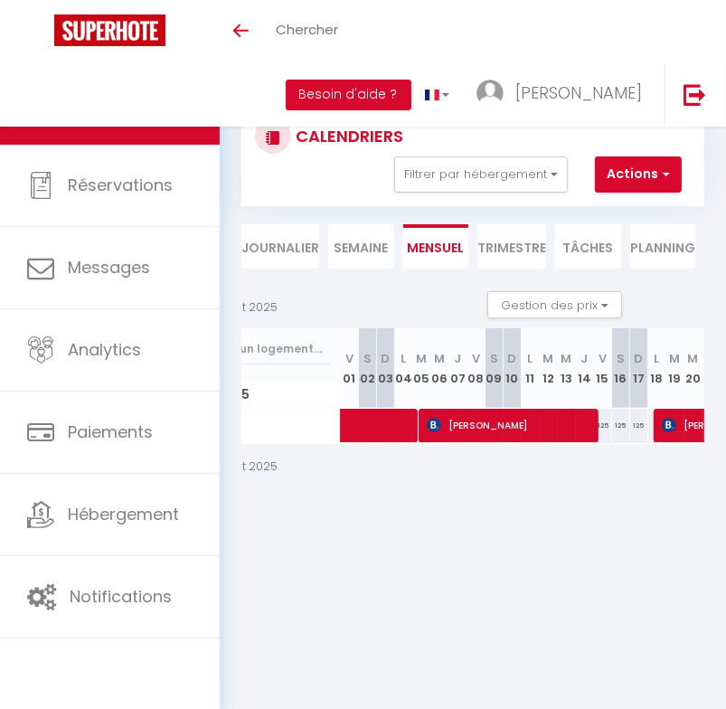
scroll to position [0, 76]
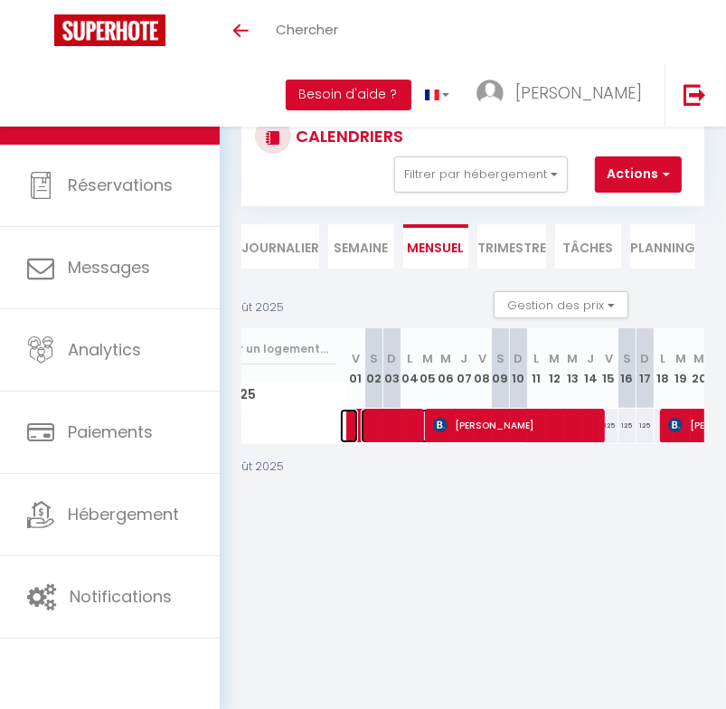
click at [395, 415] on span at bounding box center [444, 425] width 166 height 34
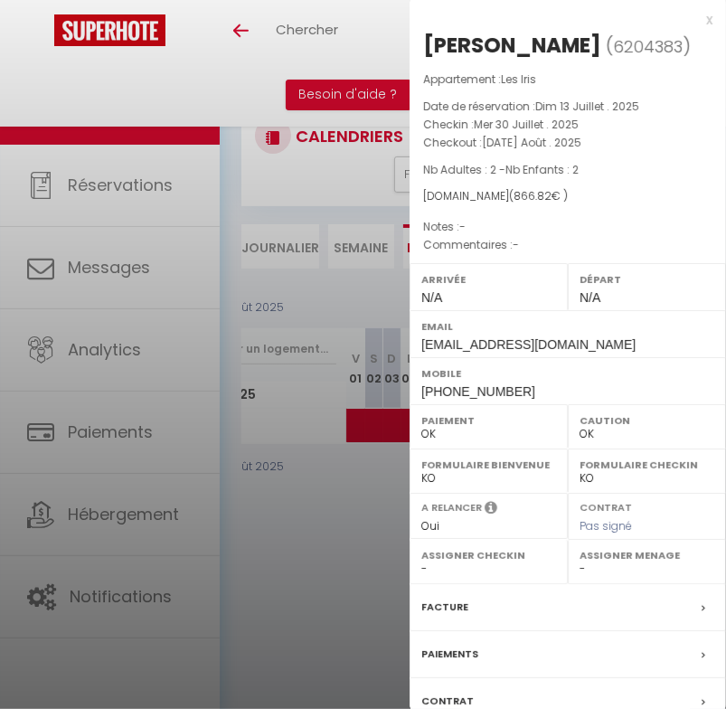
click at [341, 584] on div at bounding box center [363, 354] width 726 height 709
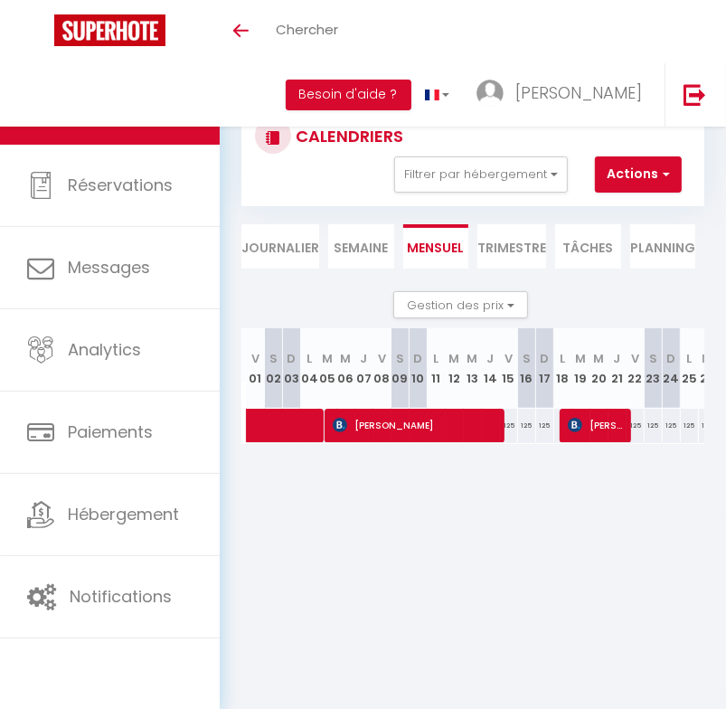
scroll to position [0, 169]
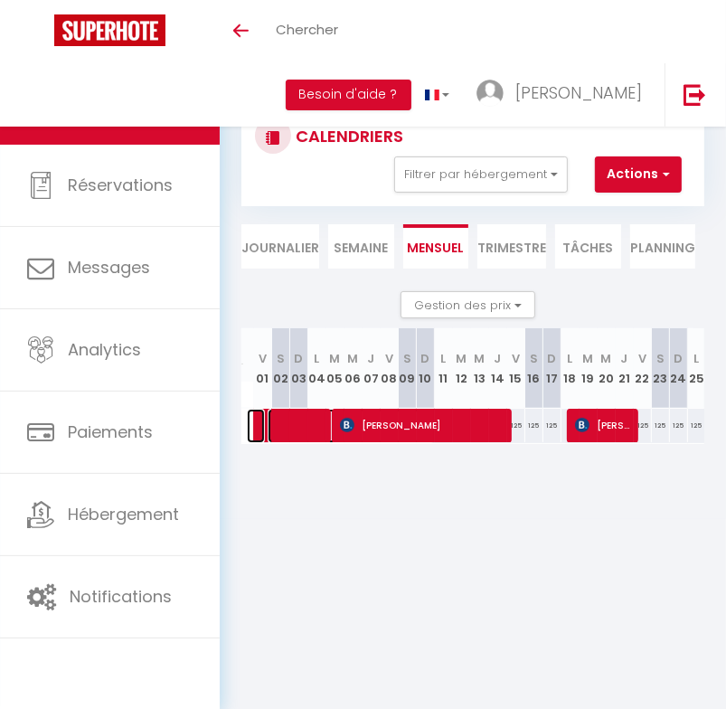
click at [281, 427] on span at bounding box center [351, 425] width 166 height 34
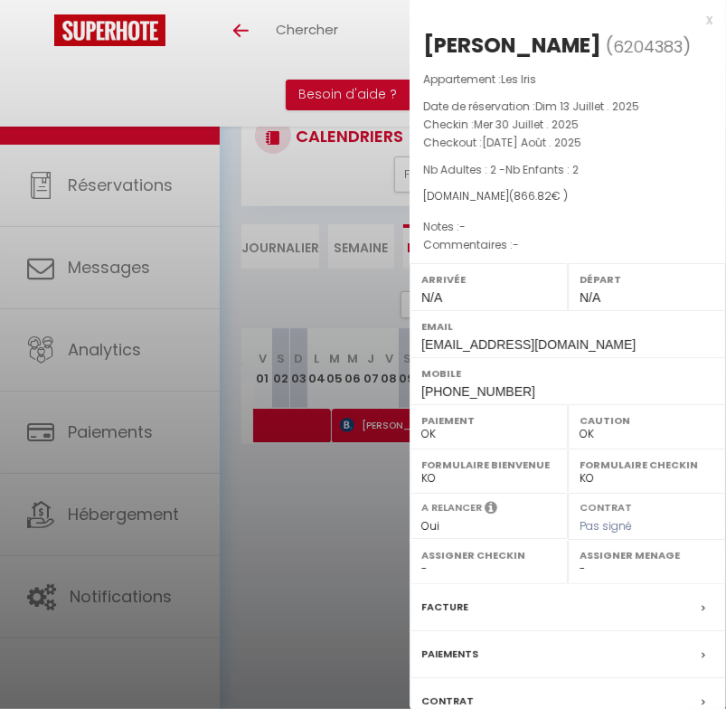
click at [292, 582] on div at bounding box center [363, 354] width 726 height 709
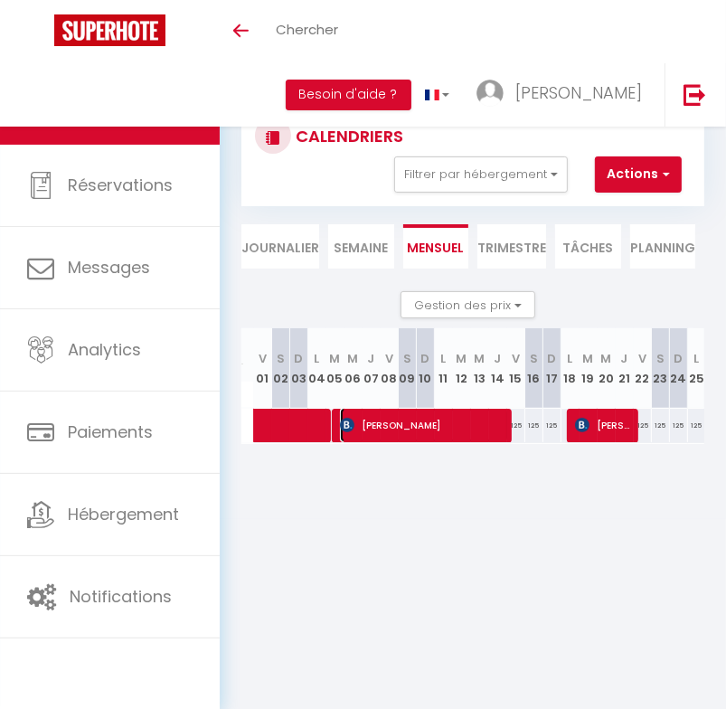
click at [384, 429] on span "[PERSON_NAME]" at bounding box center [424, 425] width 169 height 34
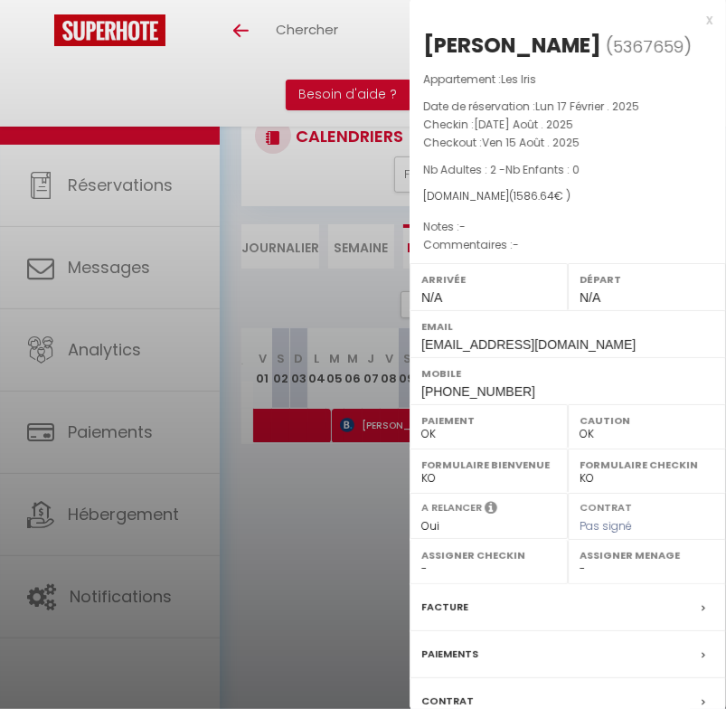
click at [304, 577] on div at bounding box center [363, 354] width 726 height 709
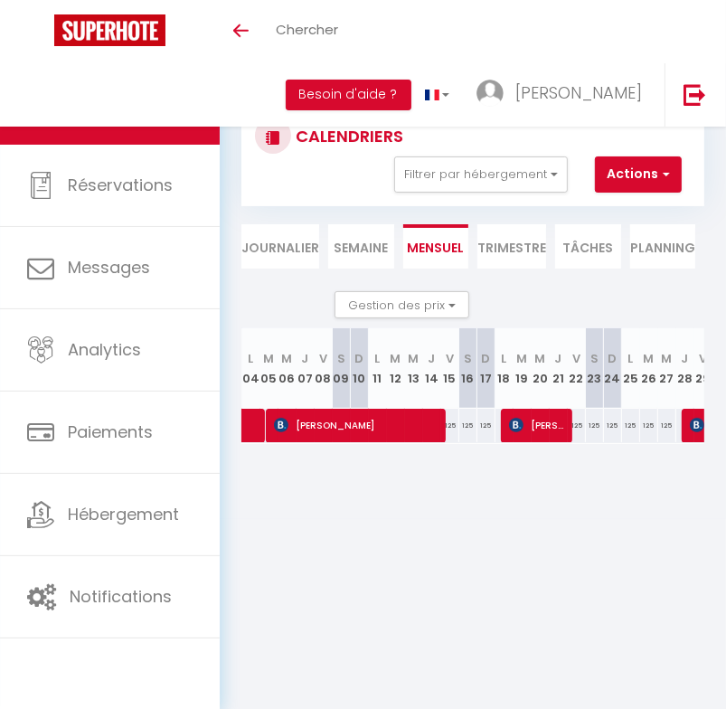
scroll to position [0, 246]
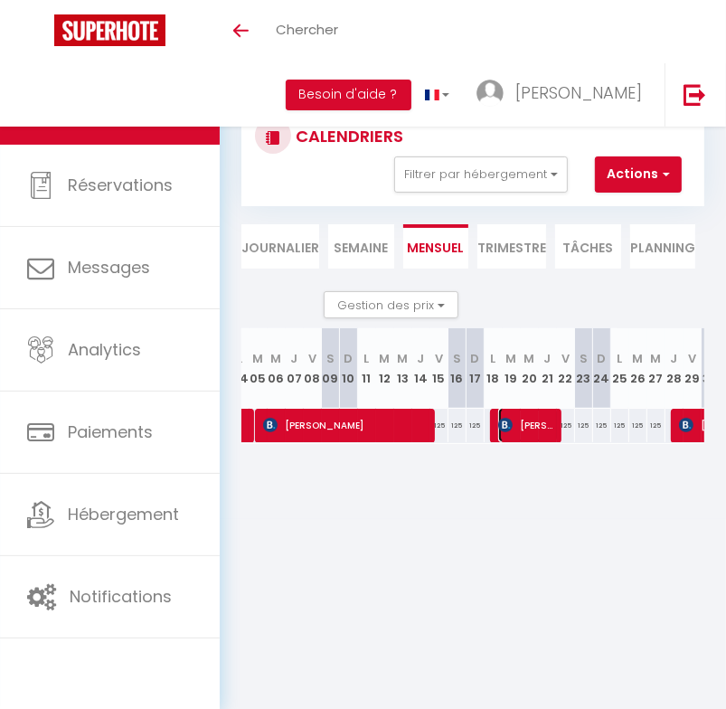
click at [528, 427] on span "[PERSON_NAME]" at bounding box center [528, 425] width 61 height 34
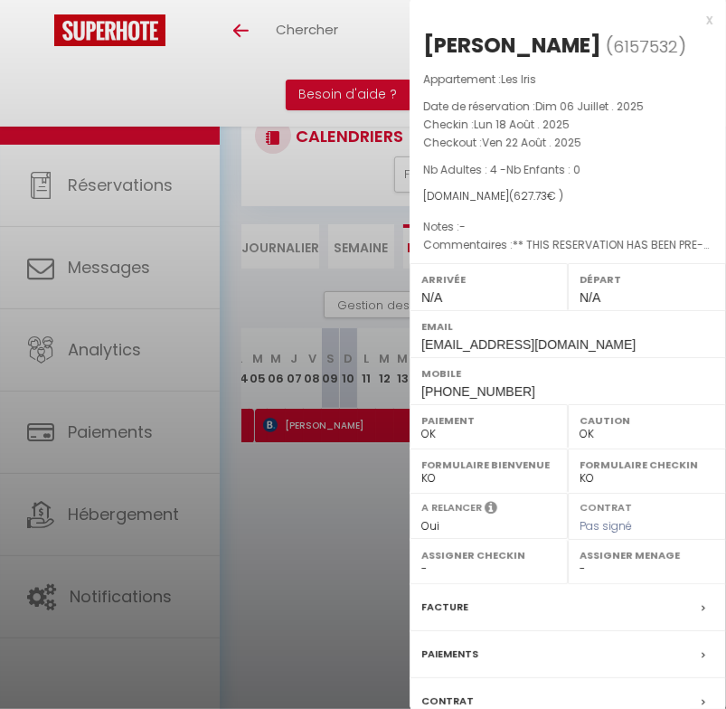
click at [325, 465] on div at bounding box center [363, 354] width 726 height 709
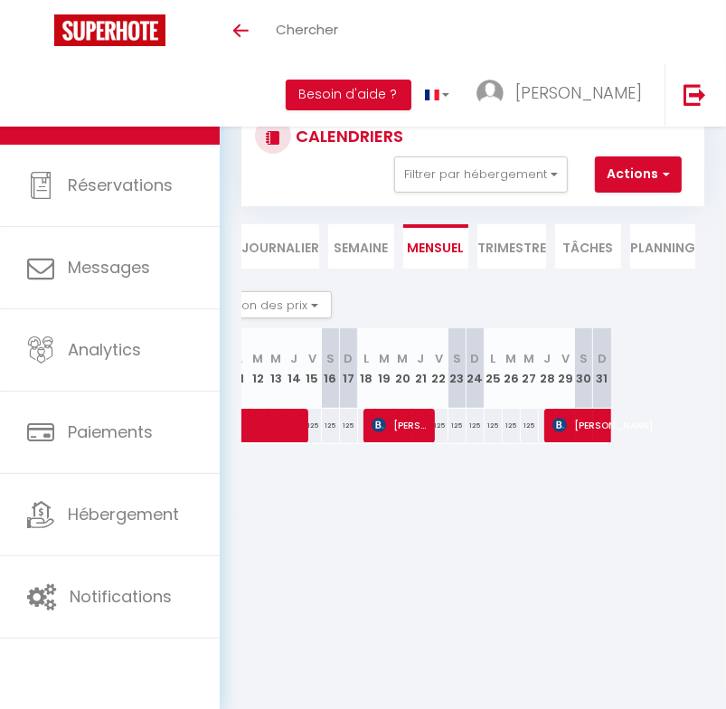
scroll to position [0, 376]
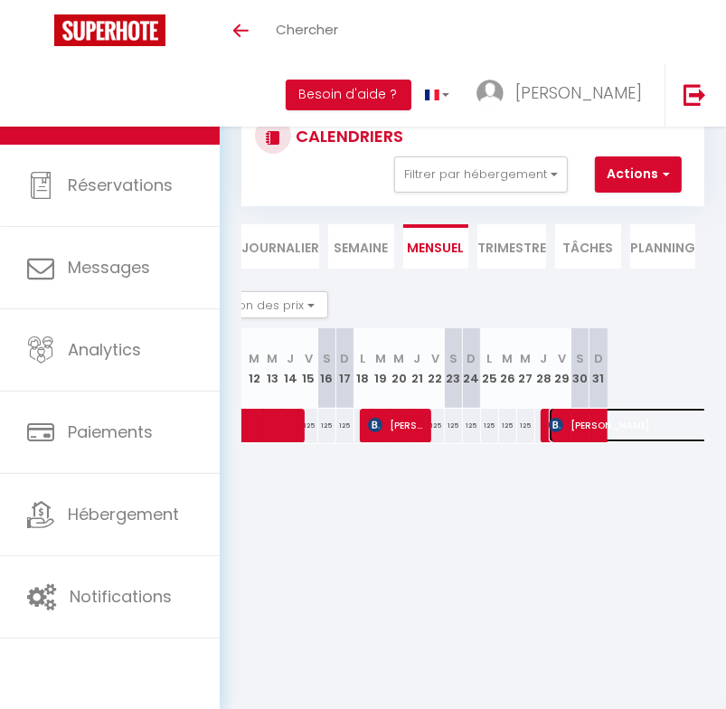
click at [589, 413] on span "[PERSON_NAME]" at bounding box center [694, 425] width 291 height 34
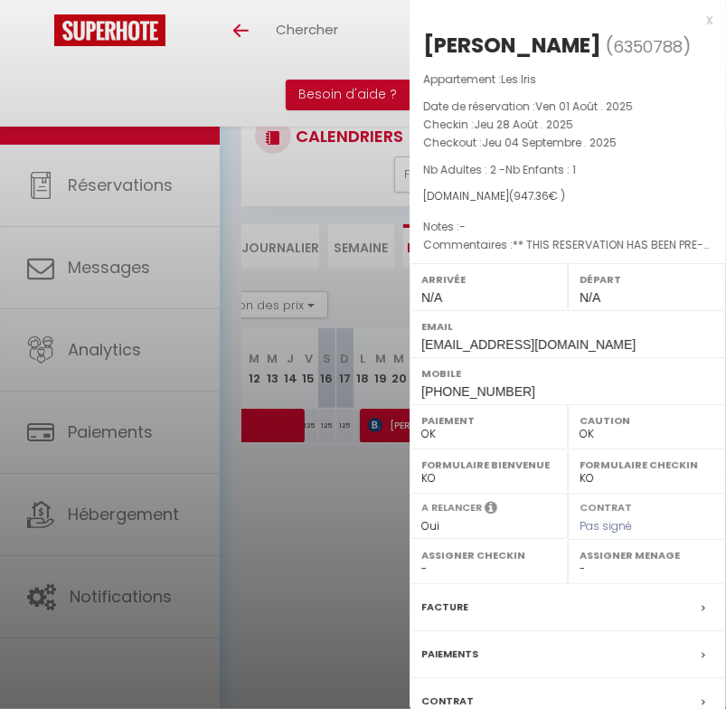
click at [343, 478] on div at bounding box center [363, 354] width 726 height 709
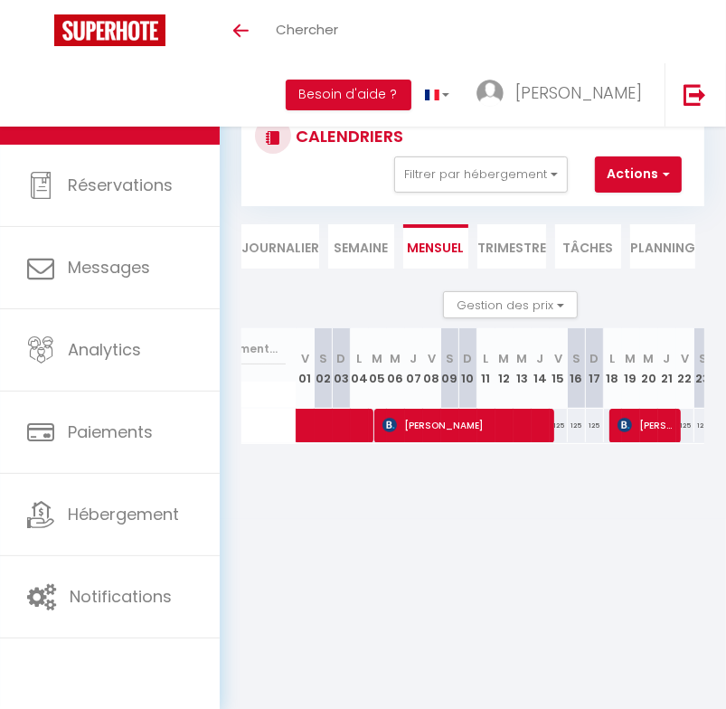
scroll to position [0, 0]
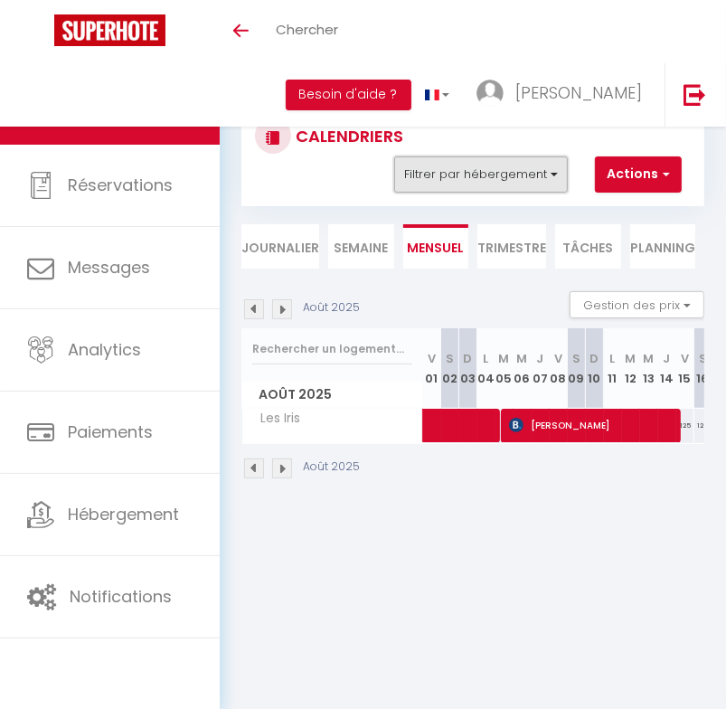
click at [493, 173] on button "Filtrer par hébergement" at bounding box center [481, 174] width 174 height 36
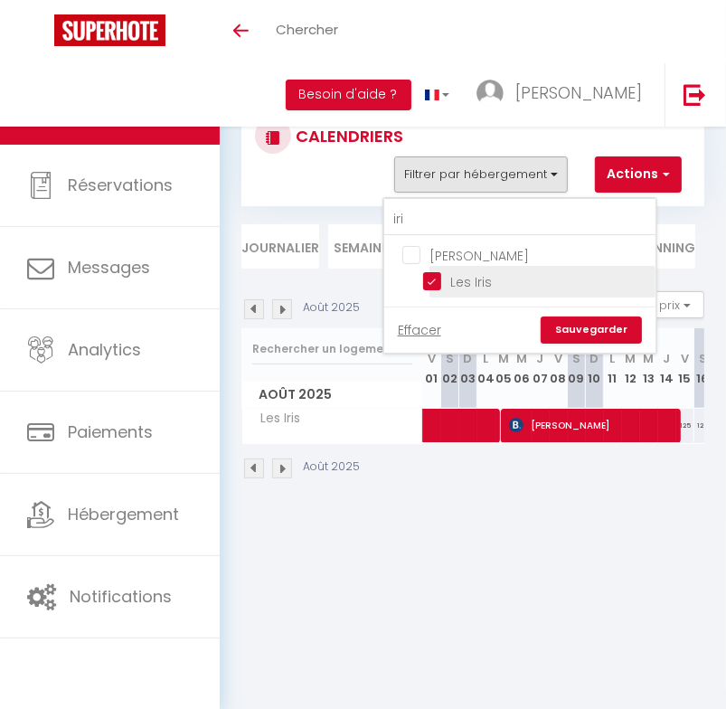
click at [434, 279] on input "Les Iris" at bounding box center [536, 280] width 226 height 18
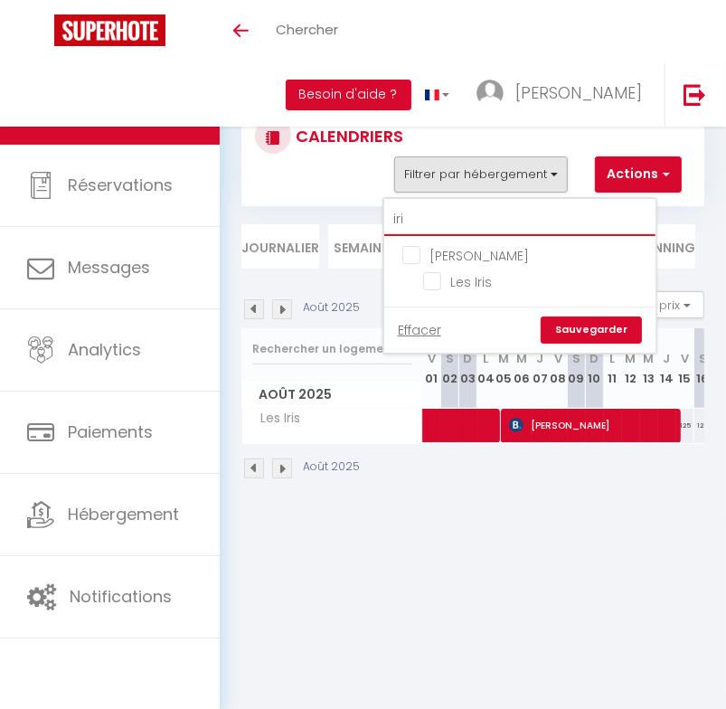
click at [420, 222] on input "iri" at bounding box center [519, 219] width 271 height 33
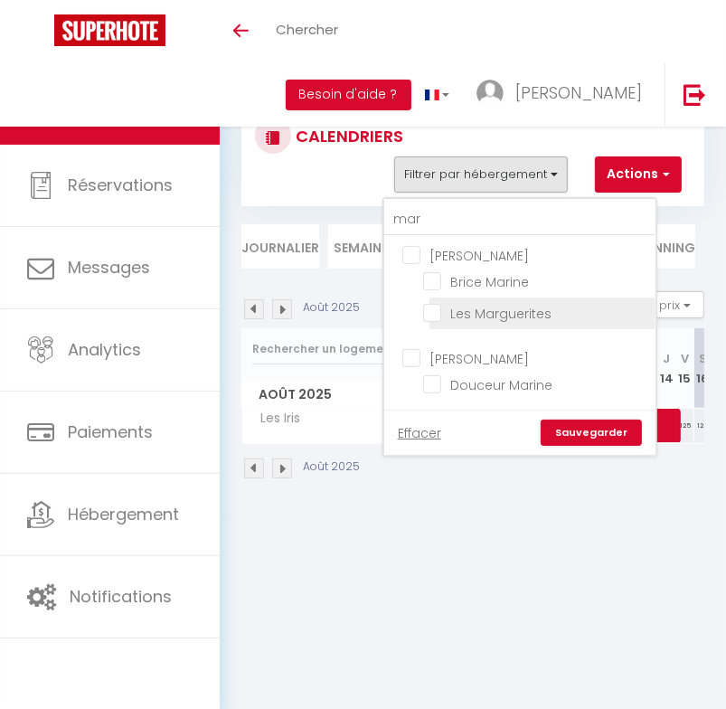
click at [430, 306] on input "Les Marguerites" at bounding box center [536, 312] width 226 height 18
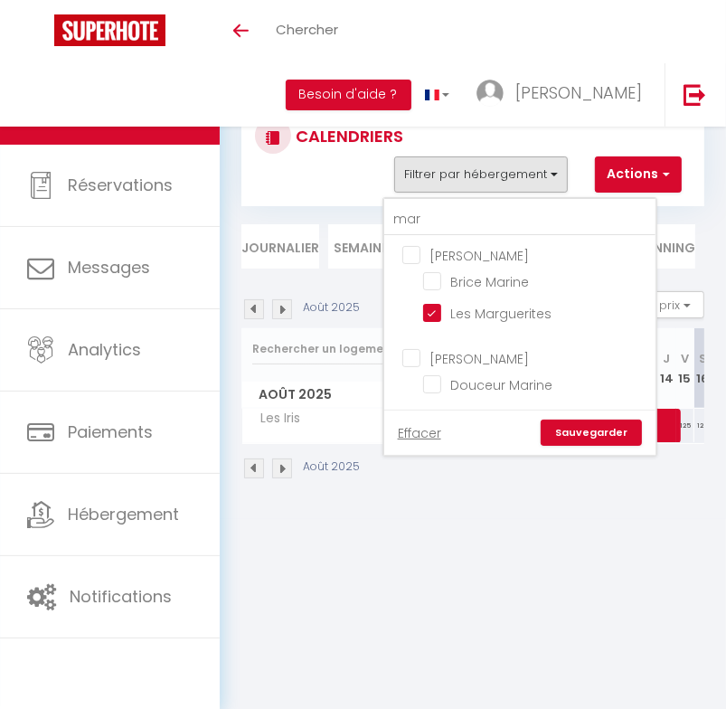
click at [593, 427] on link "Sauvegarder" at bounding box center [590, 432] width 101 height 27
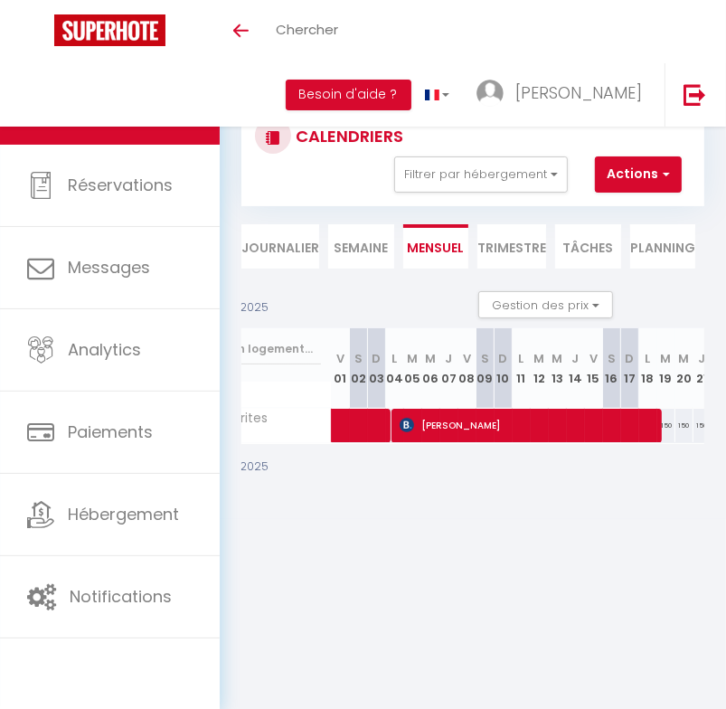
scroll to position [0, 83]
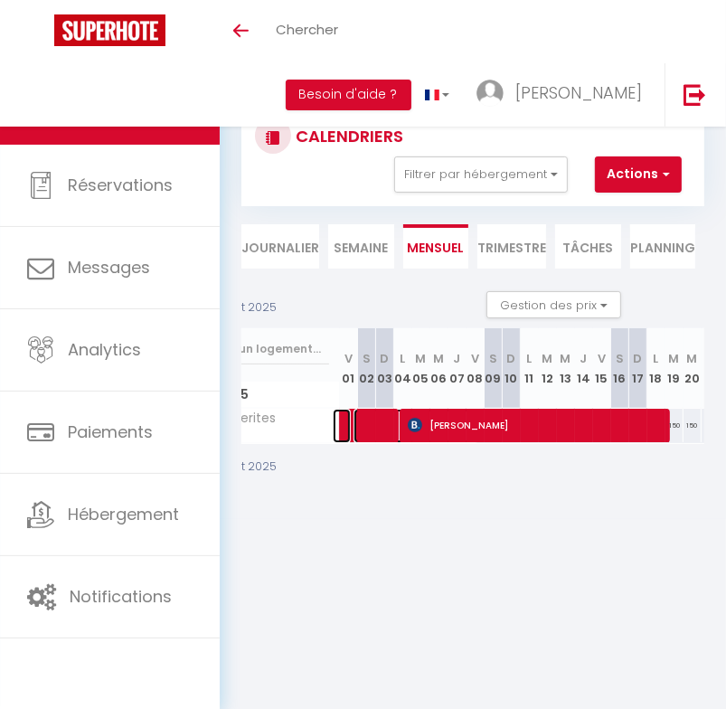
click at [369, 431] on span at bounding box center [415, 425] width 125 height 34
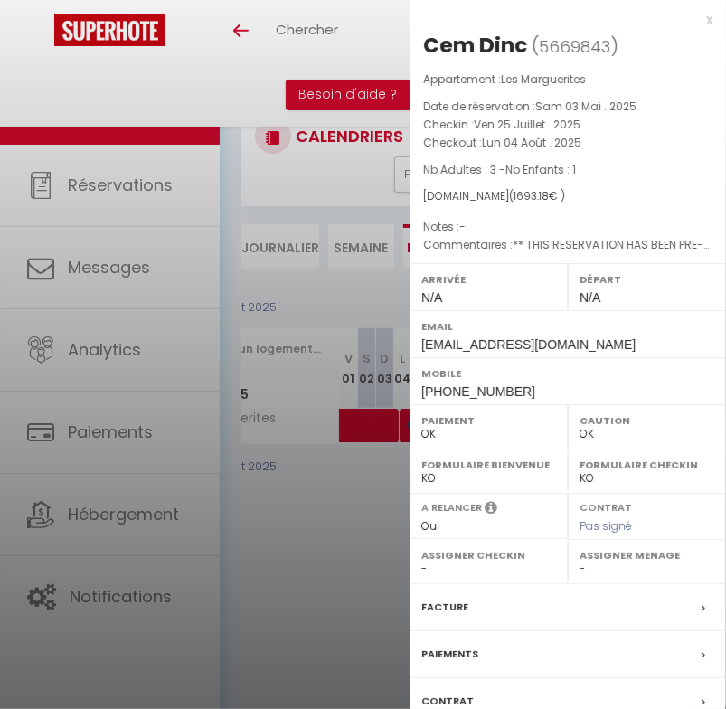
click at [303, 573] on div at bounding box center [363, 354] width 726 height 709
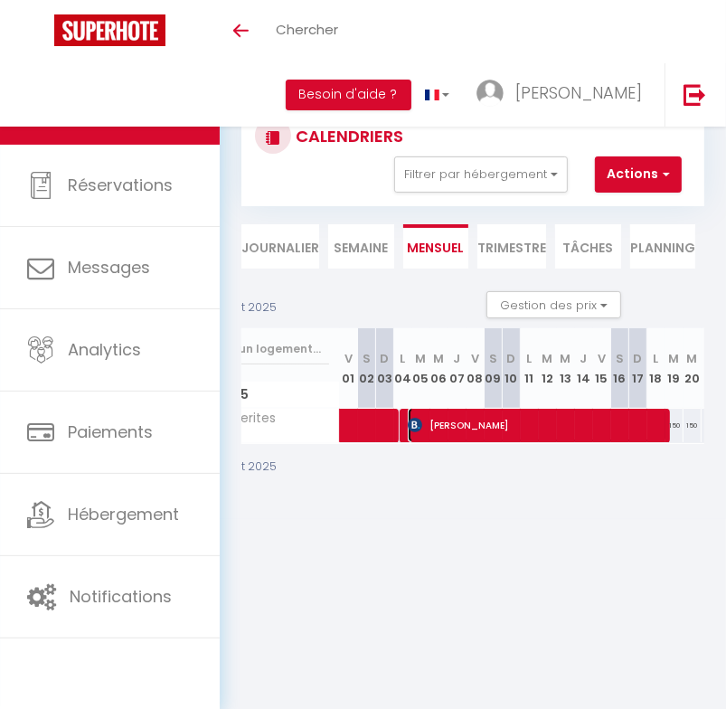
click at [455, 414] on span "[PERSON_NAME]" at bounding box center [537, 425] width 259 height 34
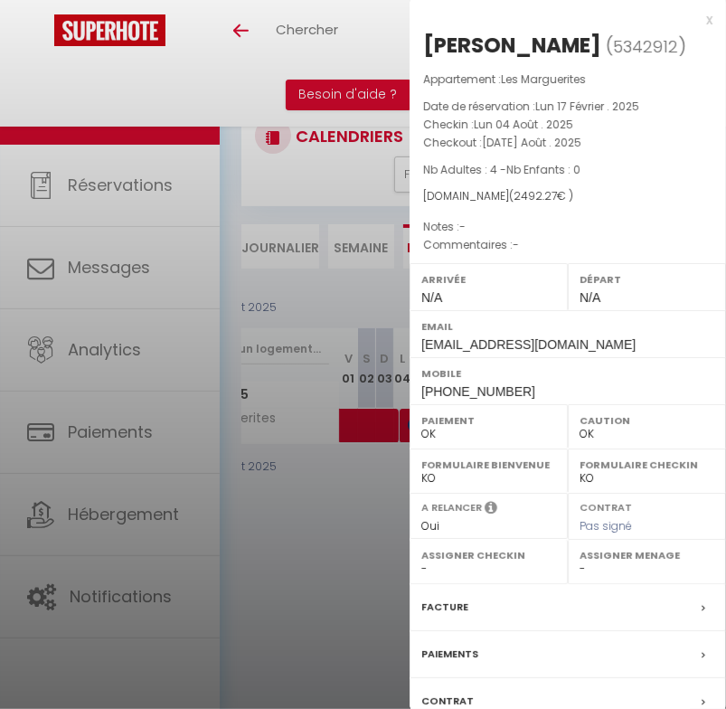
click at [330, 596] on div at bounding box center [363, 354] width 726 height 709
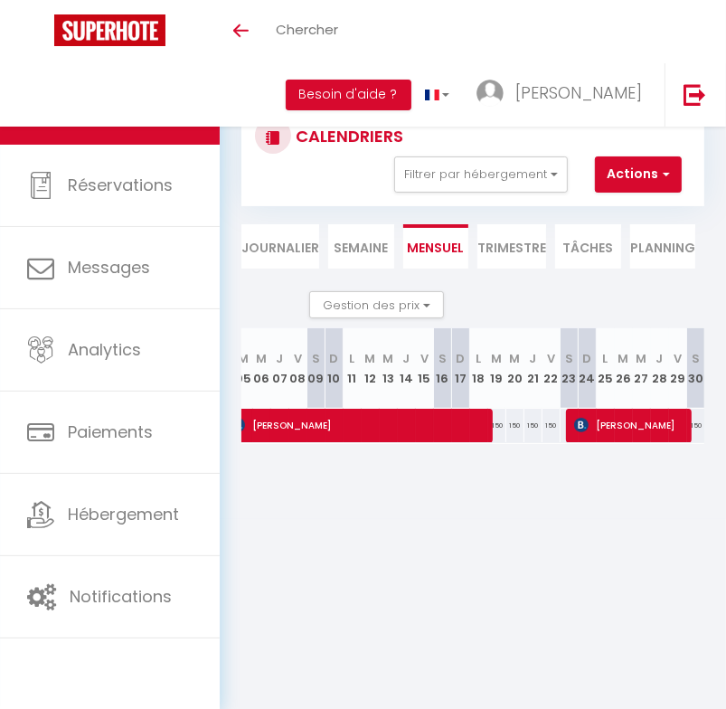
scroll to position [0, 292]
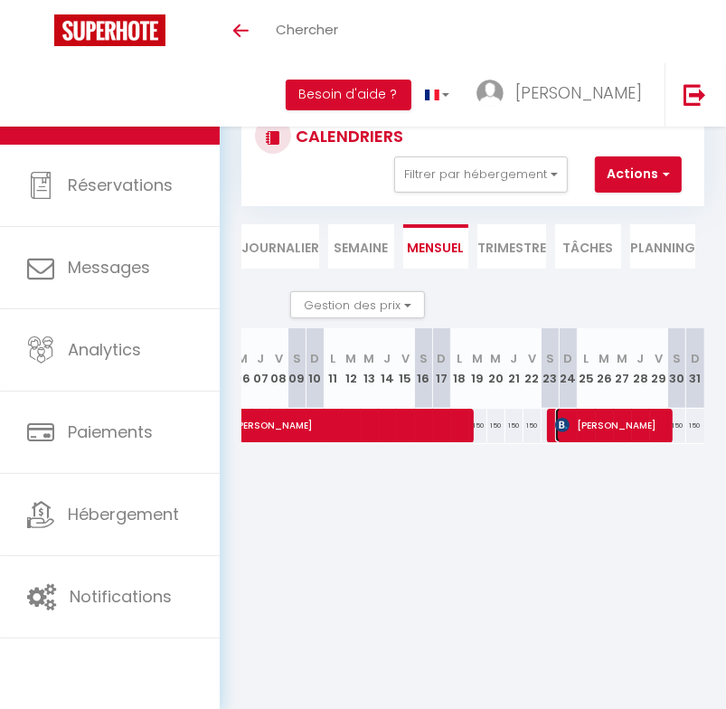
click at [589, 433] on span "[PERSON_NAME]" at bounding box center [612, 425] width 115 height 34
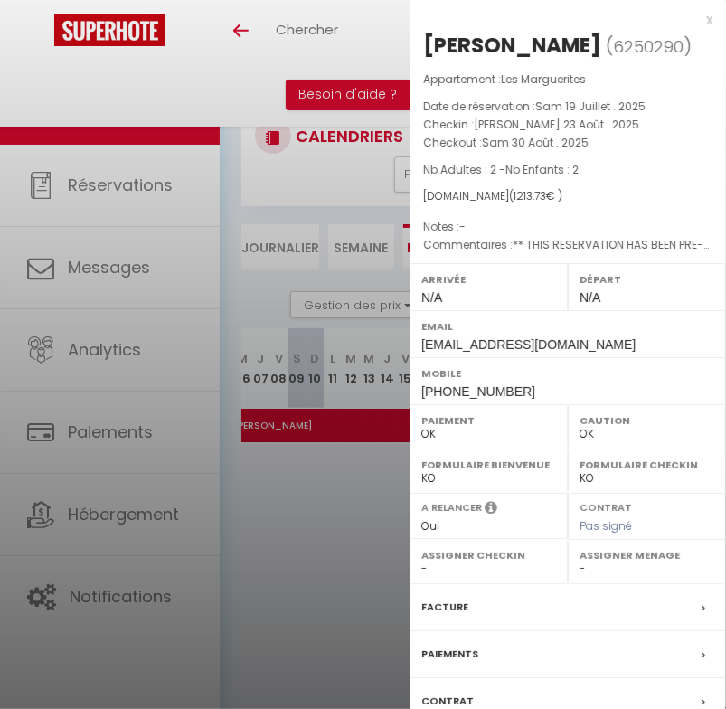
click at [296, 578] on div at bounding box center [363, 354] width 726 height 709
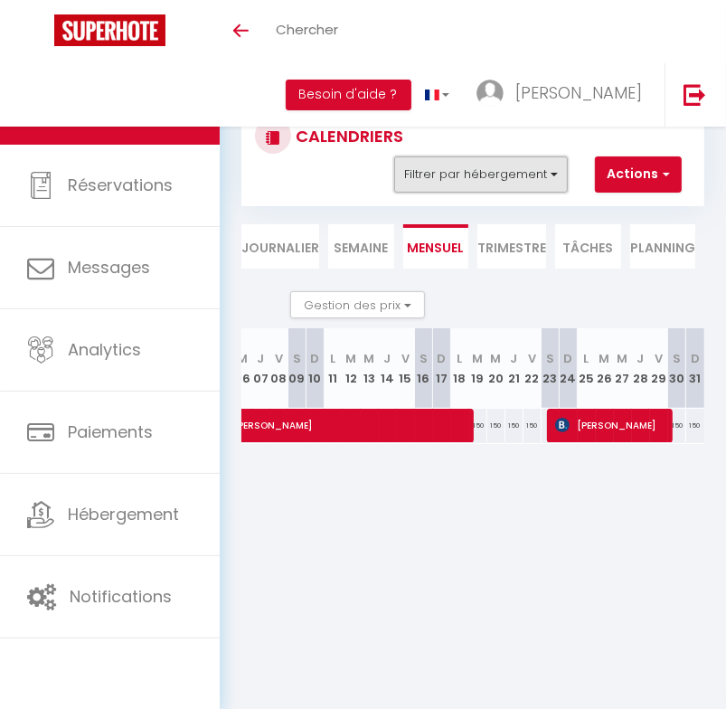
click at [544, 179] on button "Filtrer par hébergement" at bounding box center [481, 174] width 174 height 36
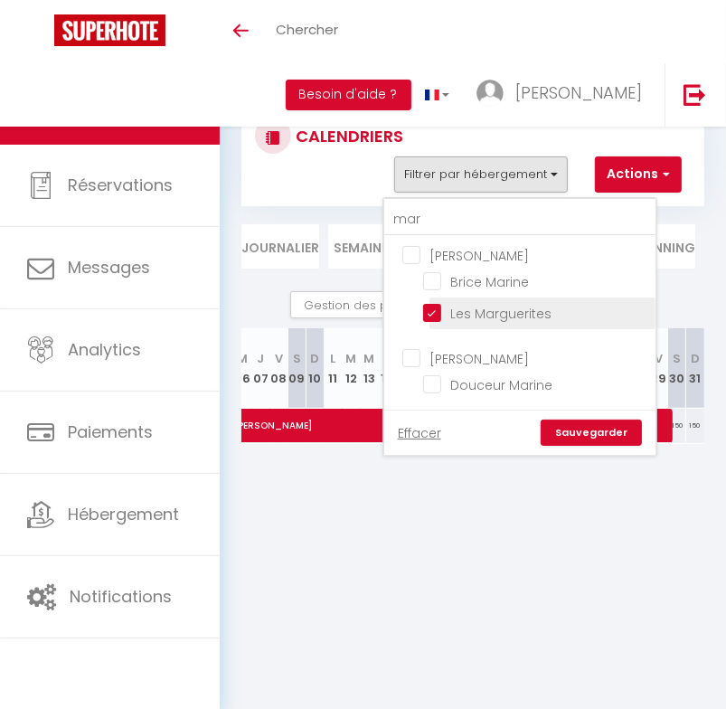
click at [437, 307] on input "Les Marguerites" at bounding box center [536, 312] width 226 height 18
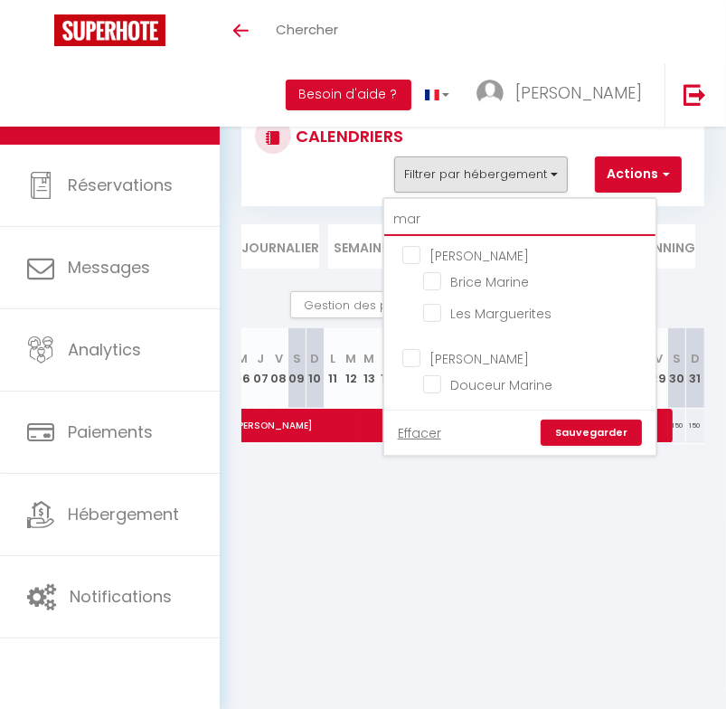
click at [427, 218] on input "mar" at bounding box center [519, 219] width 271 height 33
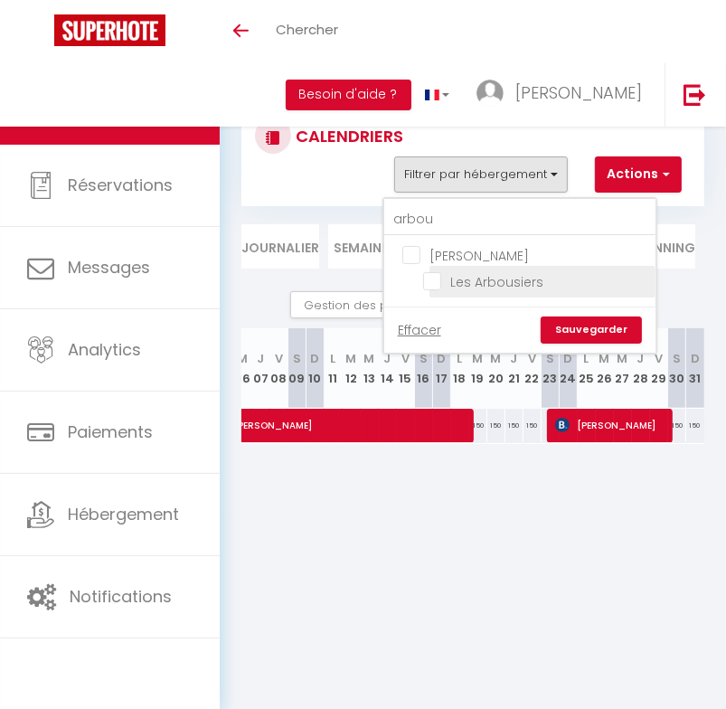
click at [430, 283] on input "Les Arbousiers" at bounding box center [536, 280] width 226 height 18
click at [587, 324] on link "Sauvegarder" at bounding box center [590, 329] width 101 height 27
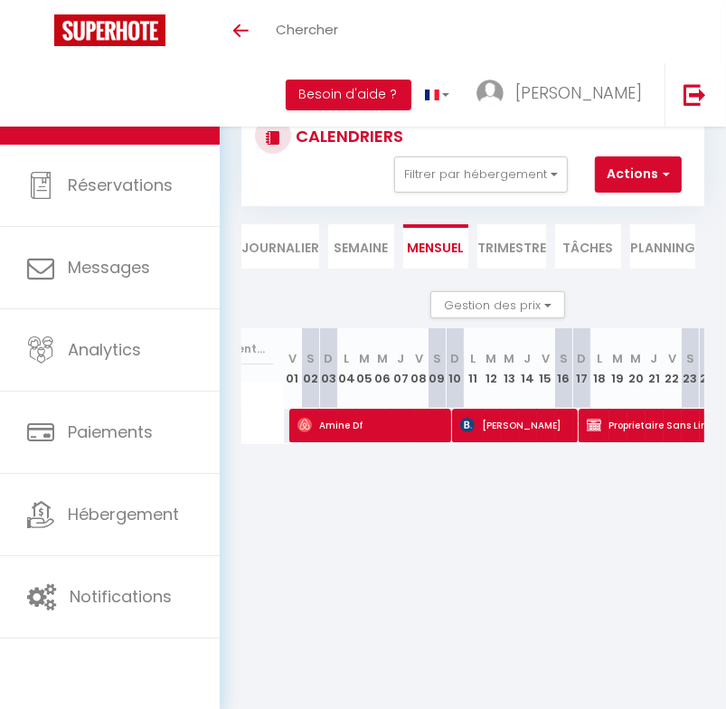
scroll to position [0, 136]
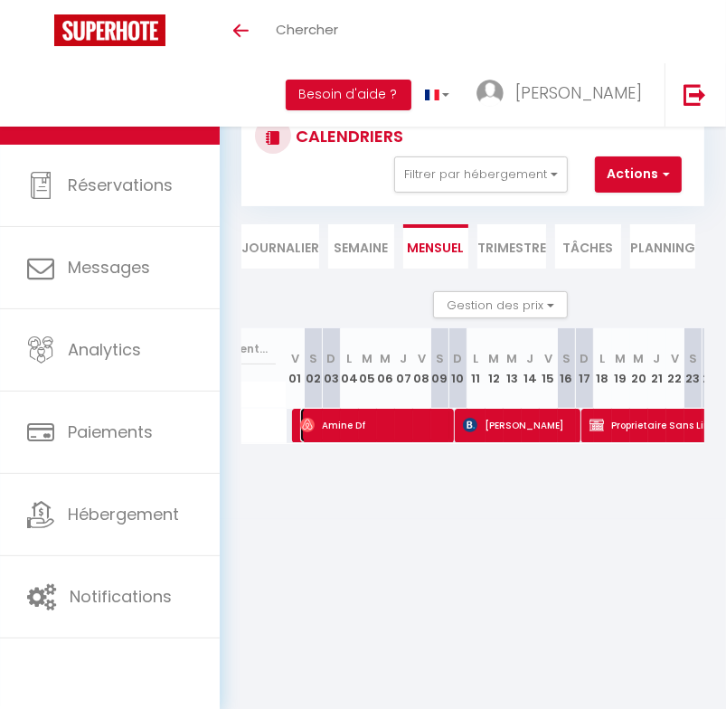
click at [362, 427] on span "Amine Df" at bounding box center [375, 425] width 151 height 34
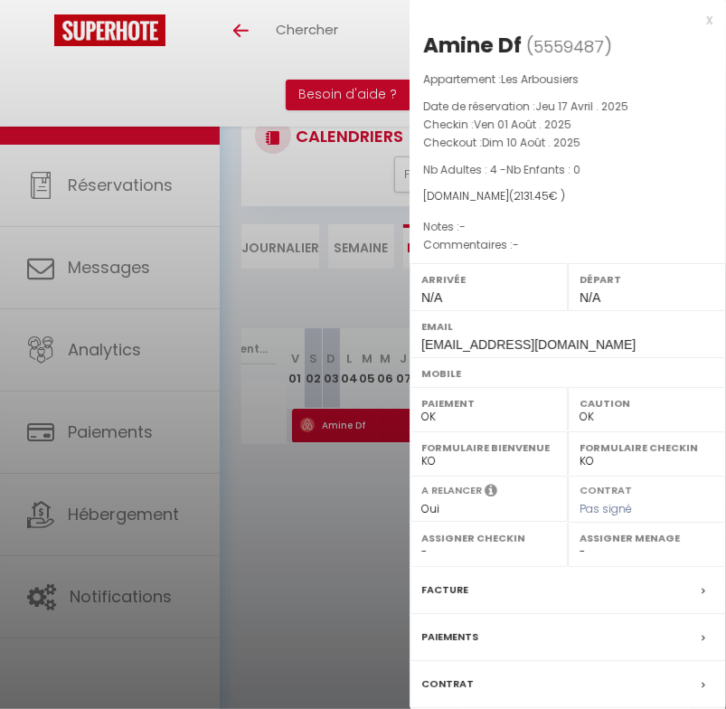
click at [339, 577] on div at bounding box center [363, 354] width 726 height 709
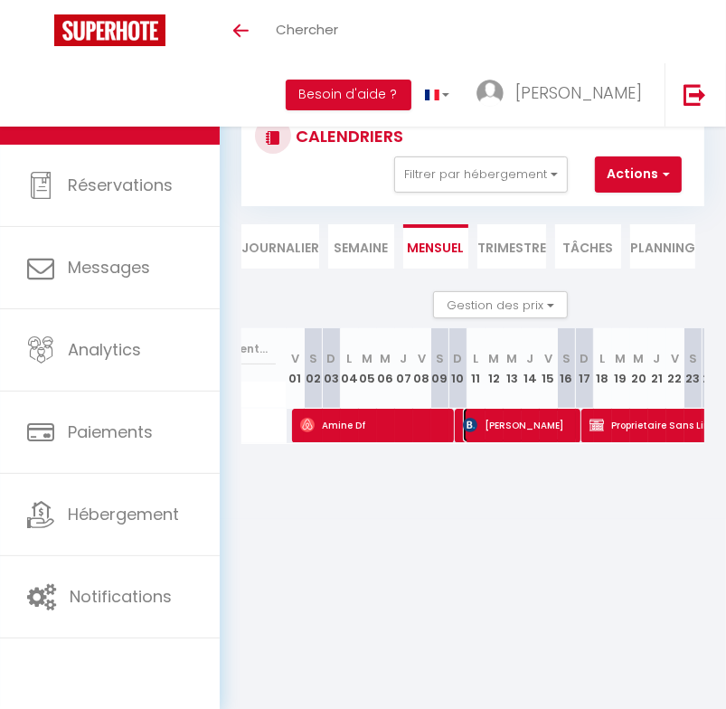
click at [514, 421] on span "[PERSON_NAME]" at bounding box center [520, 425] width 115 height 34
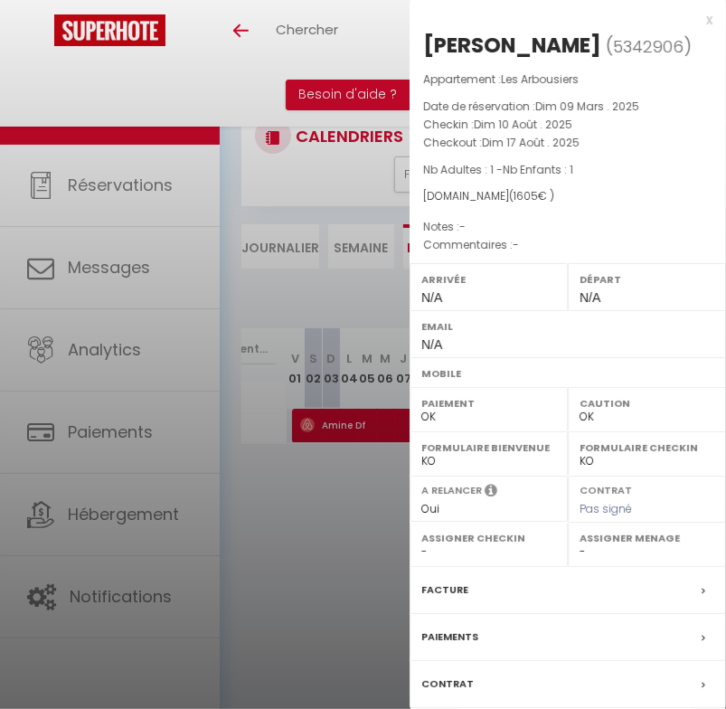
click at [289, 462] on div at bounding box center [363, 354] width 726 height 709
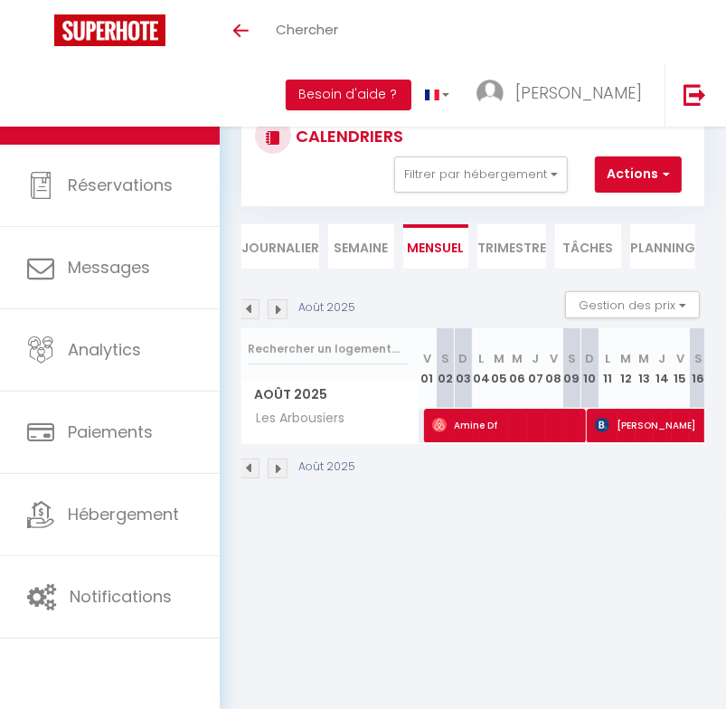
scroll to position [0, 4]
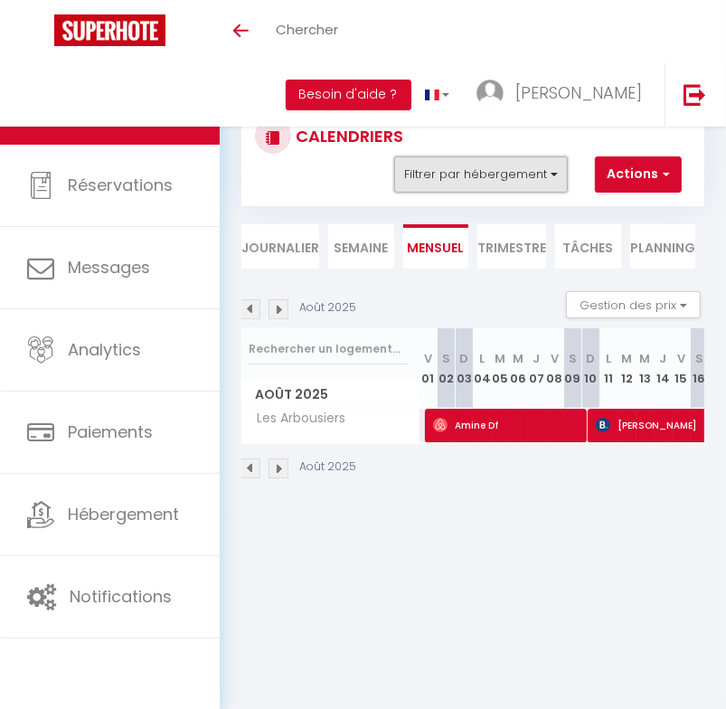
click at [489, 174] on button "Filtrer par hébergement" at bounding box center [481, 174] width 174 height 36
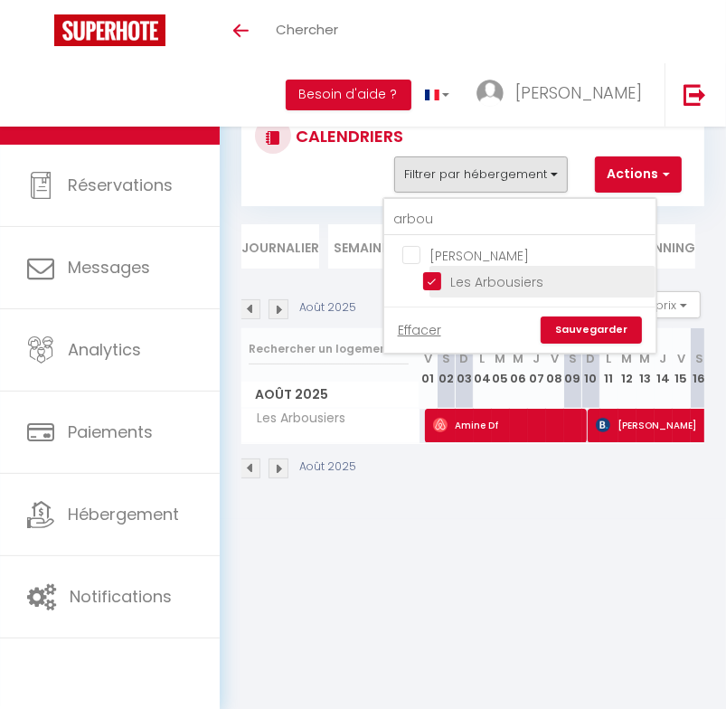
click at [436, 277] on input "Les Arbousiers" at bounding box center [536, 280] width 226 height 18
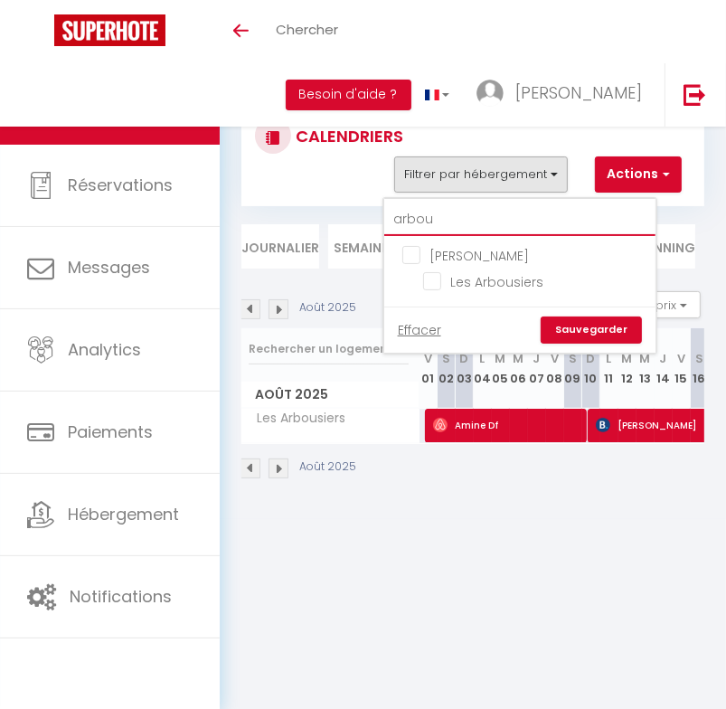
drag, startPoint x: 437, startPoint y: 220, endPoint x: 394, endPoint y: 223, distance: 43.5
click at [394, 223] on input "arbou" at bounding box center [519, 219] width 271 height 33
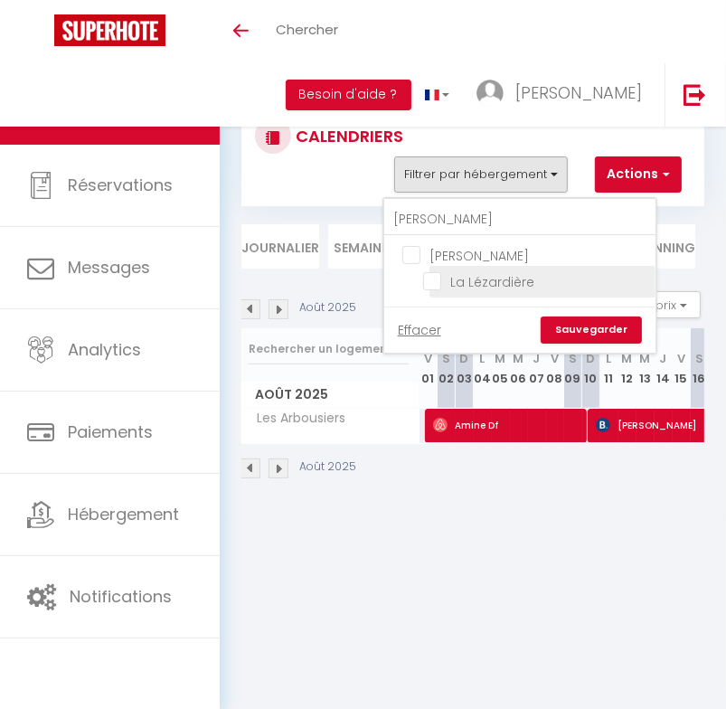
click at [429, 281] on input "La Lézardière" at bounding box center [536, 280] width 226 height 18
click at [590, 332] on link "Sauvegarder" at bounding box center [590, 329] width 101 height 27
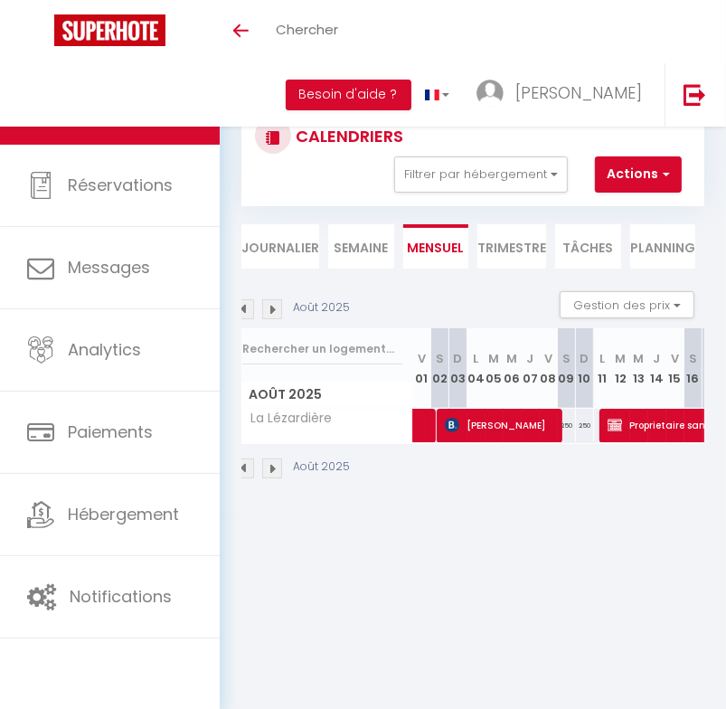
scroll to position [0, 5]
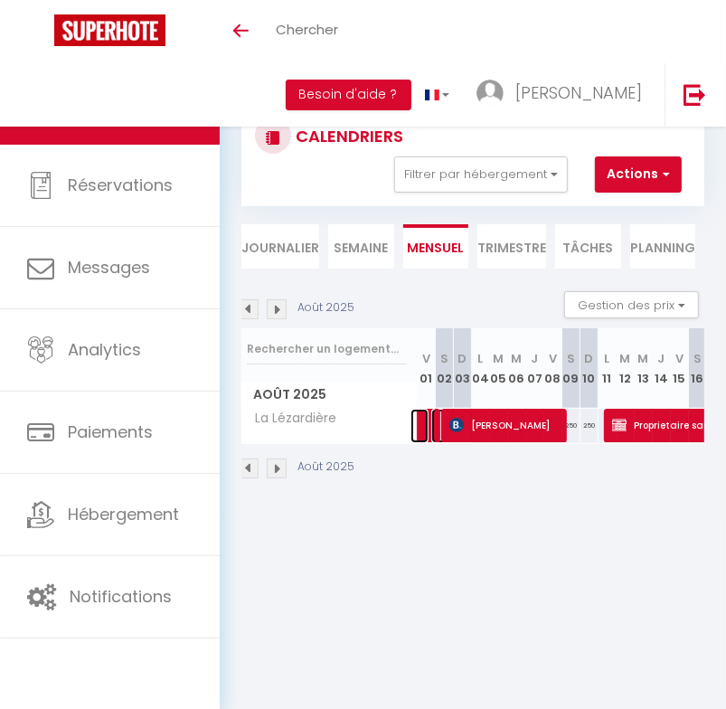
click at [426, 427] on link at bounding box center [419, 425] width 18 height 34
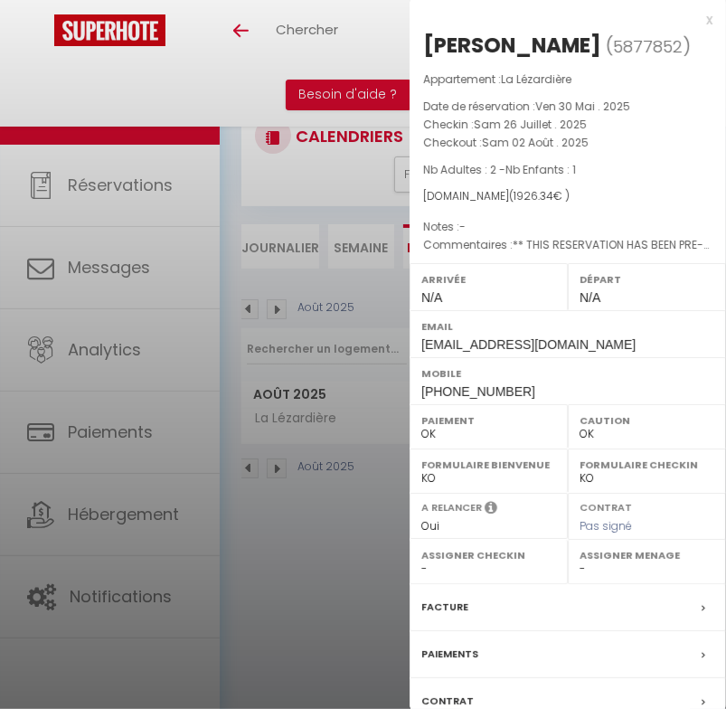
click at [263, 531] on div at bounding box center [363, 354] width 726 height 709
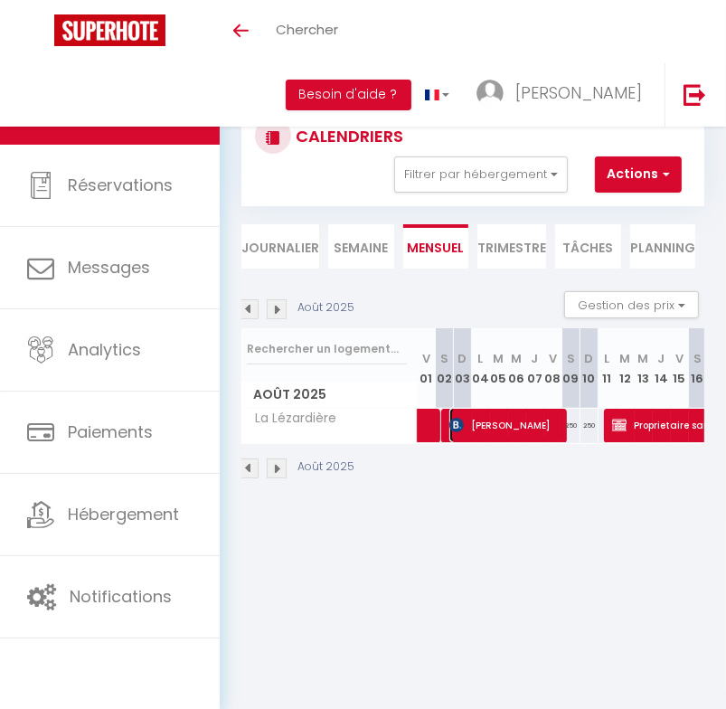
click at [494, 431] on span "[PERSON_NAME]" at bounding box center [506, 425] width 115 height 34
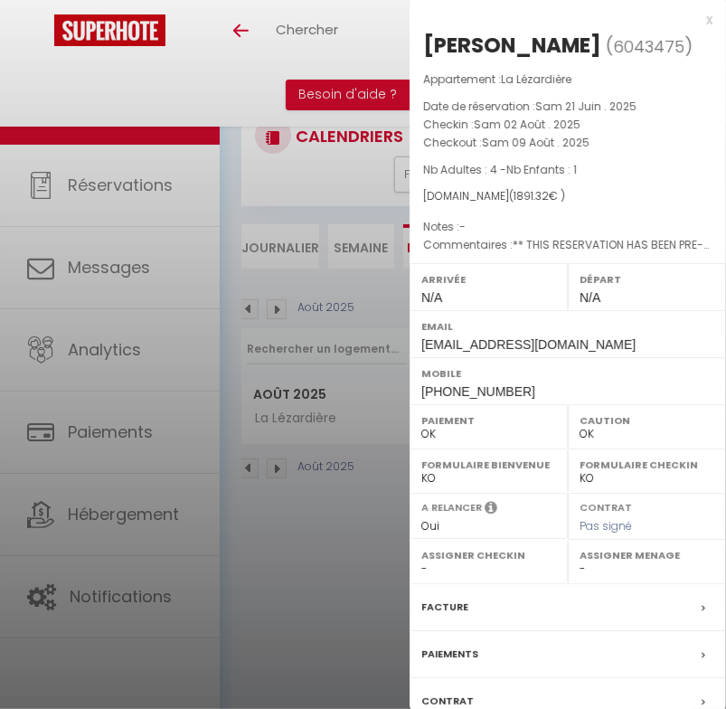
click at [278, 618] on div at bounding box center [363, 354] width 726 height 709
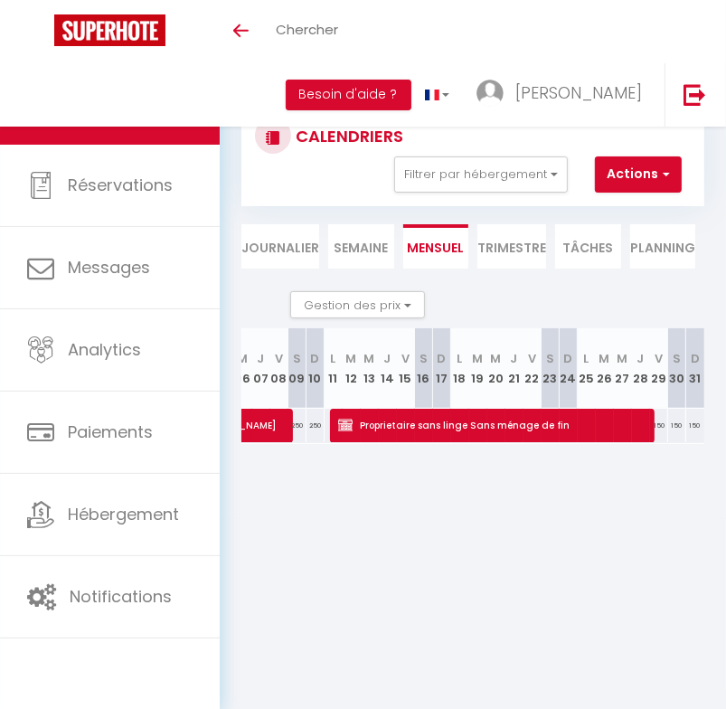
scroll to position [0, 292]
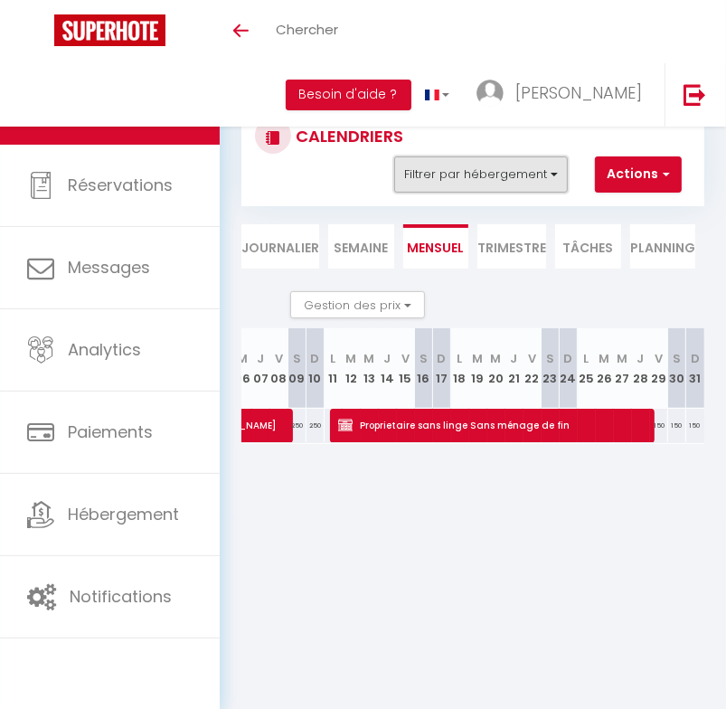
click at [514, 178] on button "Filtrer par hébergement" at bounding box center [481, 174] width 174 height 36
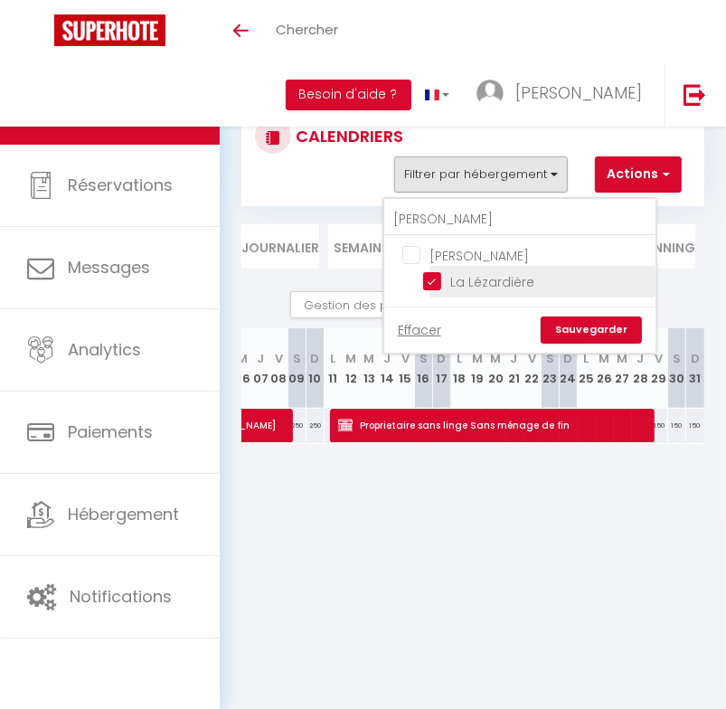
click at [439, 274] on input "La Lézardière" at bounding box center [536, 280] width 226 height 18
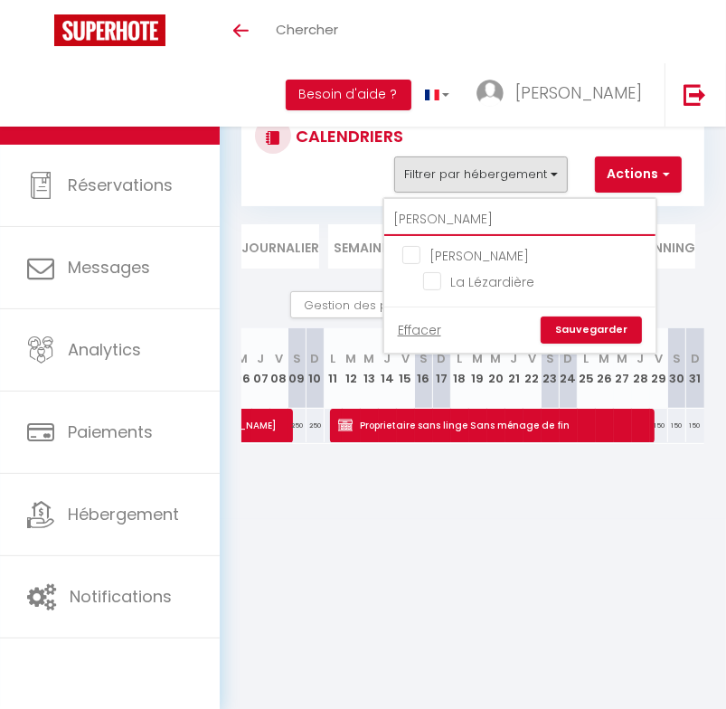
click at [422, 226] on input "[PERSON_NAME]" at bounding box center [519, 219] width 271 height 33
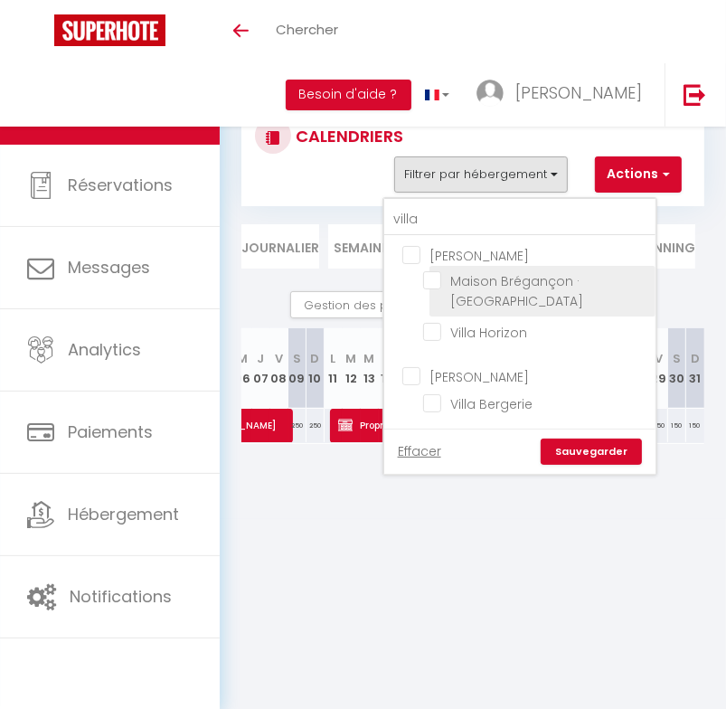
click at [431, 277] on input "Maison Brégançon · [GEOGRAPHIC_DATA]" at bounding box center [536, 280] width 226 height 18
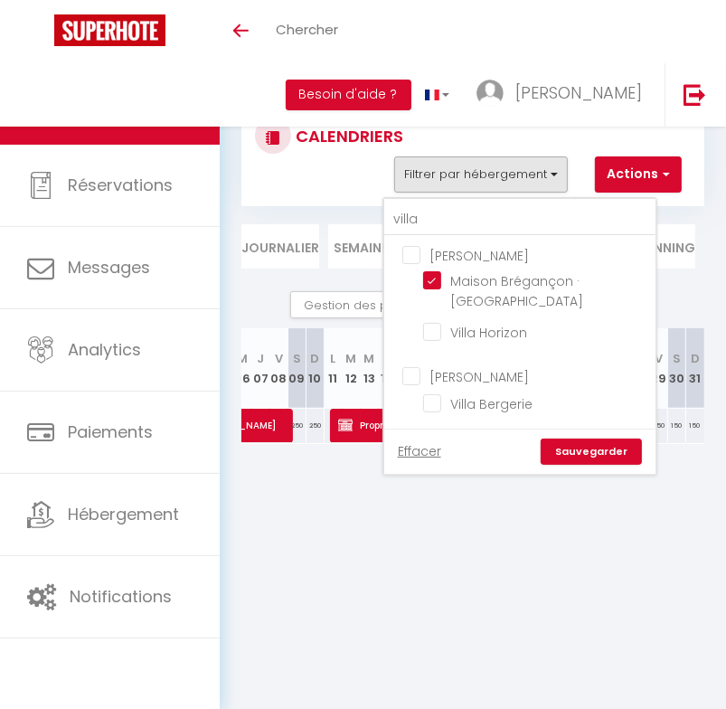
click at [576, 444] on link "Sauvegarder" at bounding box center [590, 451] width 101 height 27
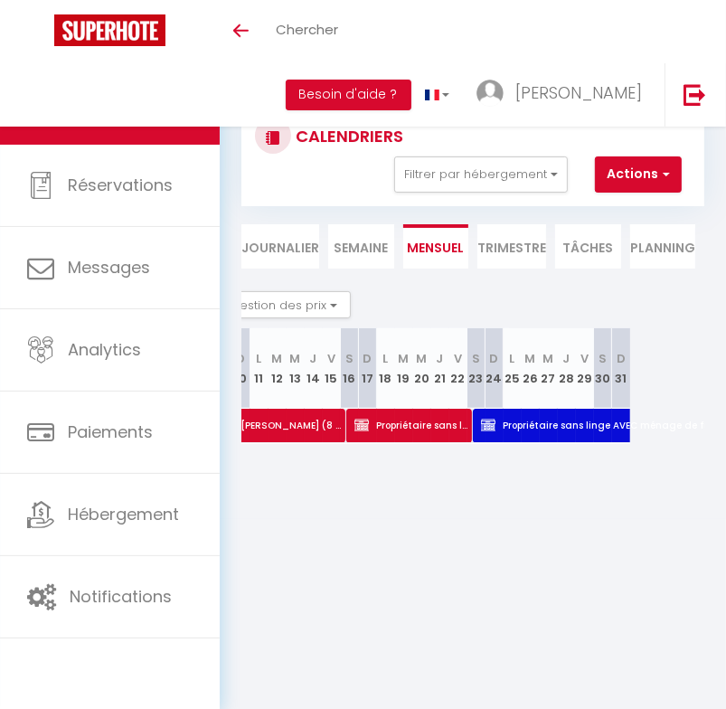
scroll to position [0, 361]
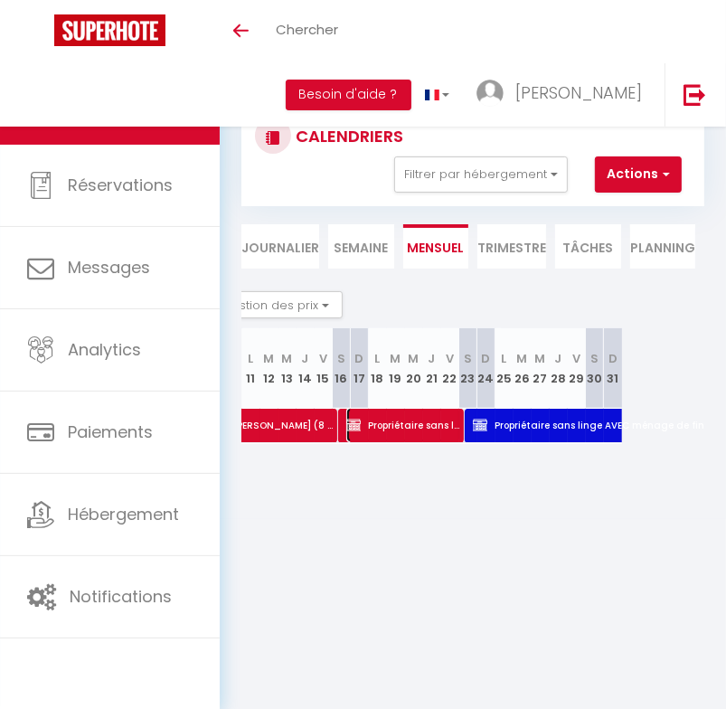
click at [418, 426] on span "Propriétaire sans linge et sans menage de fin de séjour Mme [PERSON_NAME]" at bounding box center [403, 425] width 115 height 34
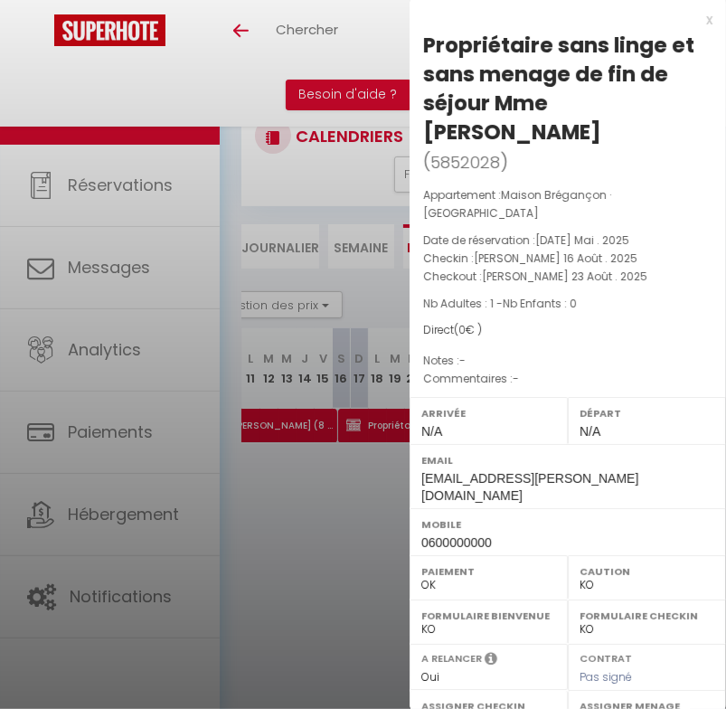
click at [366, 568] on div at bounding box center [363, 354] width 726 height 709
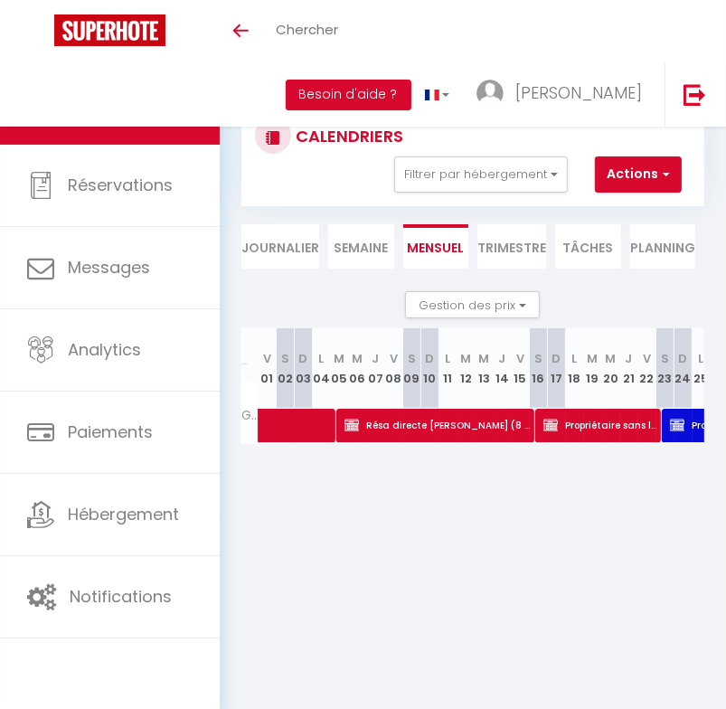
scroll to position [0, 163]
click at [300, 419] on span at bounding box center [357, 425] width 166 height 34
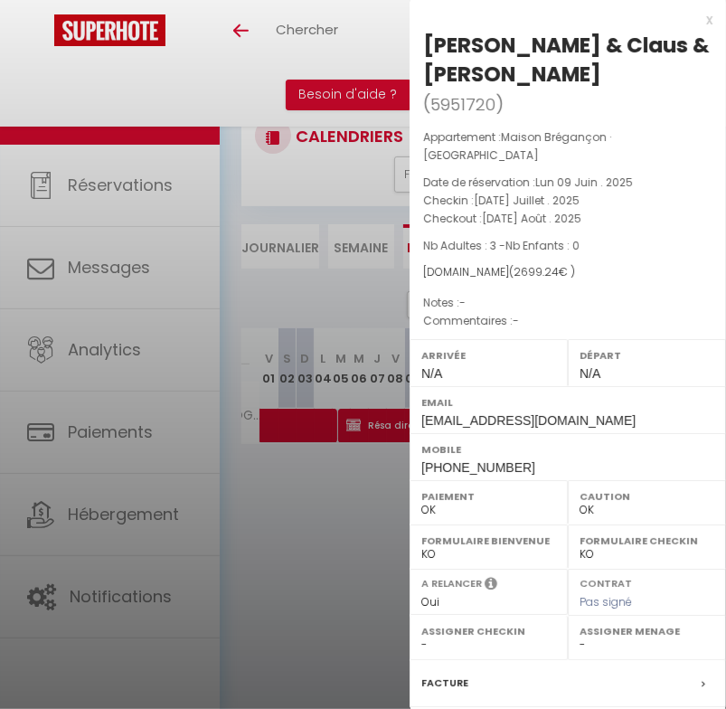
click at [357, 577] on div at bounding box center [363, 354] width 726 height 709
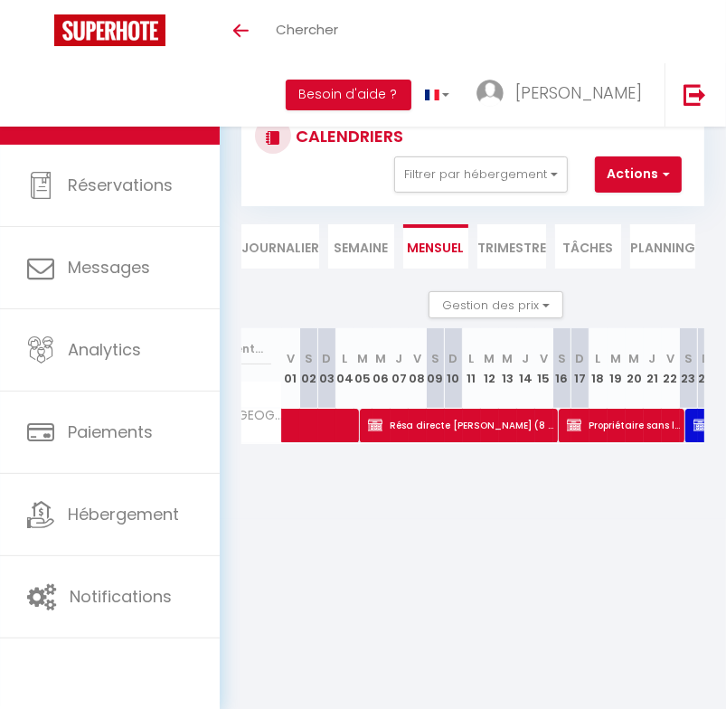
scroll to position [0, 137]
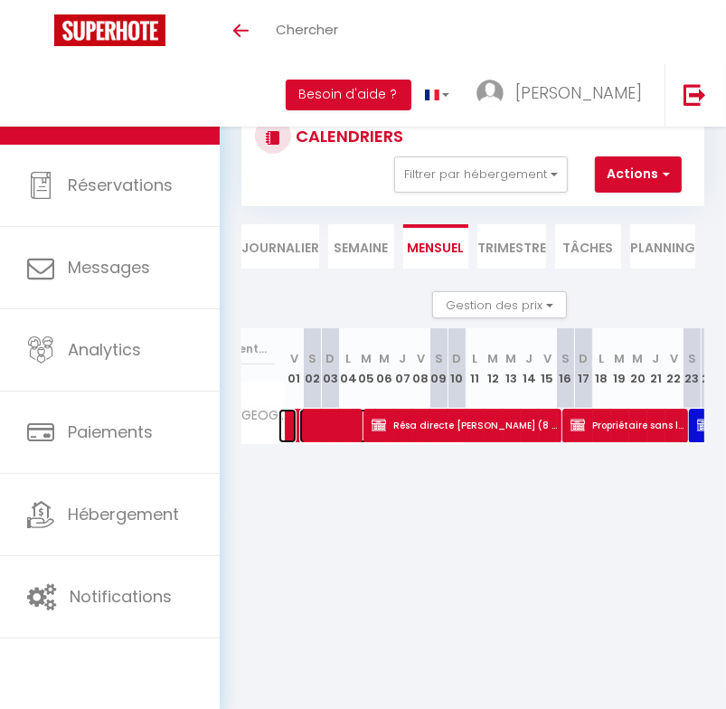
click at [321, 427] on span at bounding box center [382, 425] width 166 height 34
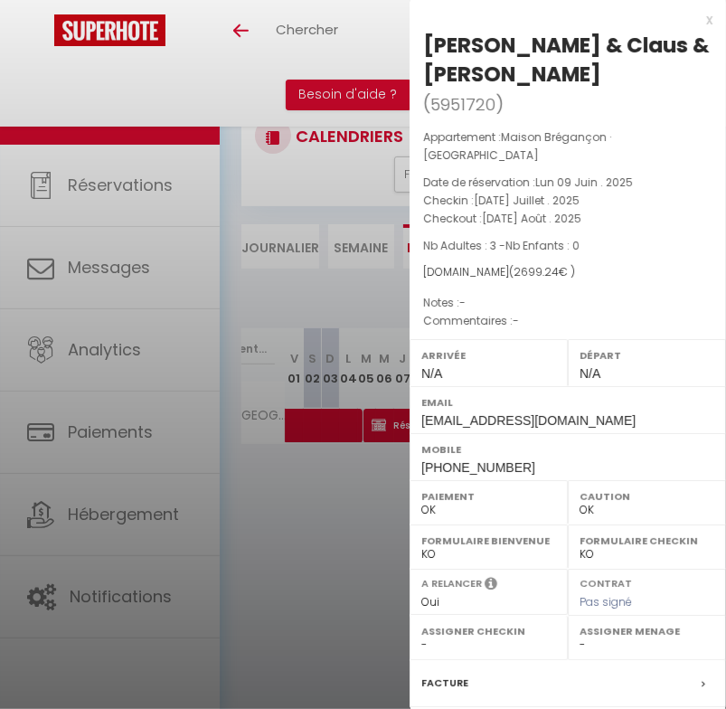
click at [267, 576] on div at bounding box center [363, 354] width 726 height 709
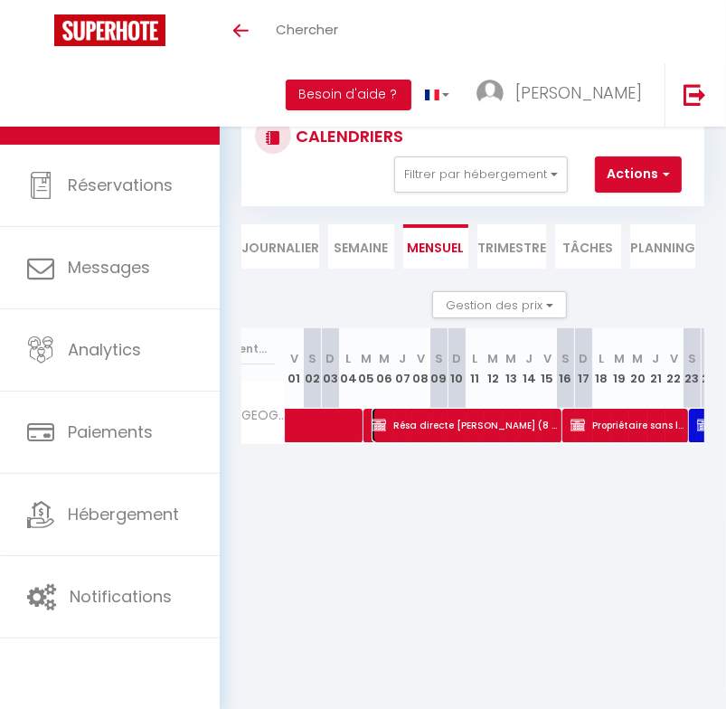
click at [424, 426] on span "Résa directe [PERSON_NAME] (8 pers avec [PERSON_NAME] et [PERSON_NAME])" at bounding box center [464, 425] width 187 height 34
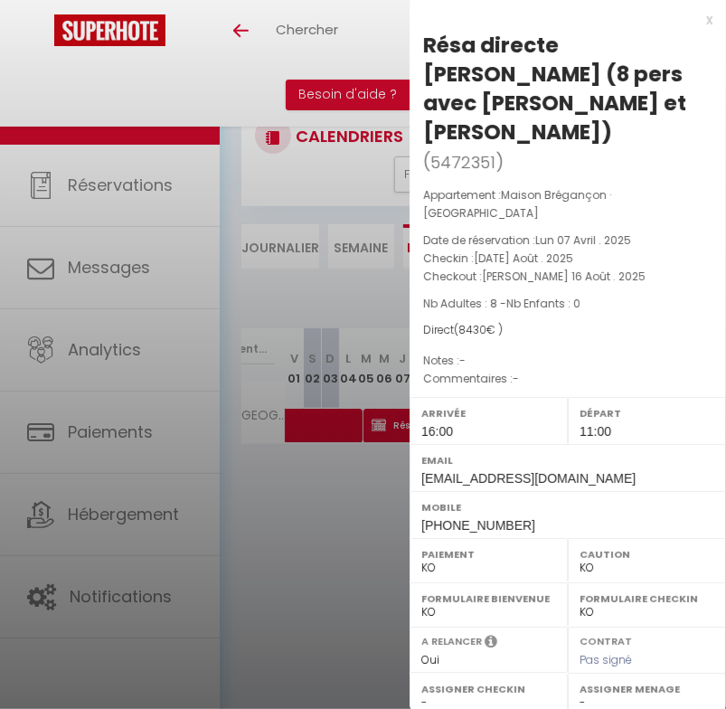
click at [336, 463] on div at bounding box center [363, 354] width 726 height 709
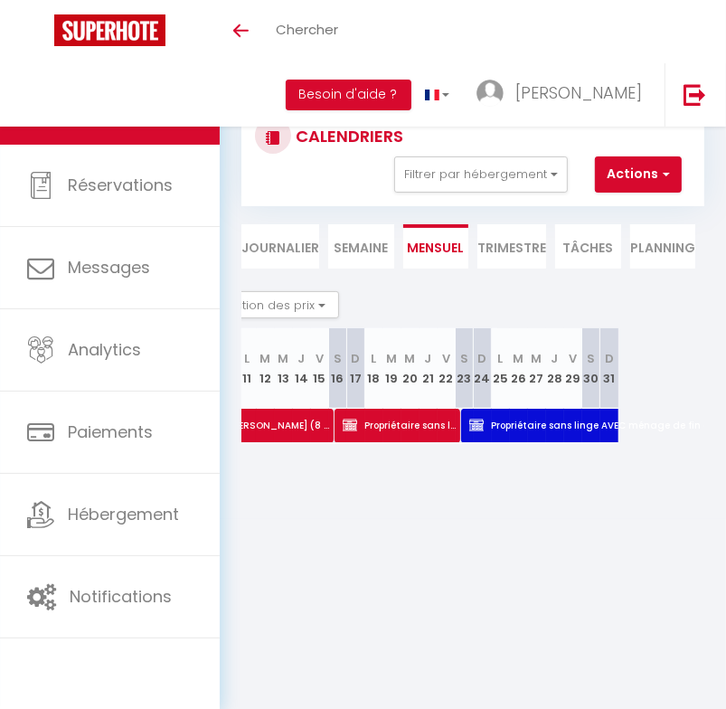
scroll to position [0, 368]
click at [409, 427] on span "Propriétaire sans linge et sans menage de fin de séjour Mme [PERSON_NAME]" at bounding box center [397, 425] width 115 height 34
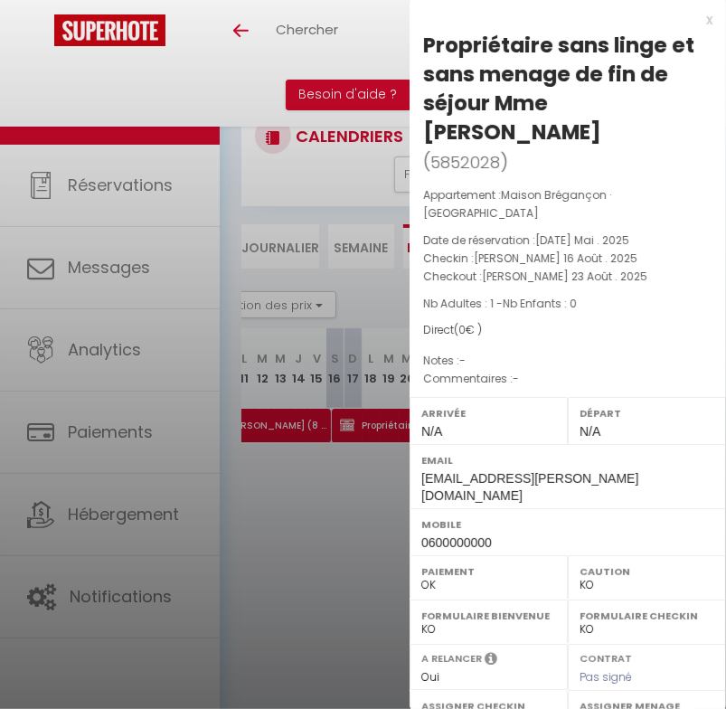
click at [332, 86] on div at bounding box center [363, 354] width 726 height 709
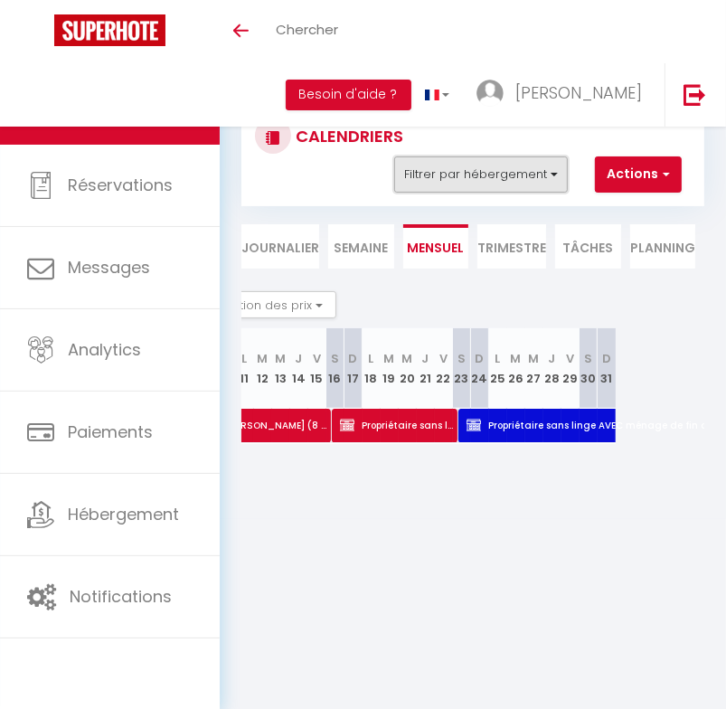
click at [537, 165] on button "Filtrer par hébergement" at bounding box center [481, 174] width 174 height 36
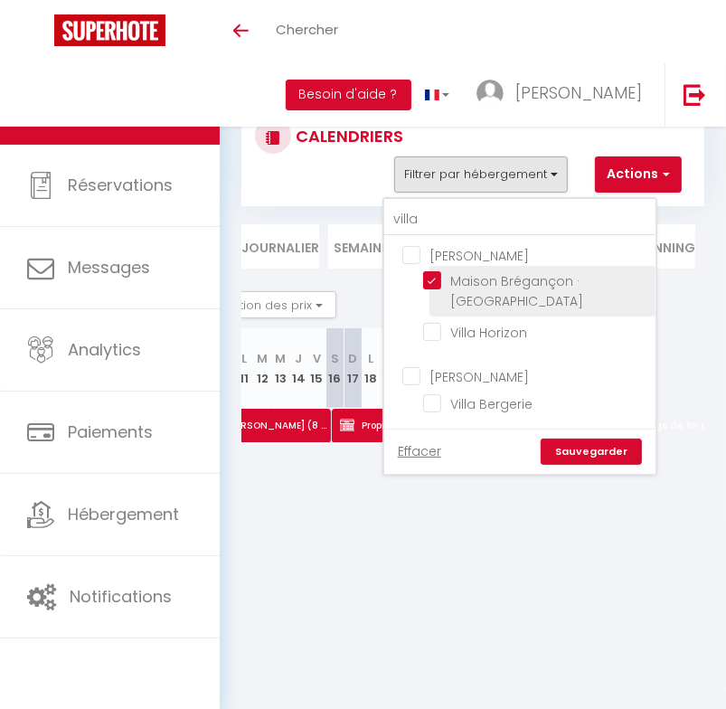
click at [436, 276] on input "Maison Brégançon · [GEOGRAPHIC_DATA]" at bounding box center [536, 280] width 226 height 18
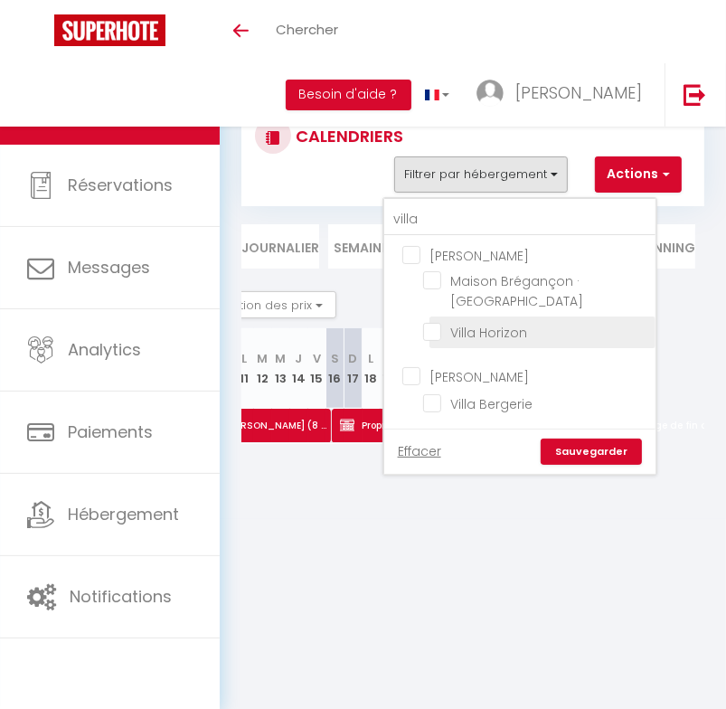
click at [437, 328] on input "Villa Horizon" at bounding box center [536, 331] width 226 height 18
click at [579, 446] on link "Sauvegarder" at bounding box center [590, 451] width 101 height 27
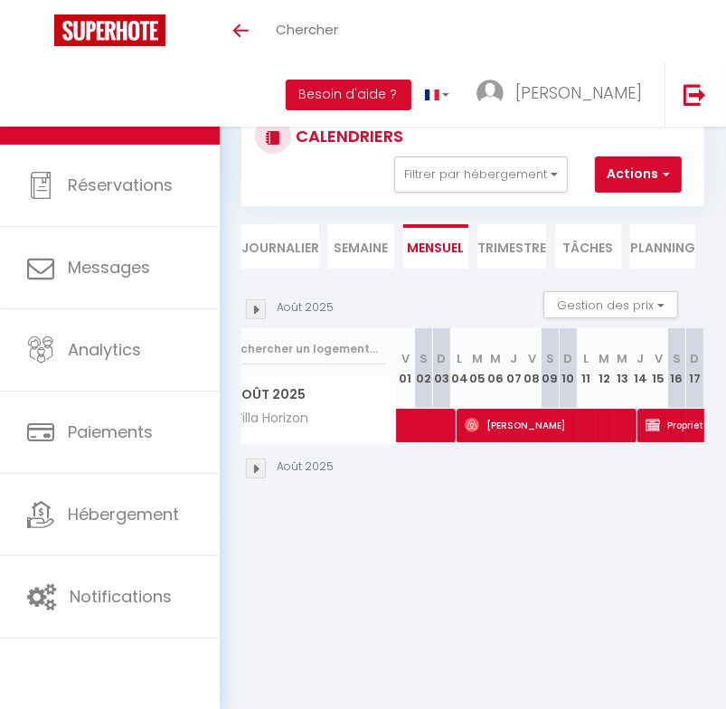
scroll to position [0, 25]
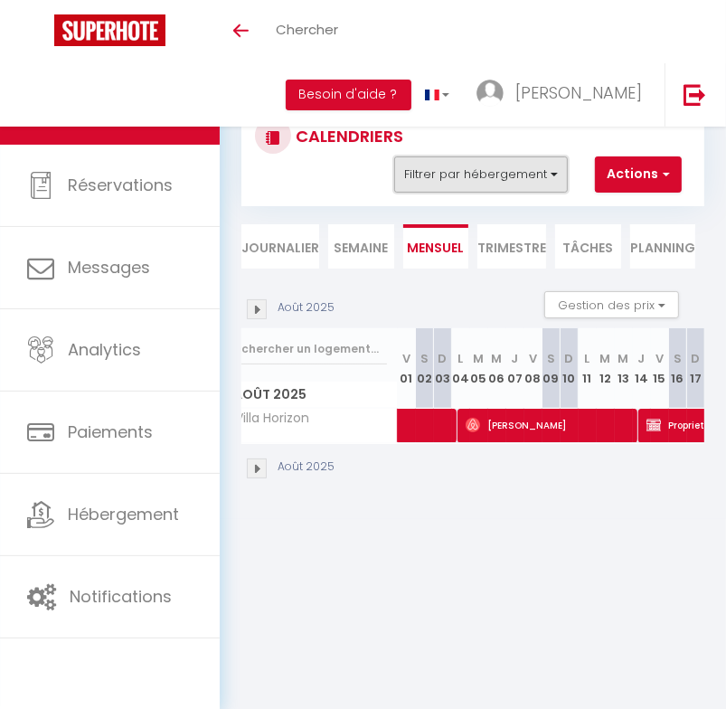
click at [549, 174] on button "Filtrer par hébergement" at bounding box center [481, 174] width 174 height 36
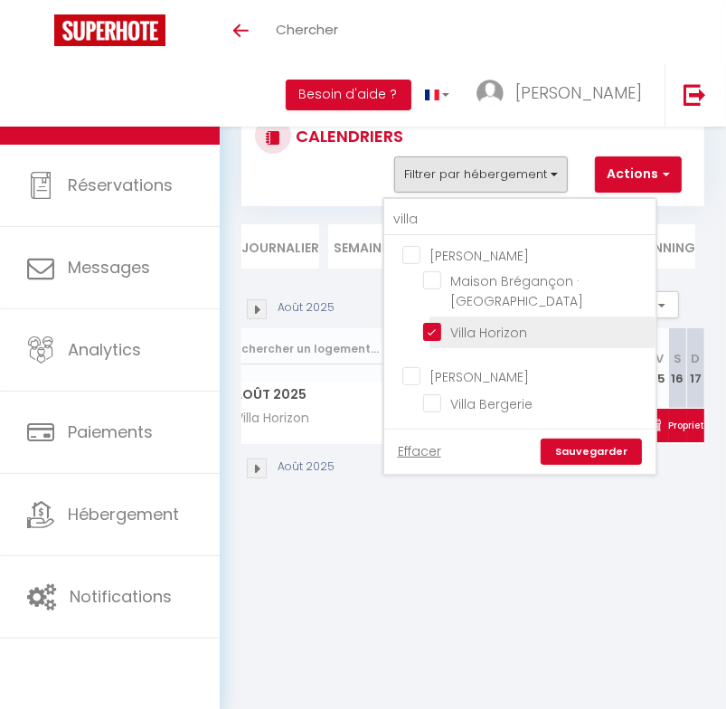
click at [435, 330] on input "Villa Horizon" at bounding box center [536, 331] width 226 height 18
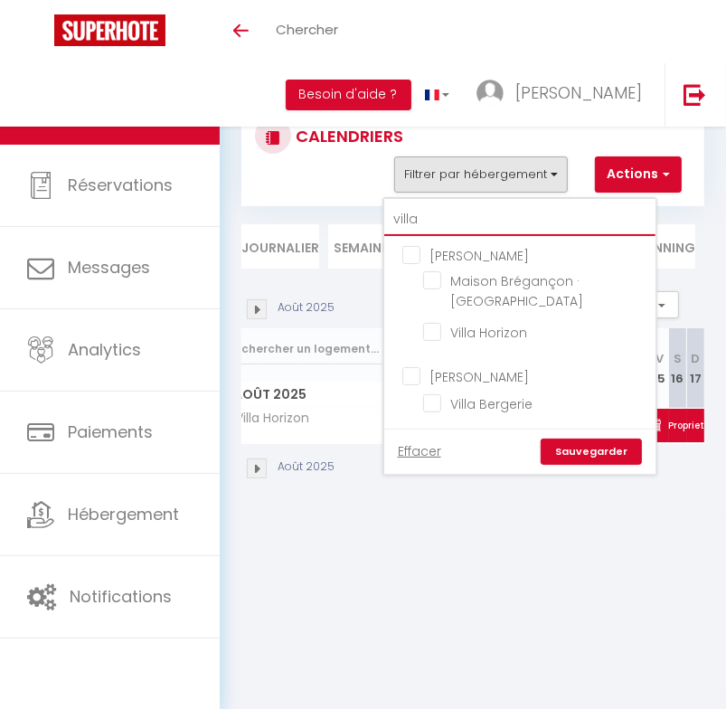
drag, startPoint x: 423, startPoint y: 218, endPoint x: 376, endPoint y: 221, distance: 47.1
click at [376, 221] on div "CALENDRIERS Filtrer par hébergement [GEOGRAPHIC_DATA] Lavandou [GEOGRAPHIC_DATA…" at bounding box center [472, 185] width 463 height 166
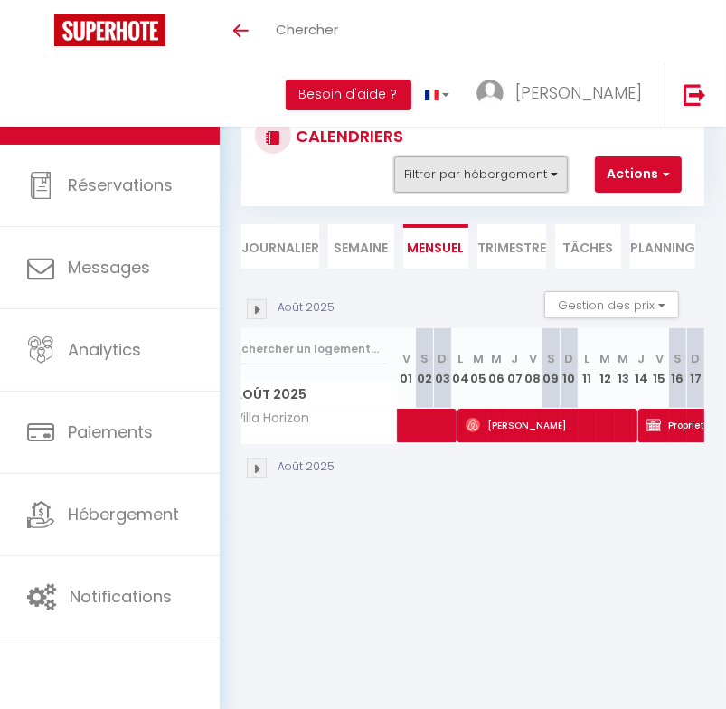
click at [426, 172] on button "Filtrer par hébergement" at bounding box center [481, 174] width 174 height 36
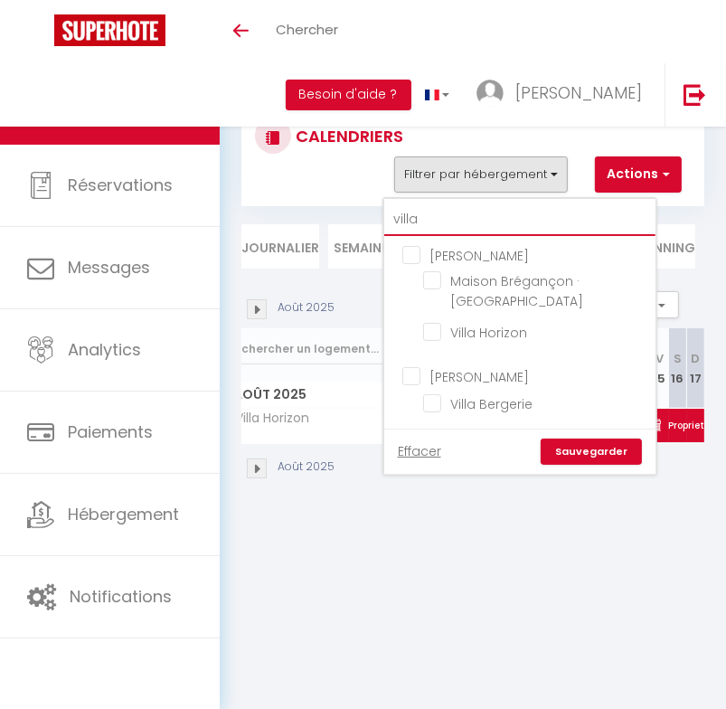
click at [428, 216] on input "villa" at bounding box center [519, 219] width 271 height 33
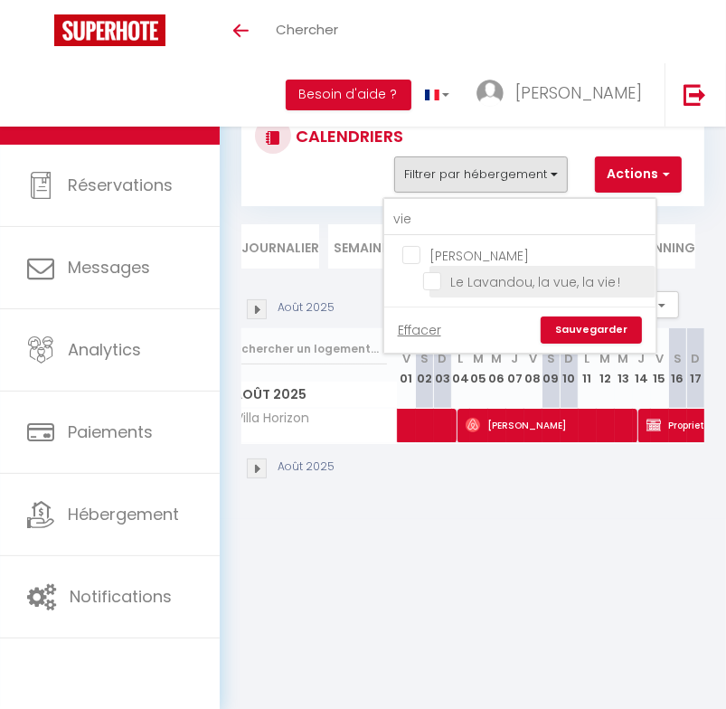
click at [433, 278] on input "Le Lavandou, la vue, la vie !" at bounding box center [536, 280] width 226 height 18
click at [563, 328] on link "Sauvegarder" at bounding box center [590, 329] width 101 height 27
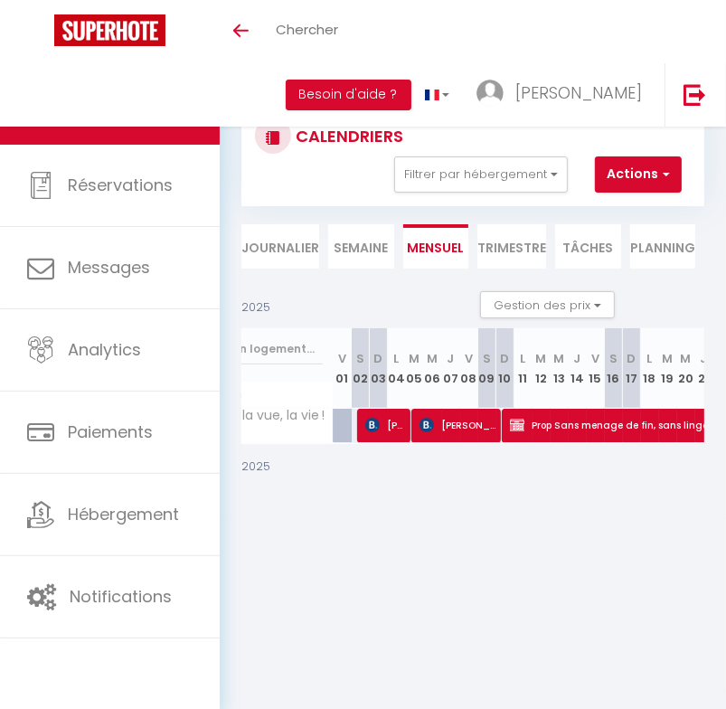
scroll to position [0, 86]
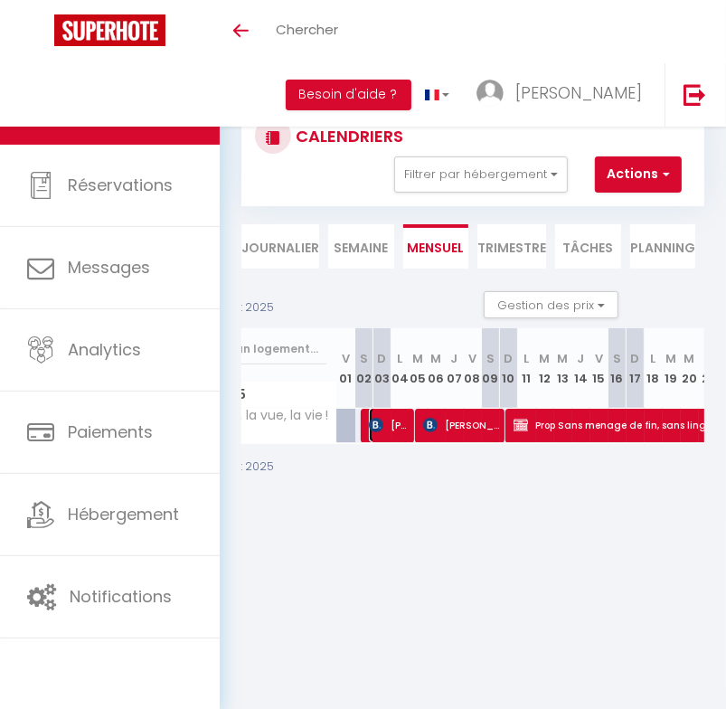
click at [378, 427] on img at bounding box center [376, 425] width 14 height 14
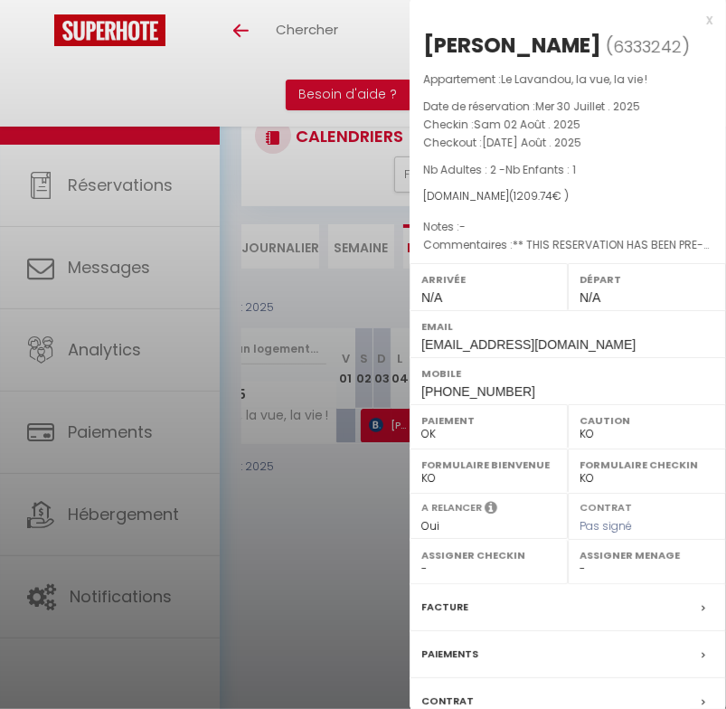
click at [358, 463] on div at bounding box center [363, 354] width 726 height 709
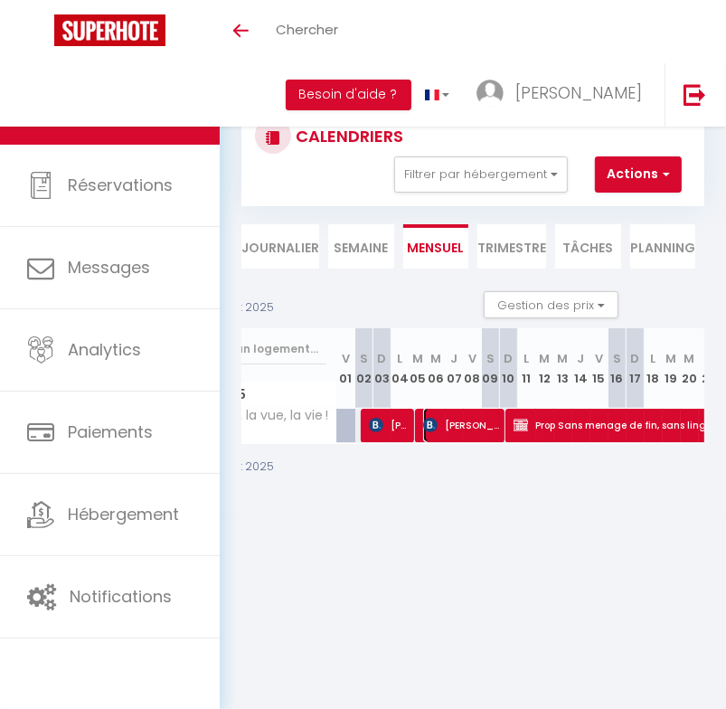
click at [485, 426] on span "[PERSON_NAME]" at bounding box center [462, 425] width 79 height 34
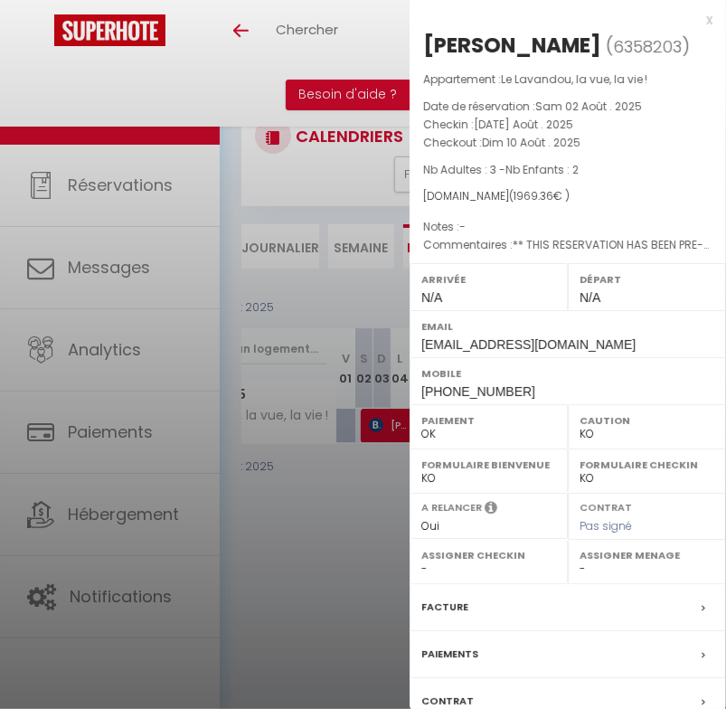
click at [380, 597] on div at bounding box center [363, 354] width 726 height 709
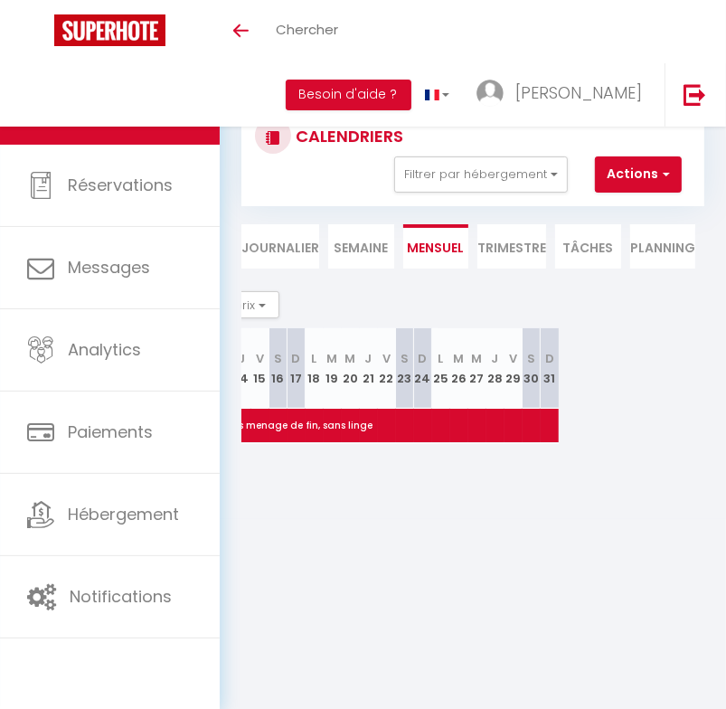
scroll to position [0, 429]
